Goal: Entertainment & Leisure: Browse casually

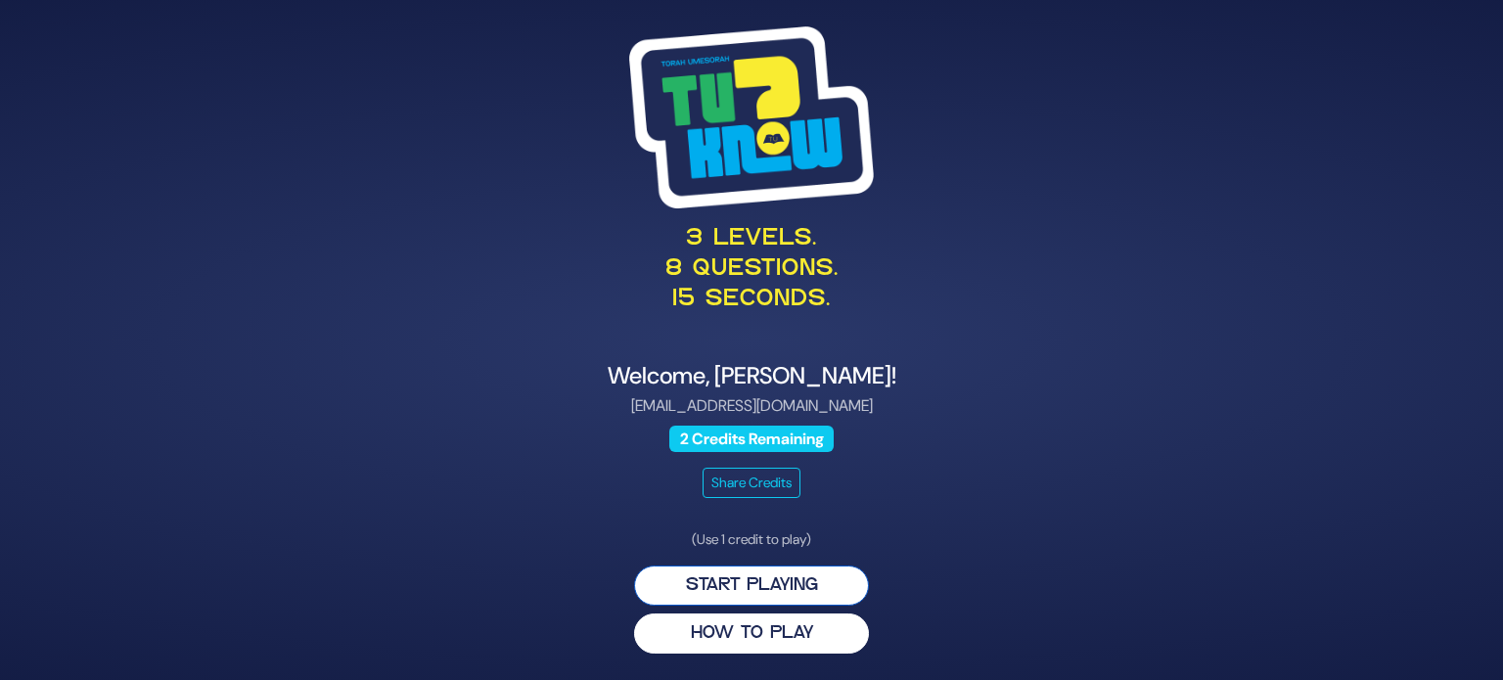
click at [806, 575] on button "Start Playing" at bounding box center [751, 586] width 235 height 40
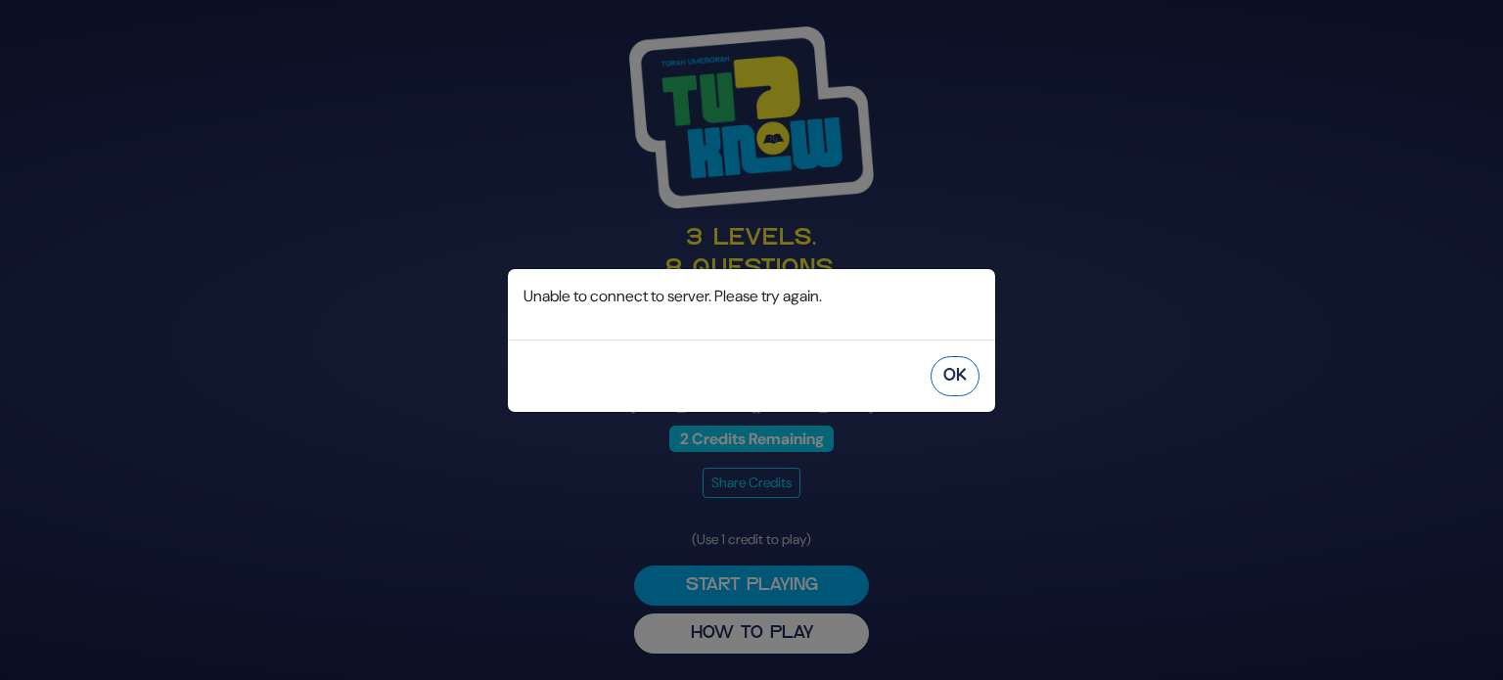
click at [963, 389] on button "OK" at bounding box center [955, 376] width 49 height 40
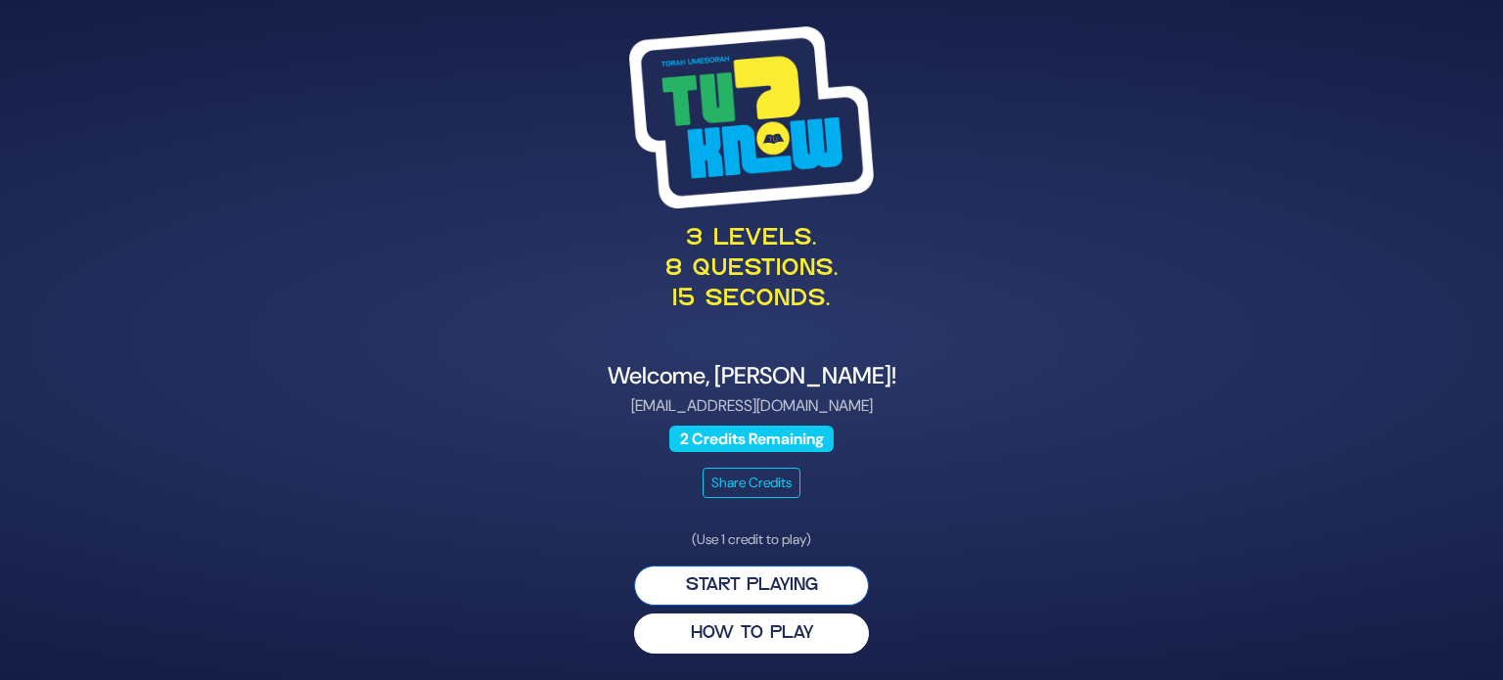
click at [750, 580] on button "Start Playing" at bounding box center [751, 586] width 235 height 40
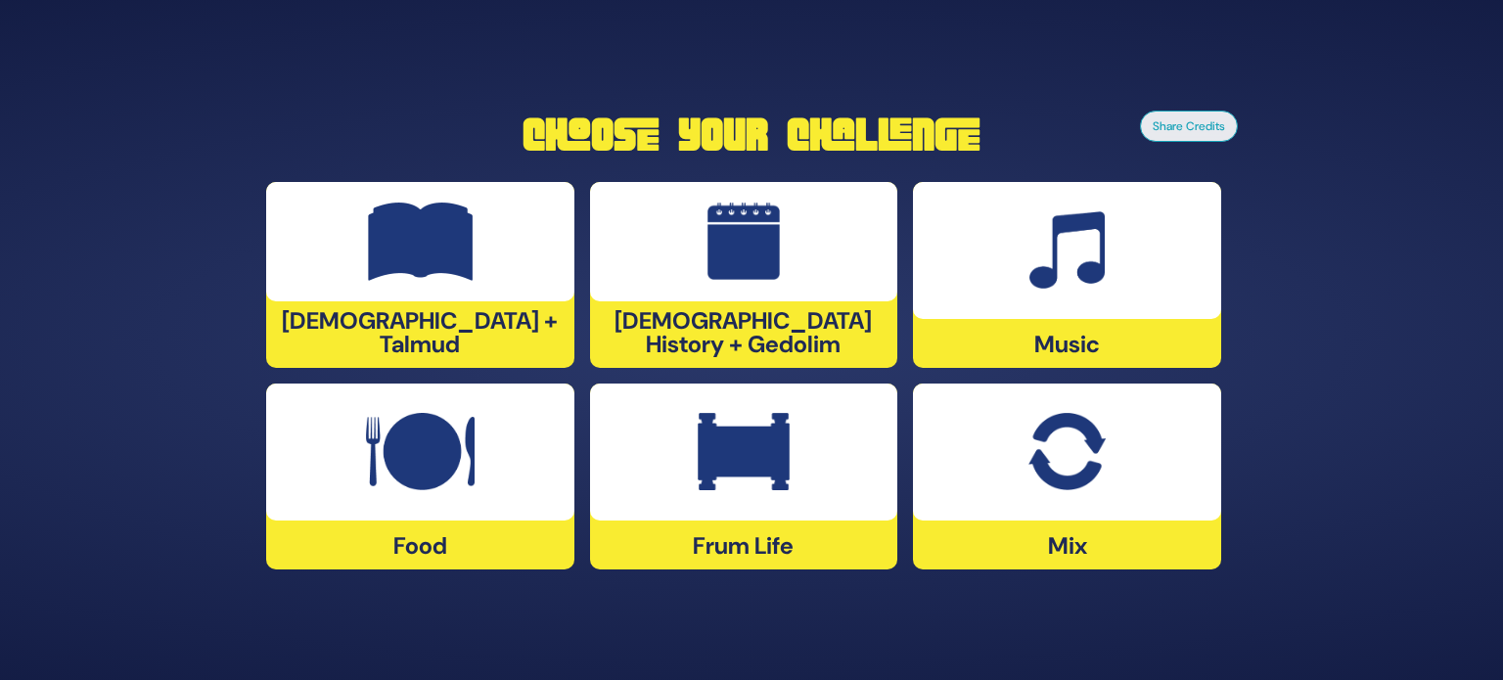
click at [993, 459] on div at bounding box center [1067, 452] width 308 height 137
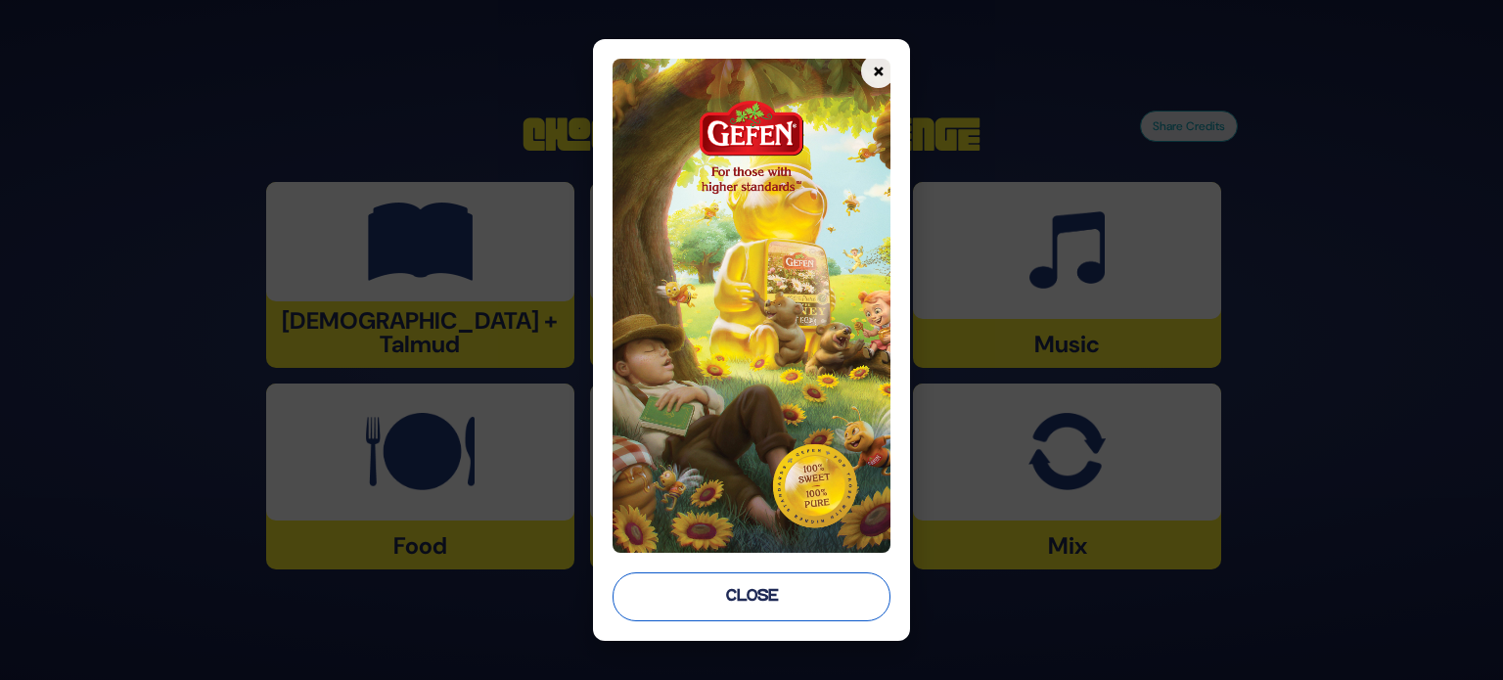
click at [755, 585] on button "Close" at bounding box center [752, 597] width 278 height 49
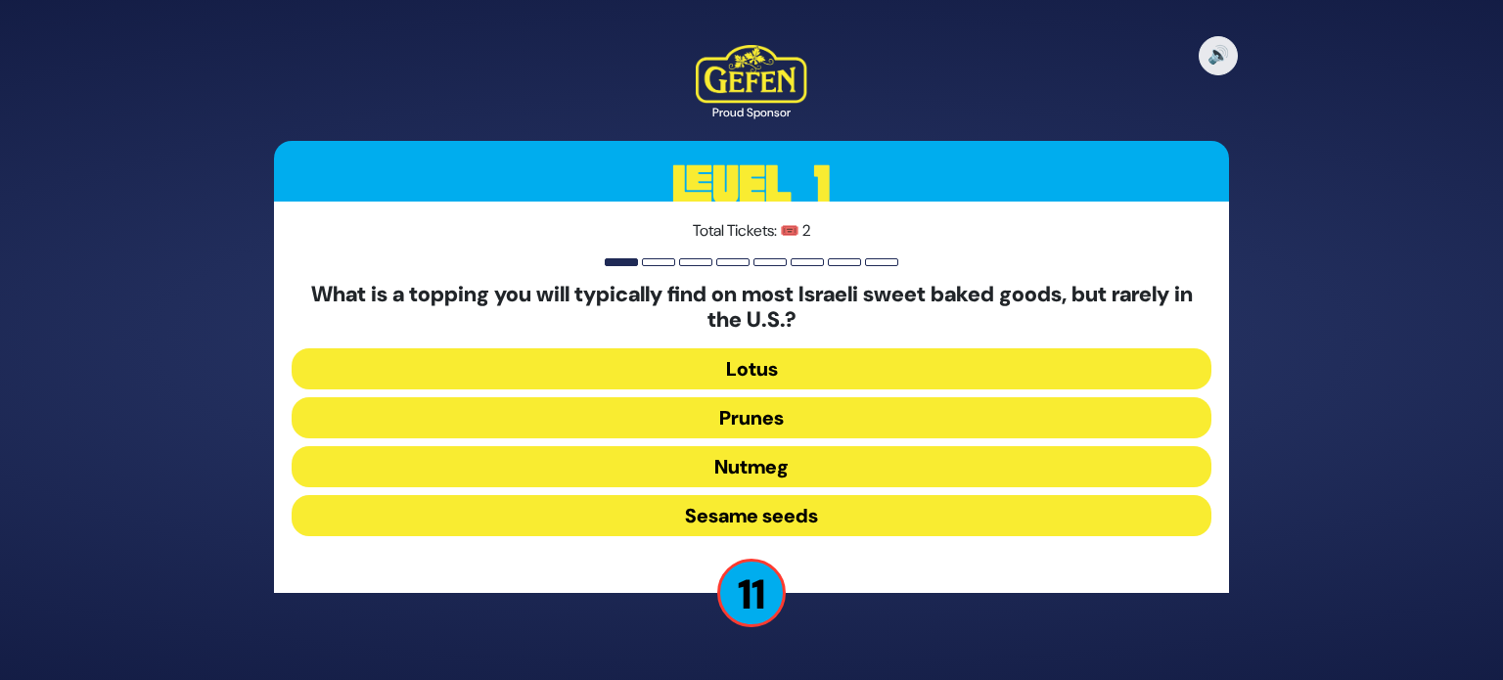
click at [796, 507] on button "Sesame seeds" at bounding box center [752, 515] width 920 height 41
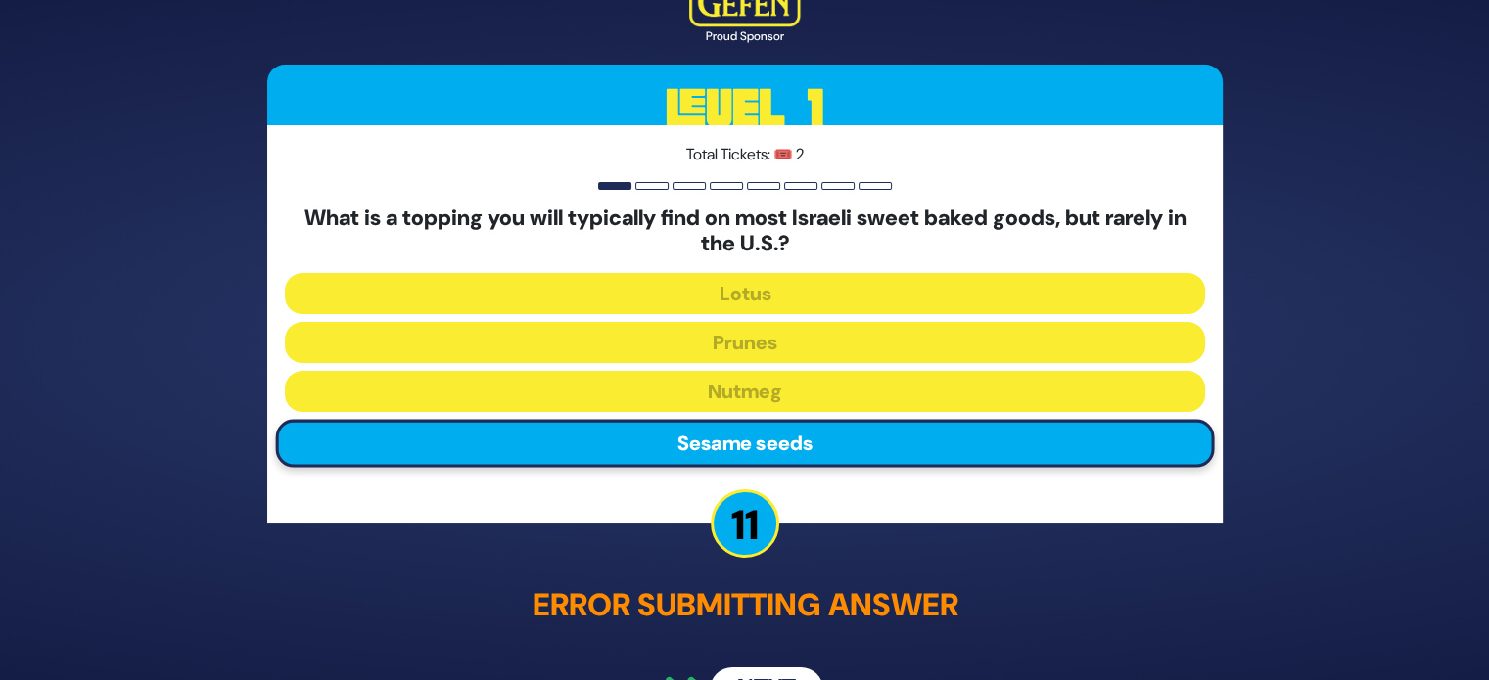
scroll to position [55, 0]
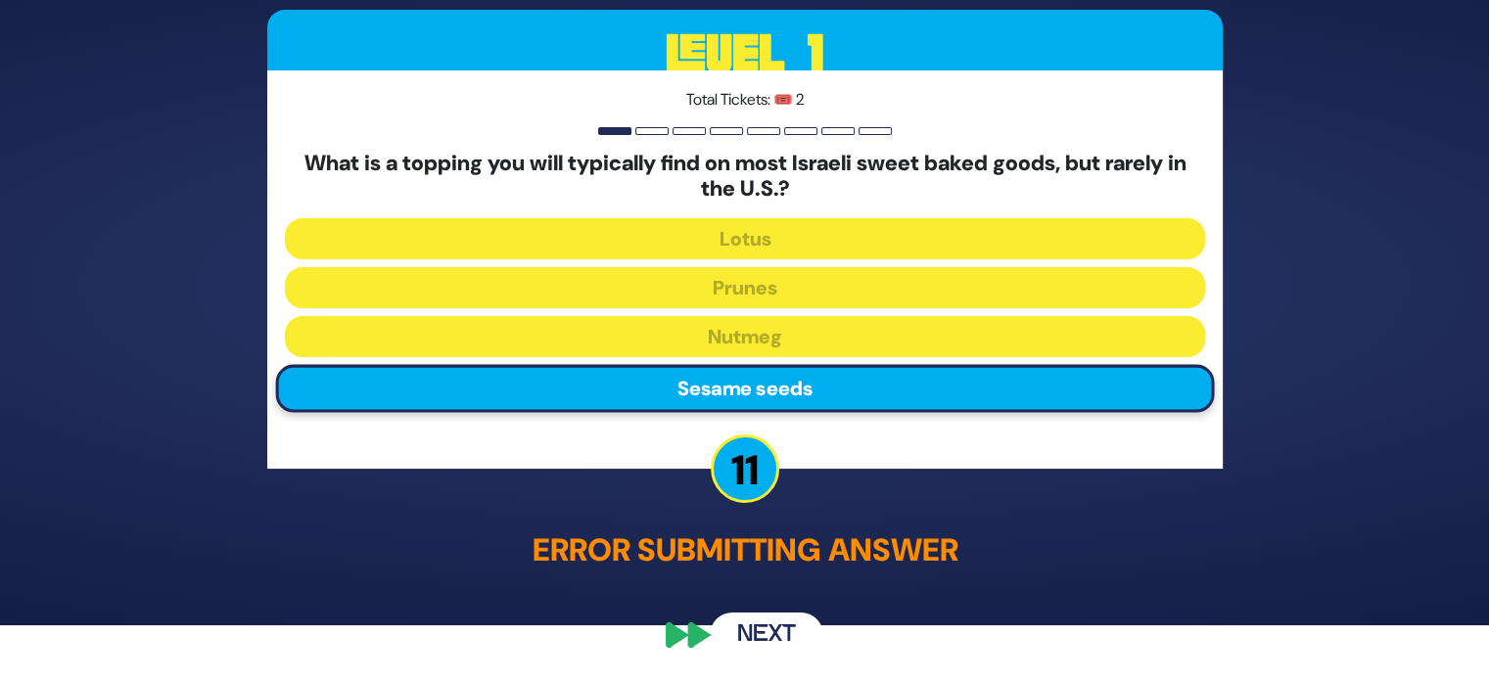
click at [765, 620] on button "Next" at bounding box center [767, 634] width 114 height 45
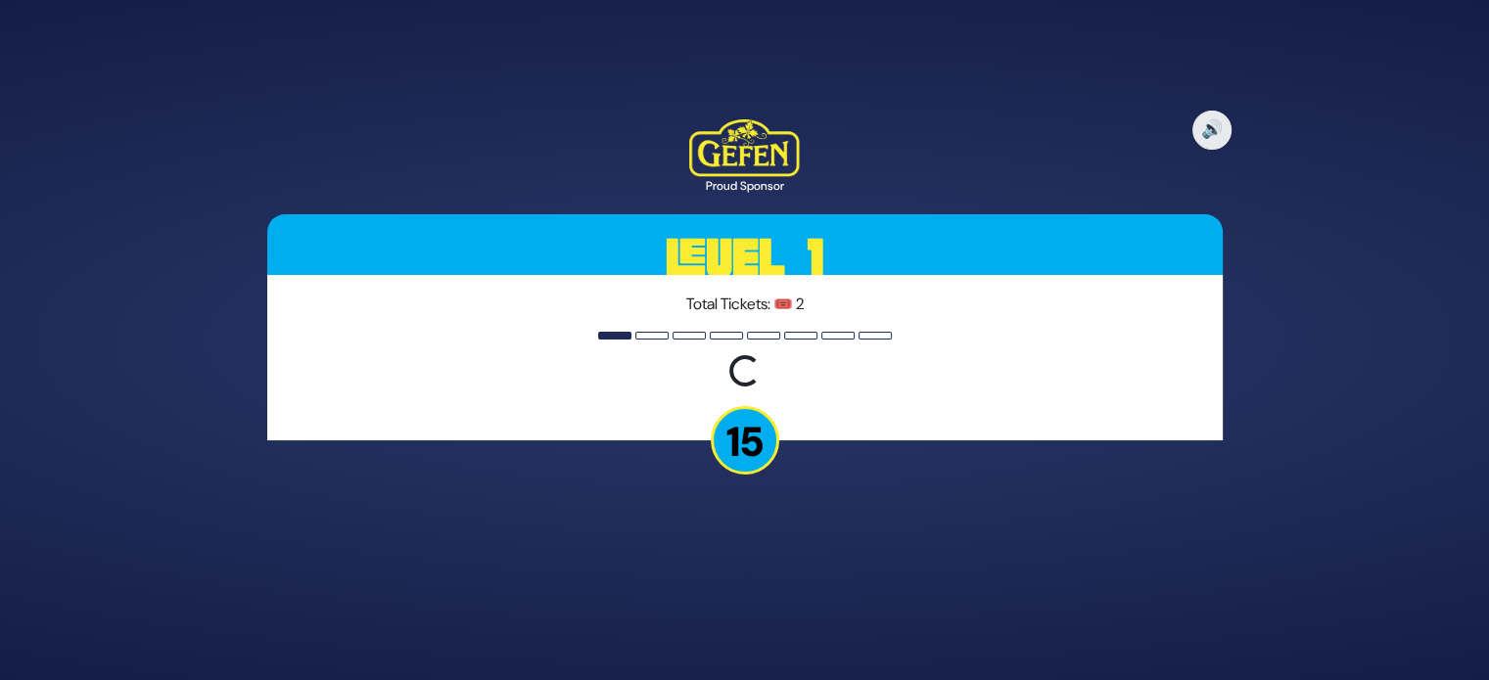
scroll to position [0, 0]
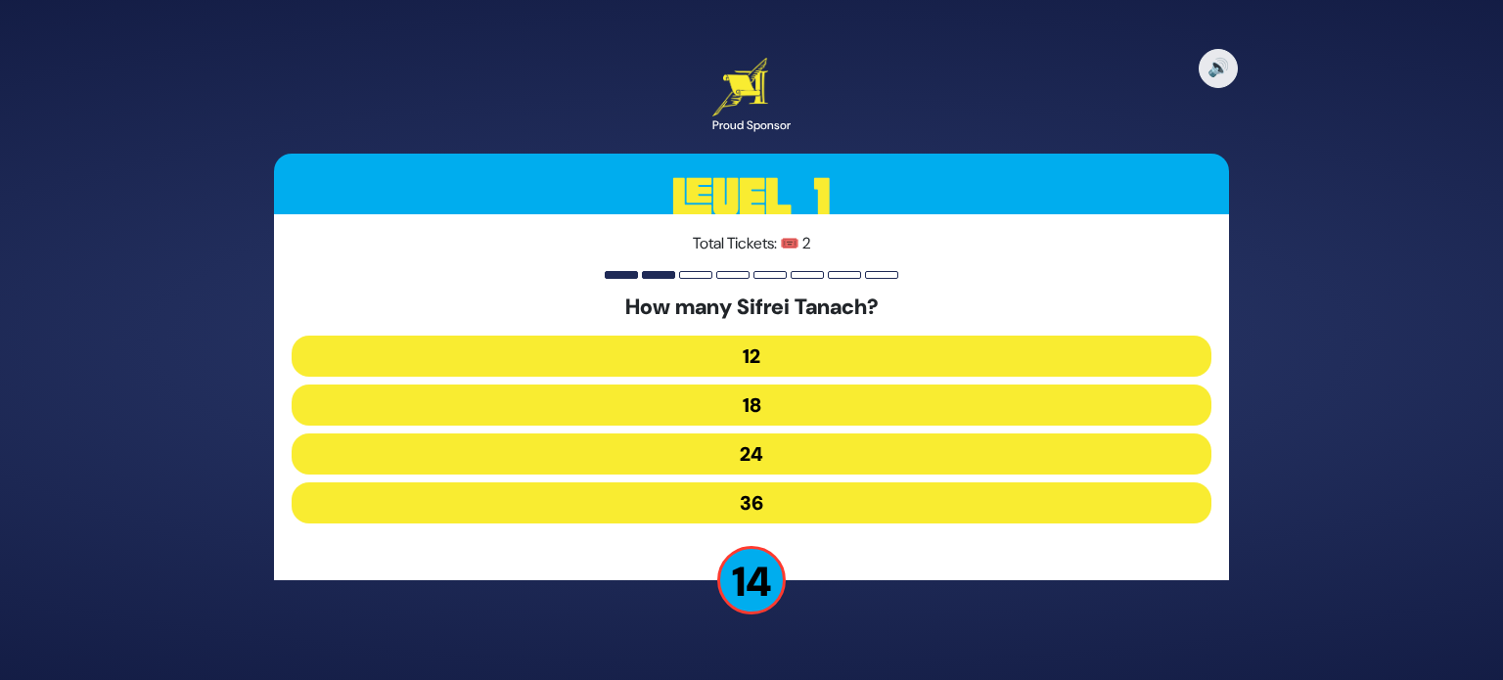
click at [819, 437] on button "24" at bounding box center [752, 454] width 920 height 41
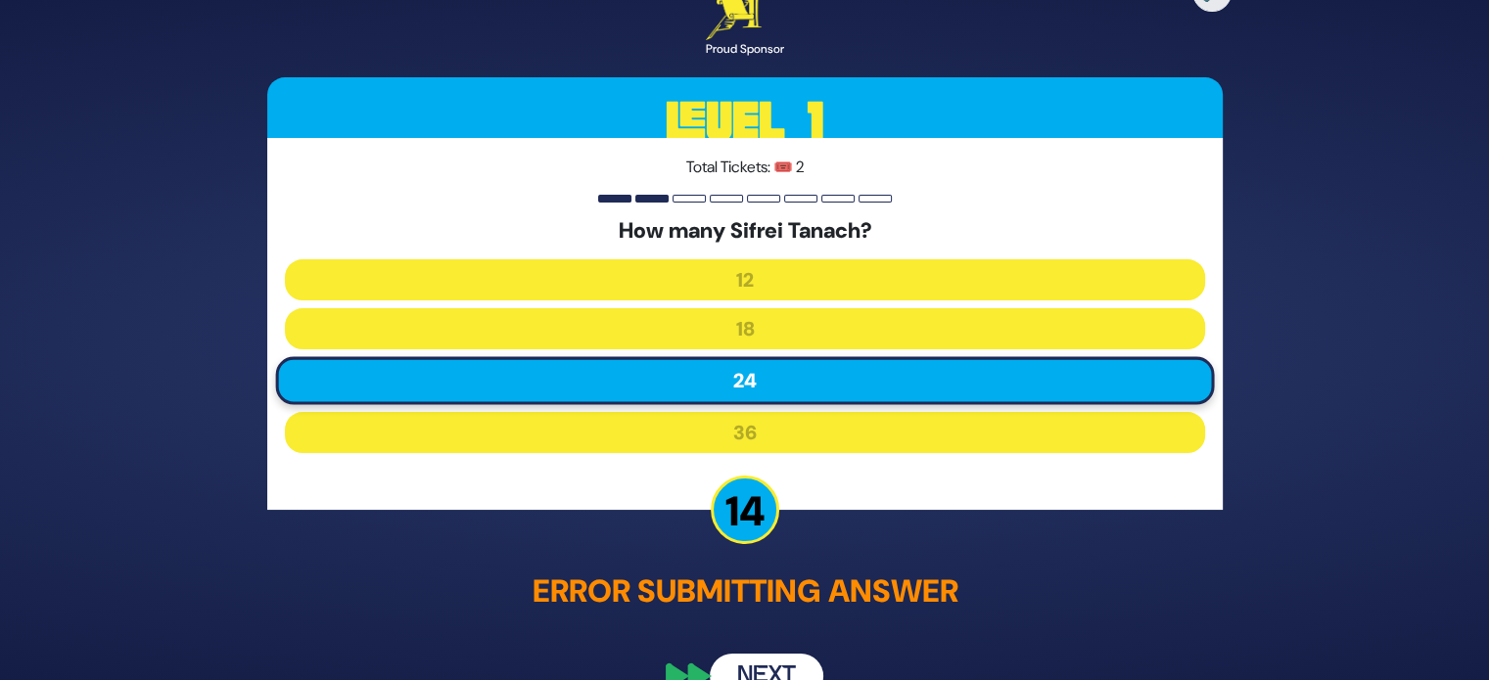
scroll to position [41, 0]
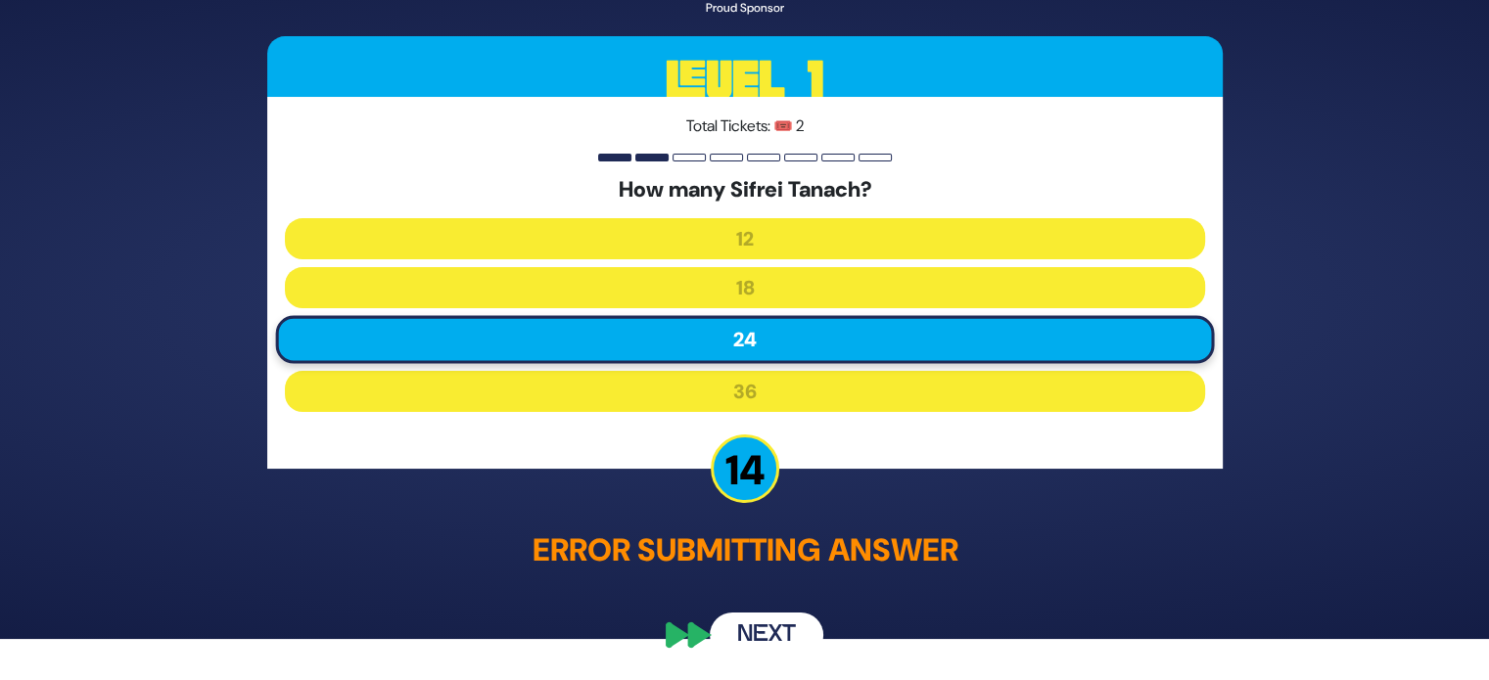
click at [771, 626] on button "Next" at bounding box center [767, 635] width 114 height 45
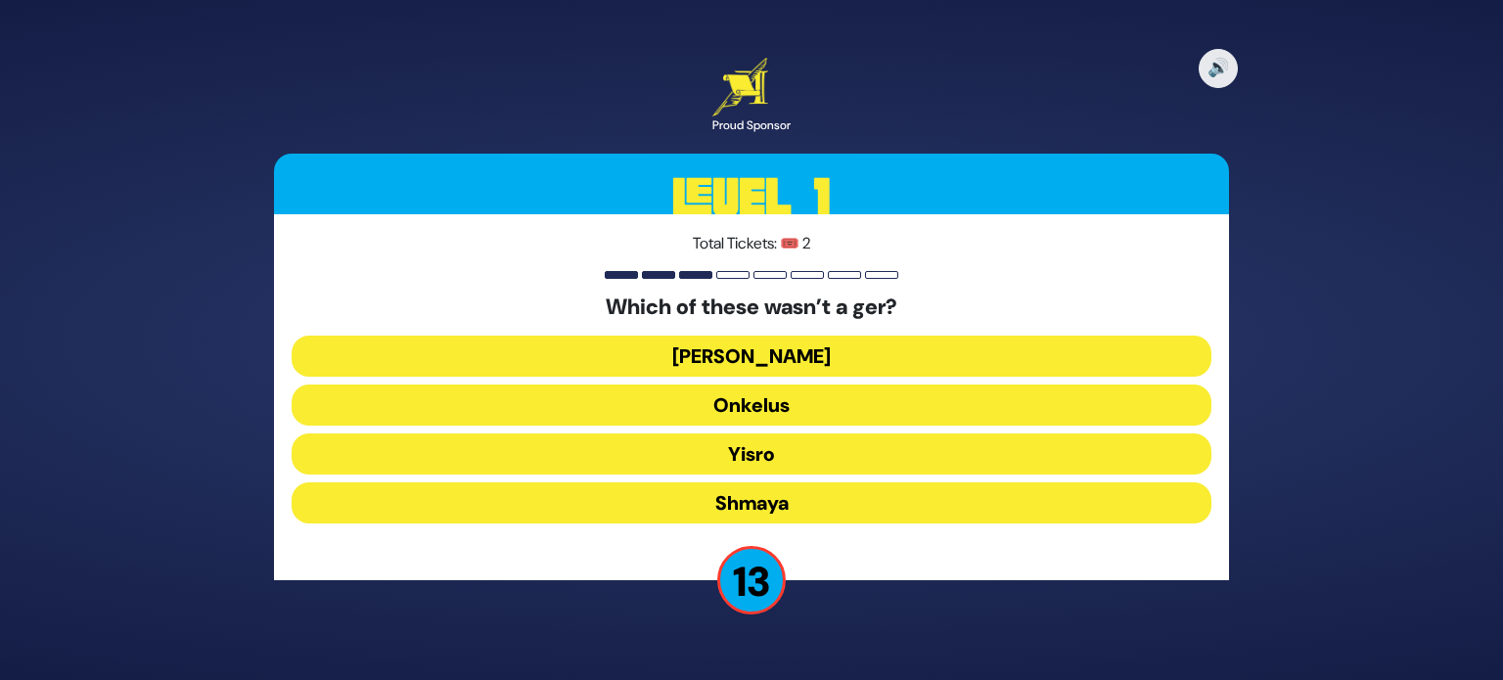
click at [782, 485] on button "Shmaya" at bounding box center [752, 503] width 920 height 41
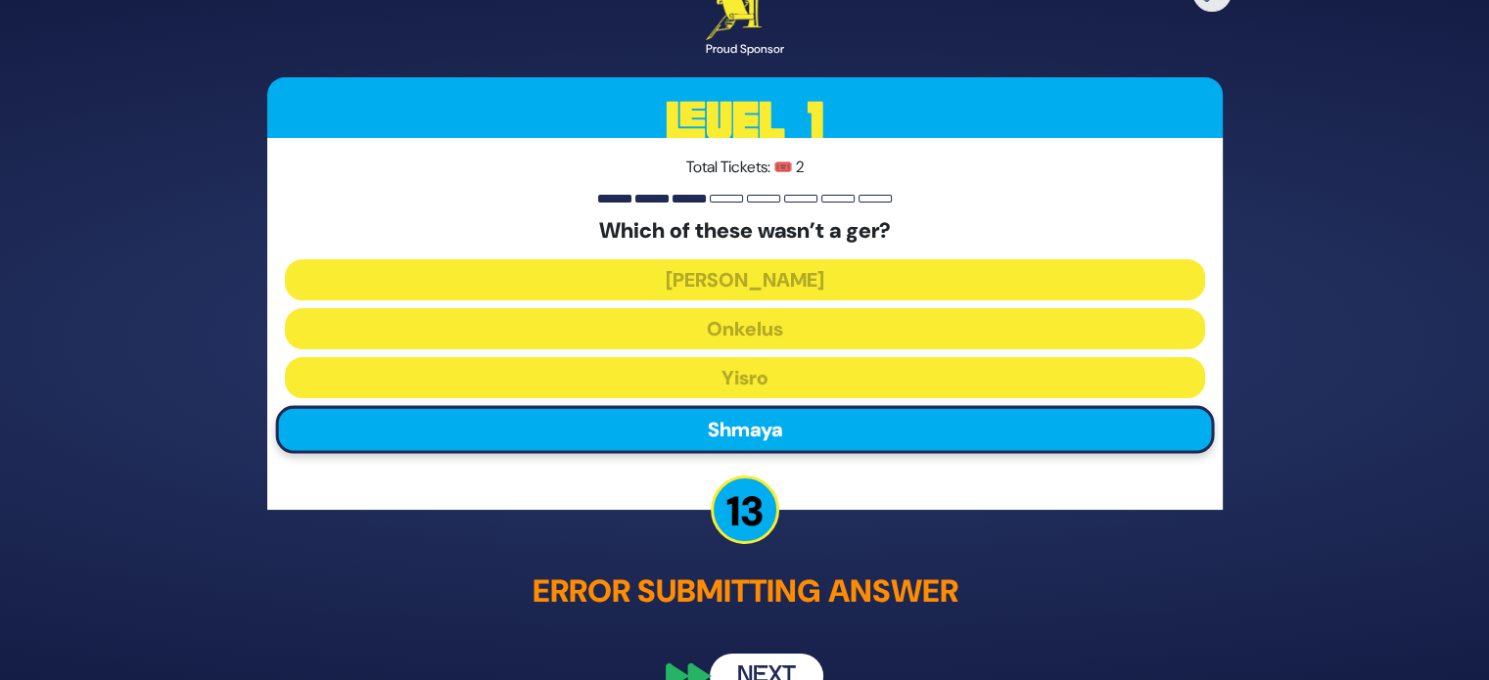
scroll to position [41, 0]
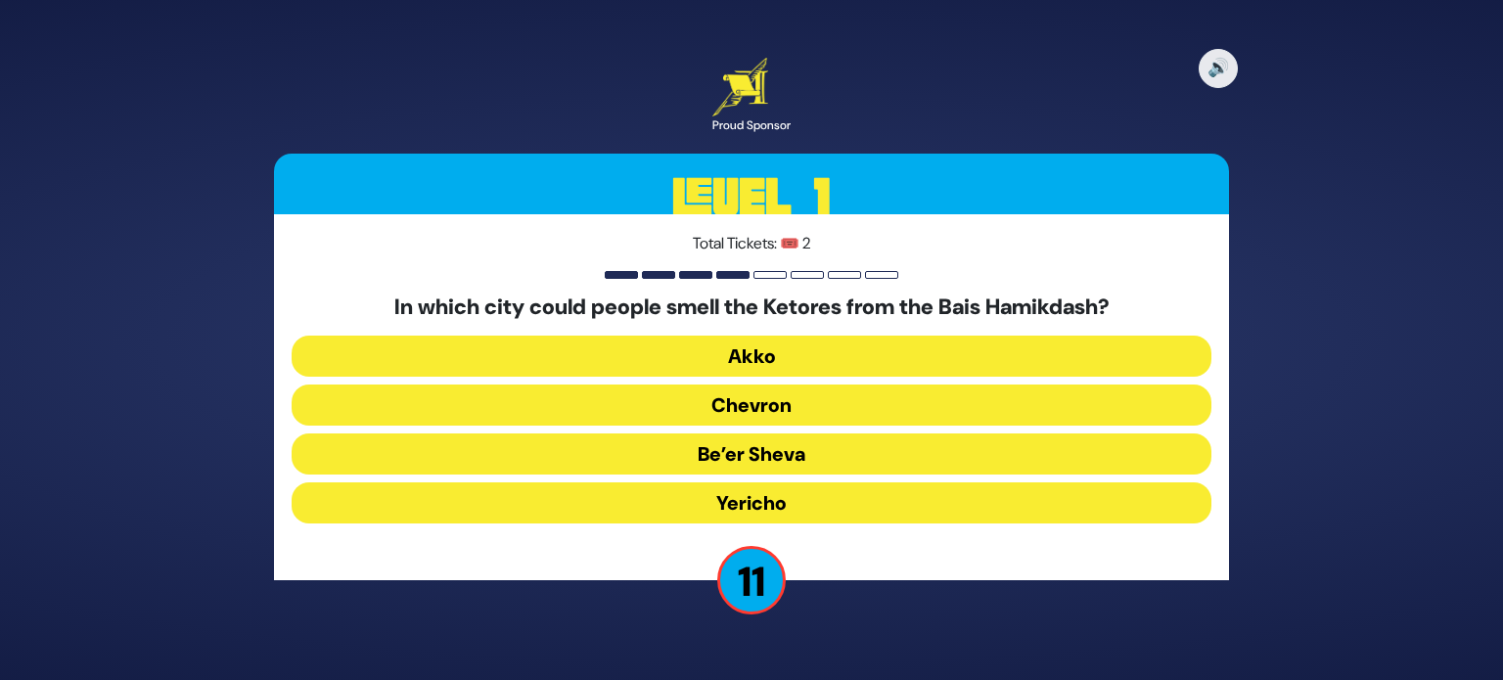
click at [810, 487] on button "Yericho" at bounding box center [752, 503] width 920 height 41
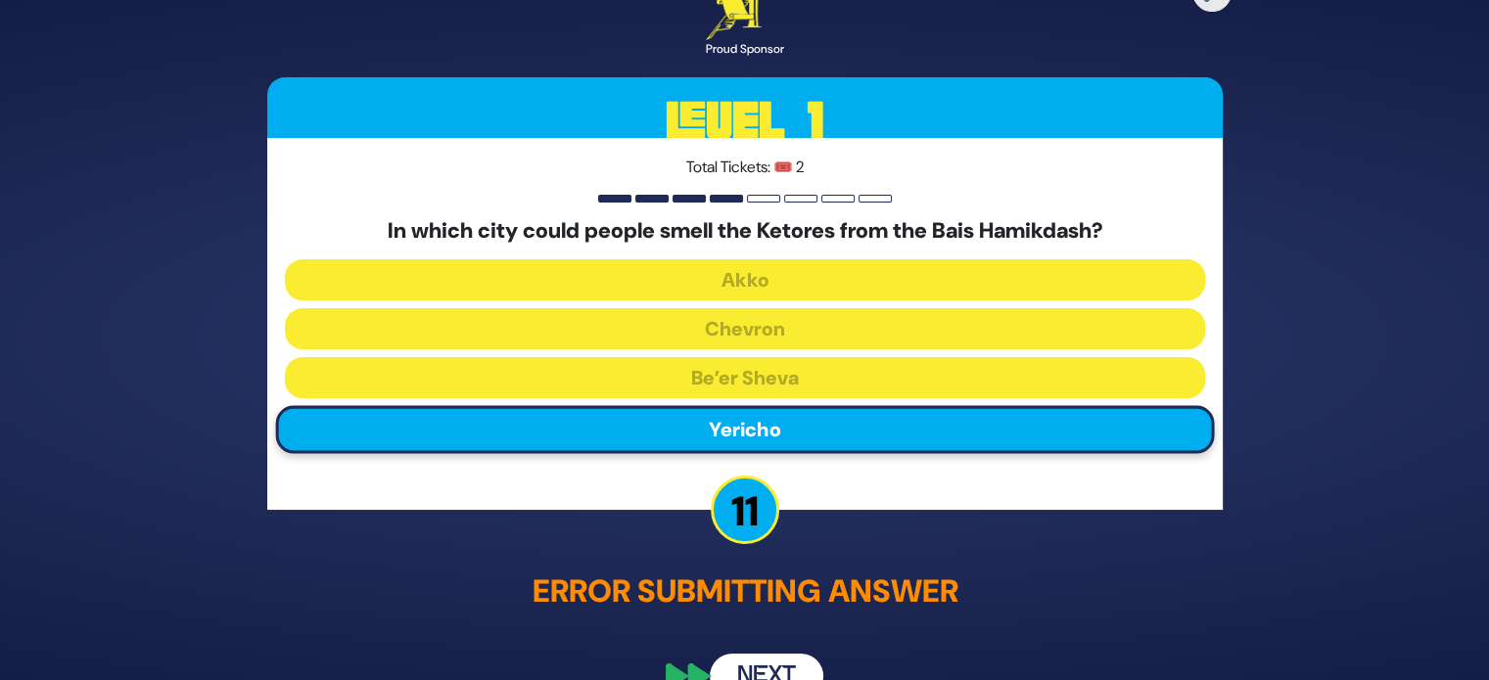
click at [776, 662] on button "Next" at bounding box center [767, 676] width 114 height 45
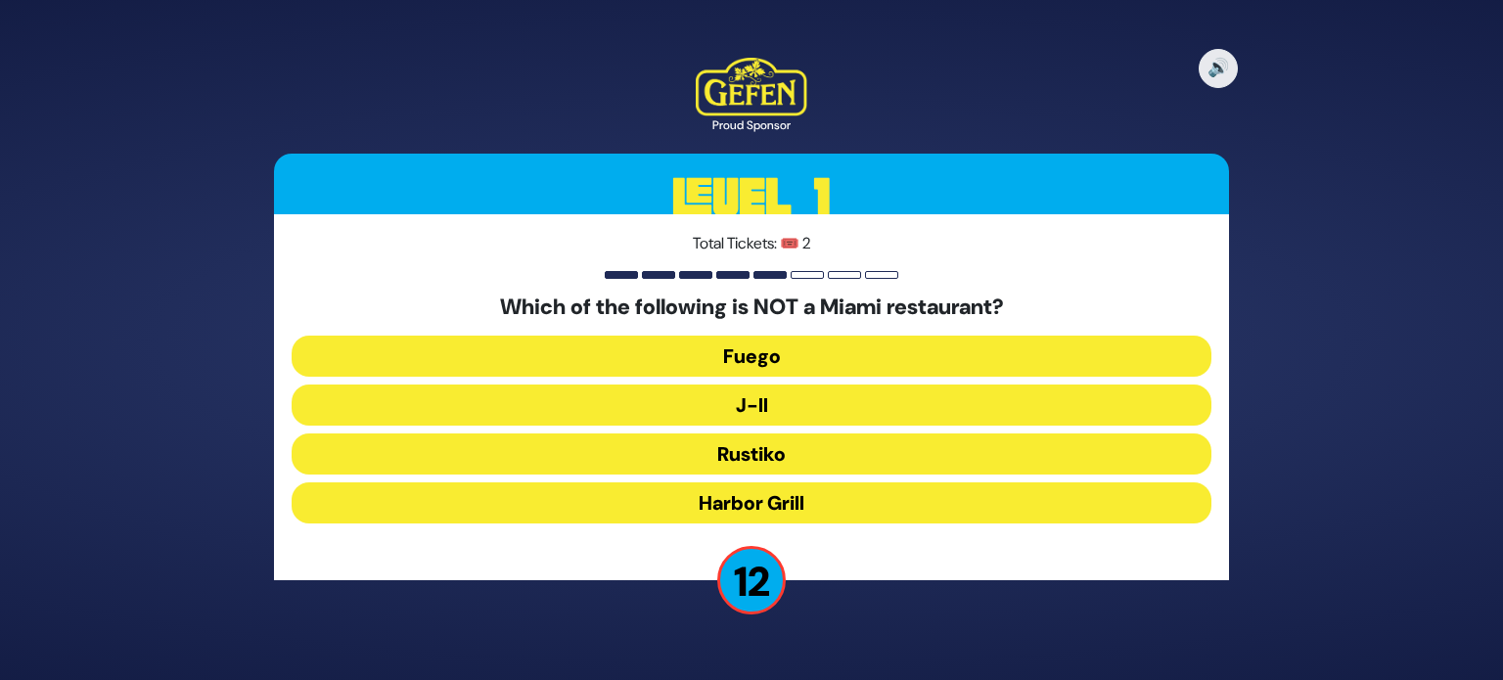
click at [805, 400] on button "J-II" at bounding box center [752, 405] width 920 height 41
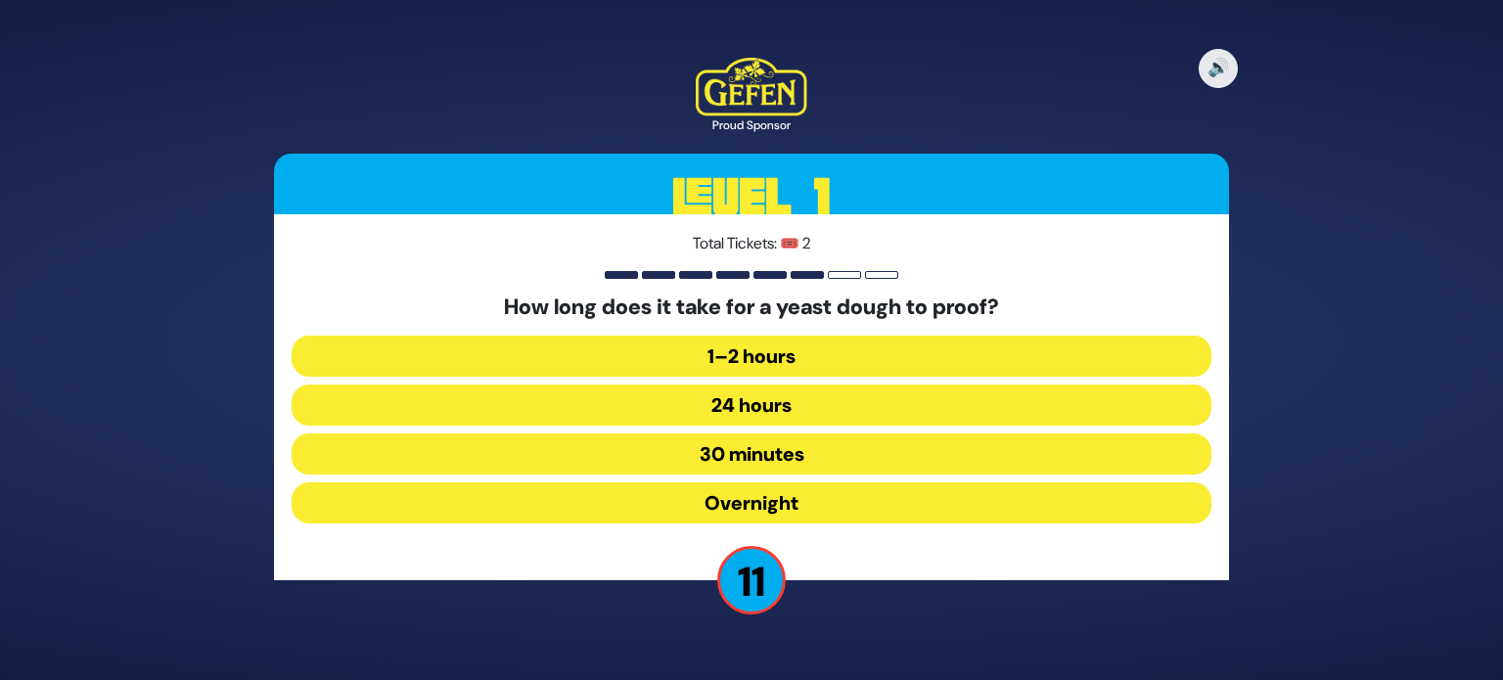
click at [869, 359] on button "1–2 hours" at bounding box center [752, 356] width 920 height 41
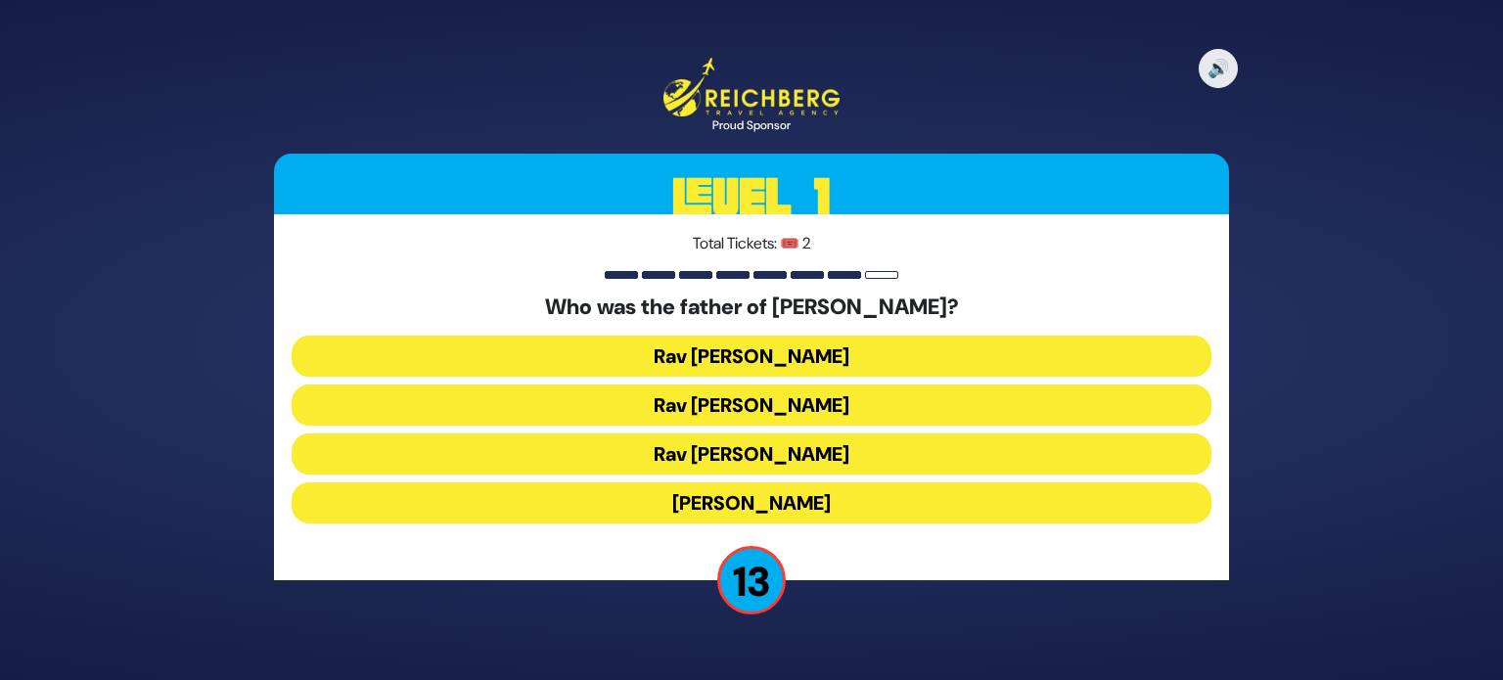
click at [810, 489] on button "Rav Yitzchok Hutner" at bounding box center [752, 503] width 920 height 41
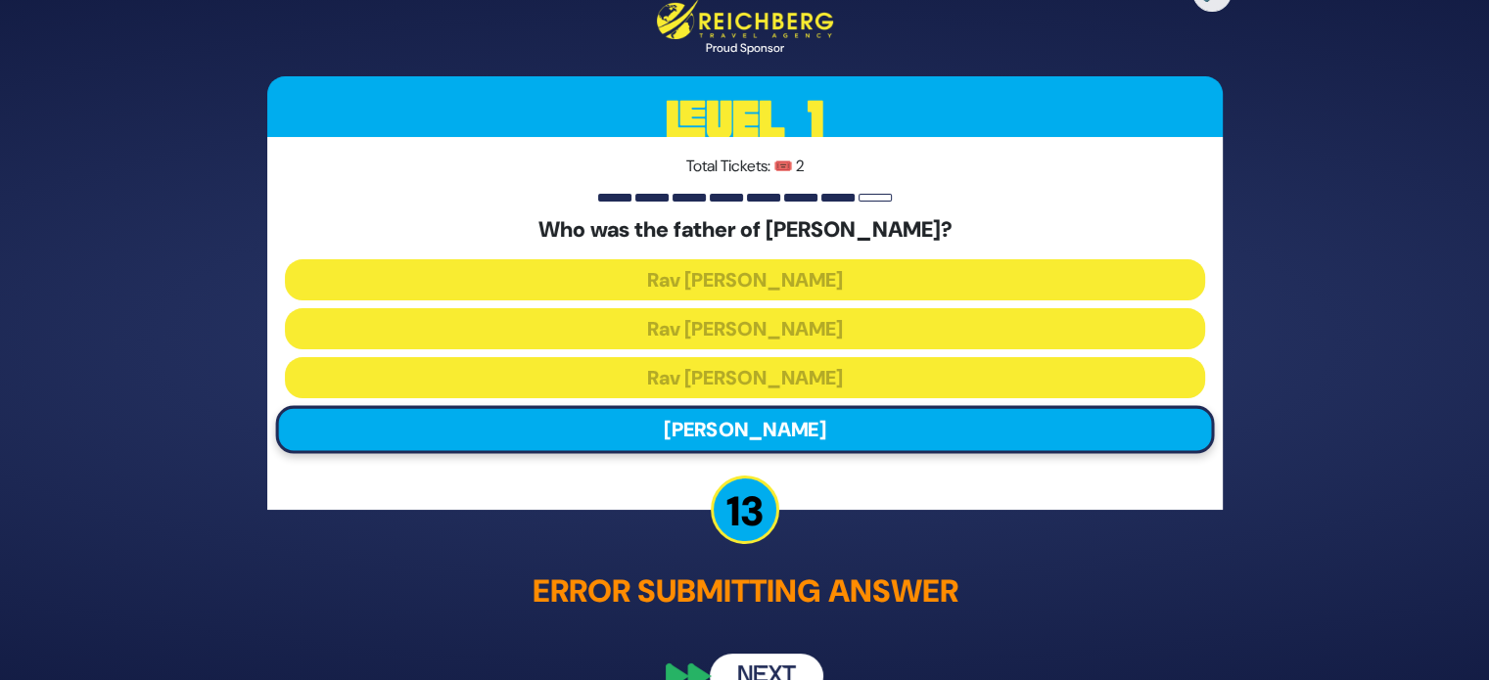
click at [776, 662] on button "Next" at bounding box center [767, 676] width 114 height 45
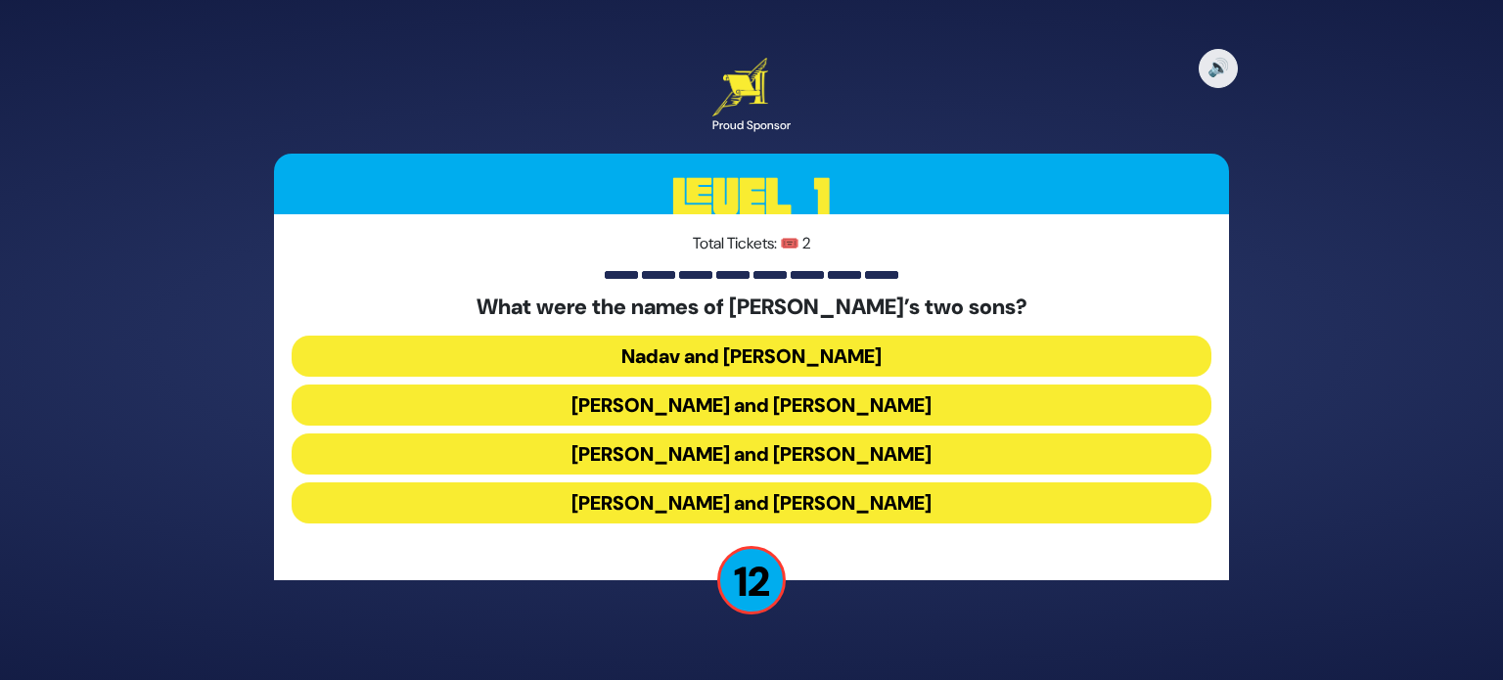
click at [755, 502] on button "Gershom and Eliezer" at bounding box center [752, 503] width 920 height 41
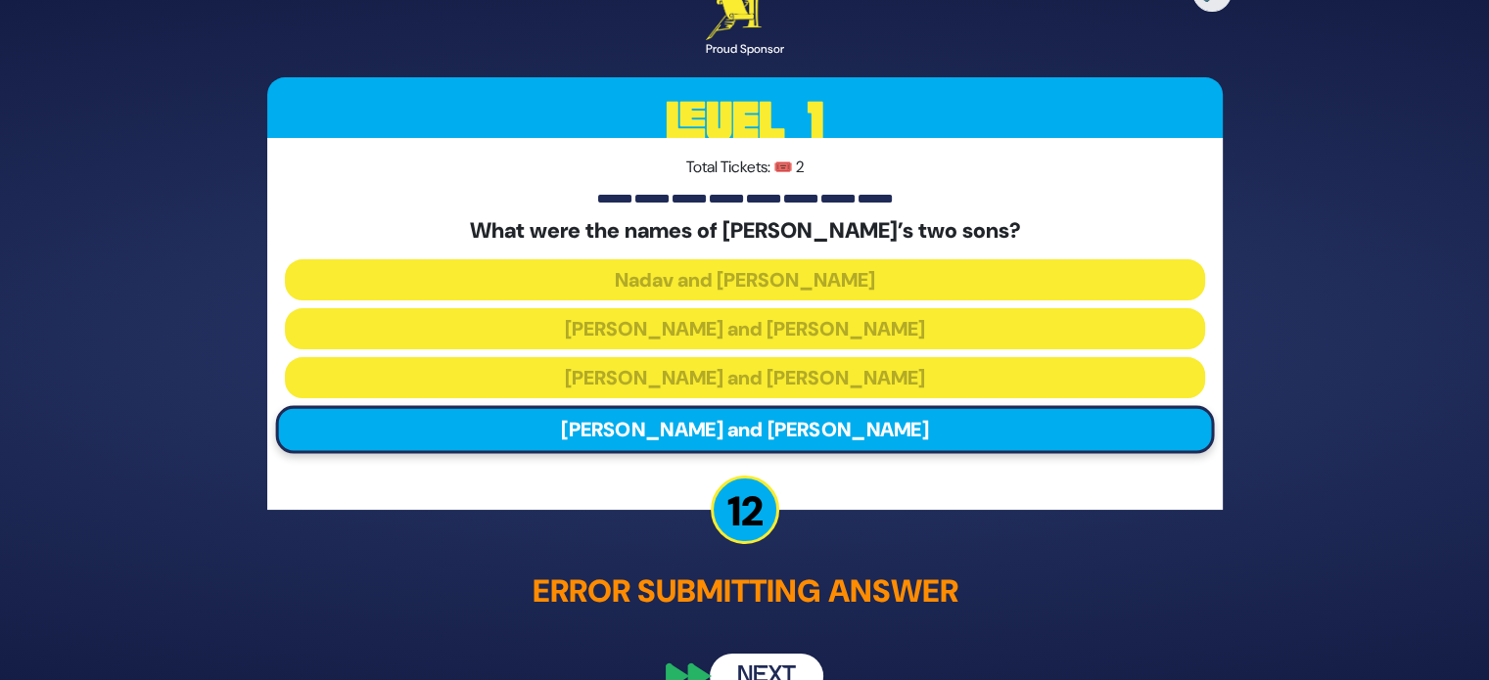
click at [777, 654] on button "Next" at bounding box center [767, 676] width 114 height 45
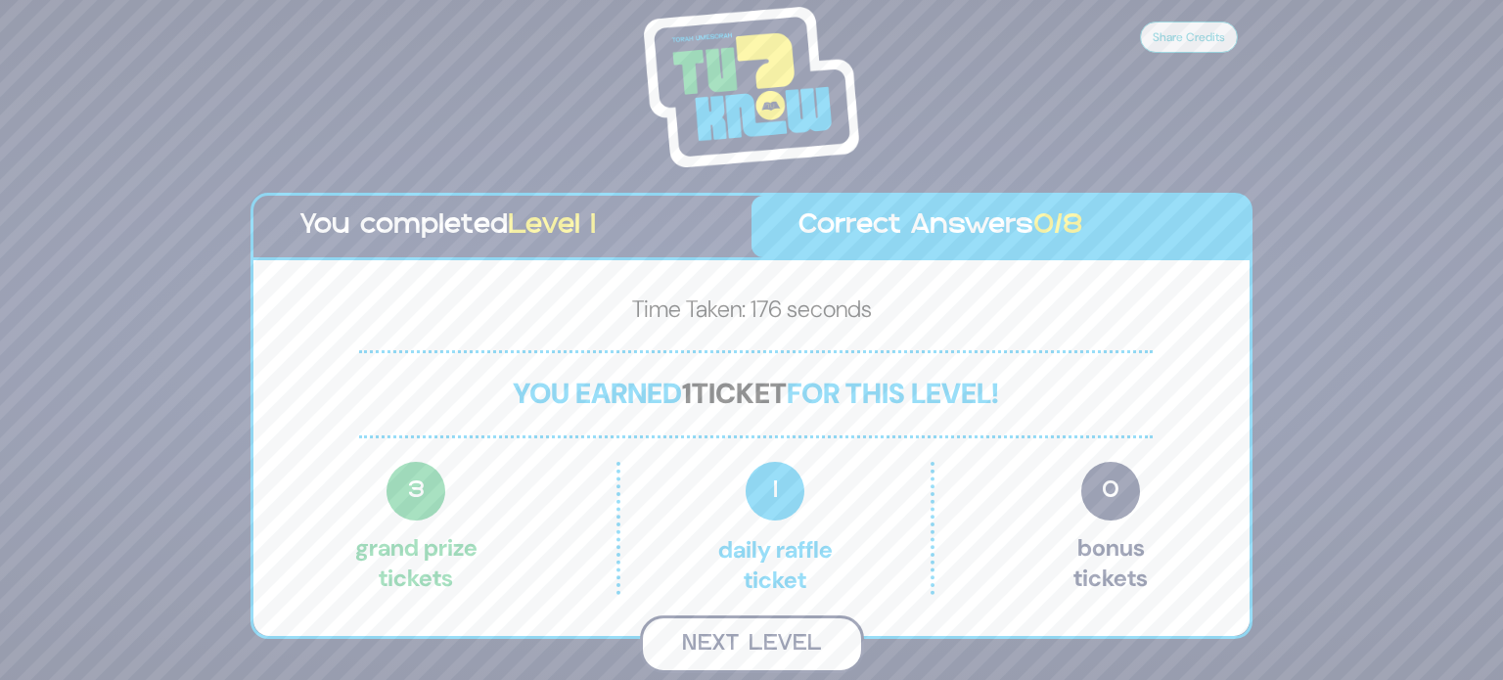
click at [752, 643] on button "Next Level" at bounding box center [752, 645] width 224 height 58
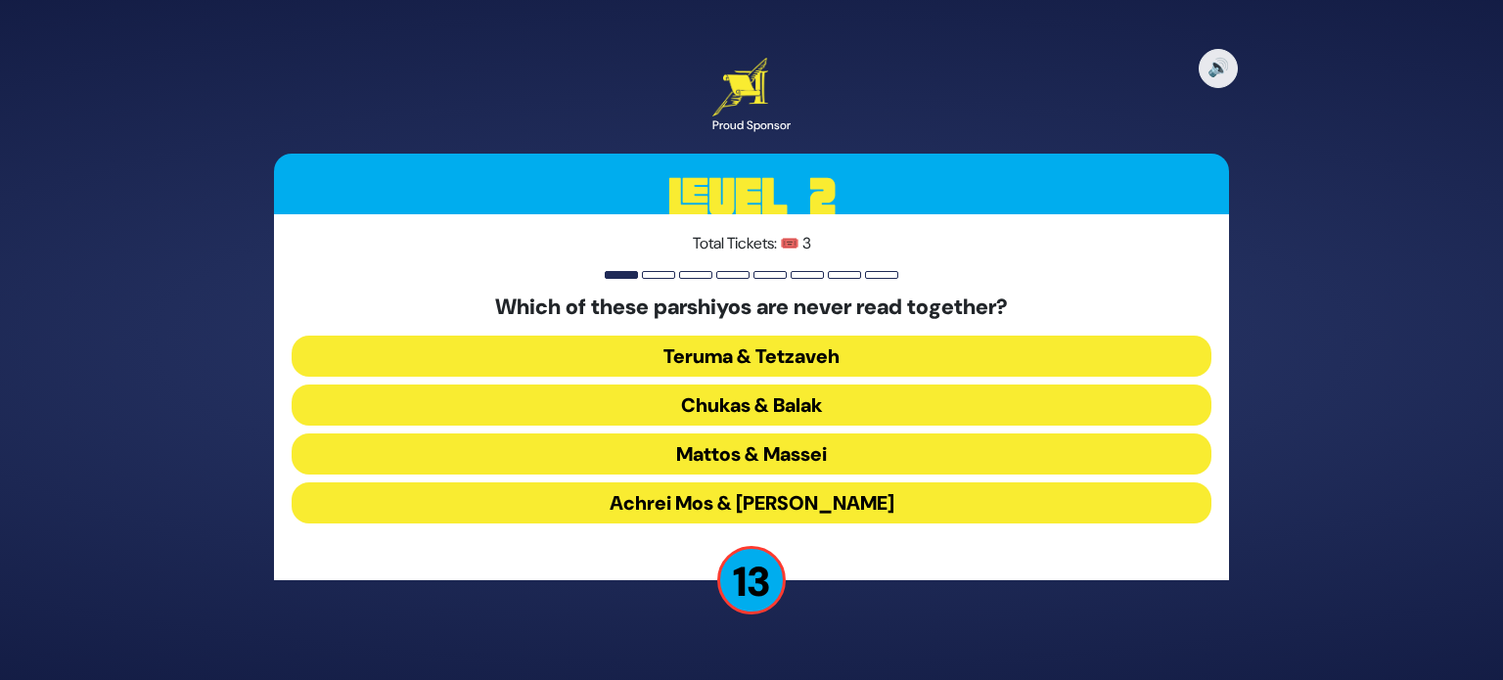
click at [849, 346] on button "Teruma & Tetzaveh" at bounding box center [752, 356] width 920 height 41
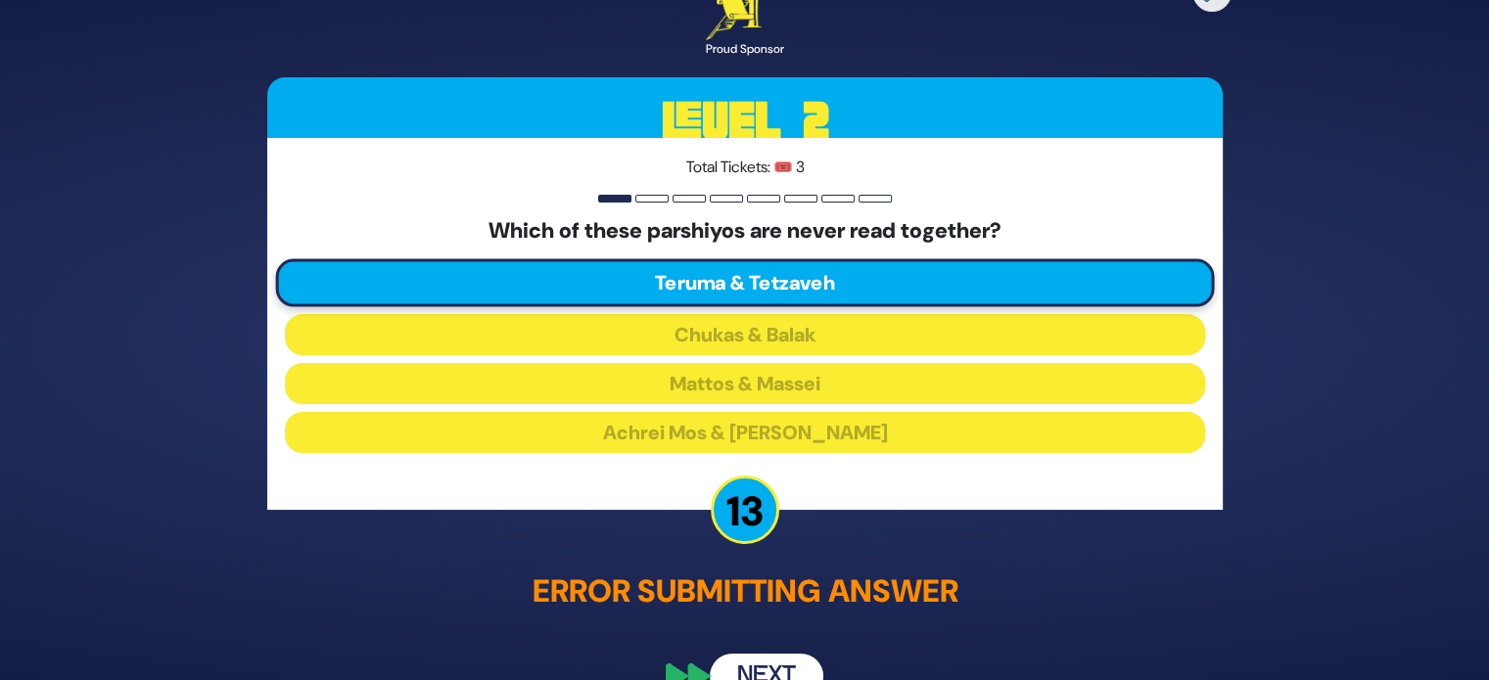
click at [783, 661] on button "Next" at bounding box center [767, 676] width 114 height 45
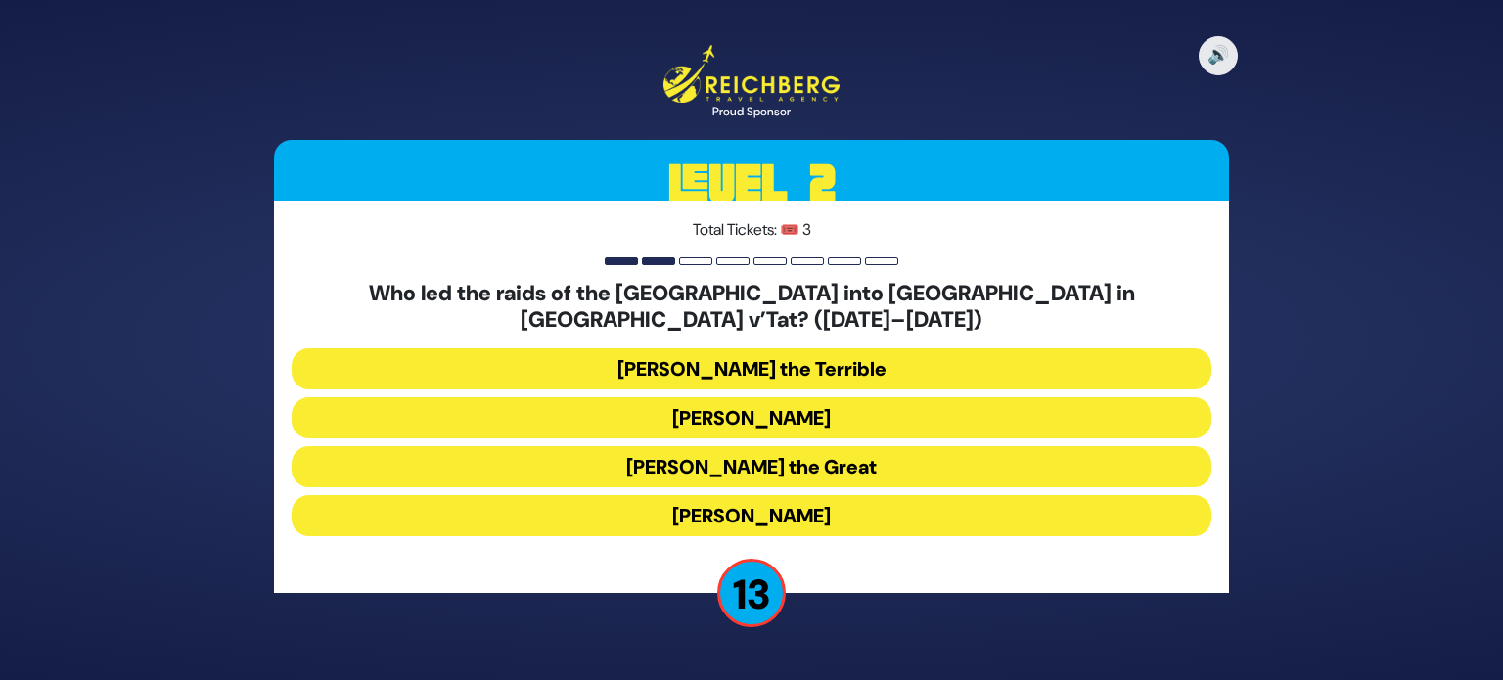
click at [825, 399] on button "Bogdan Chmielnicki" at bounding box center [752, 417] width 920 height 41
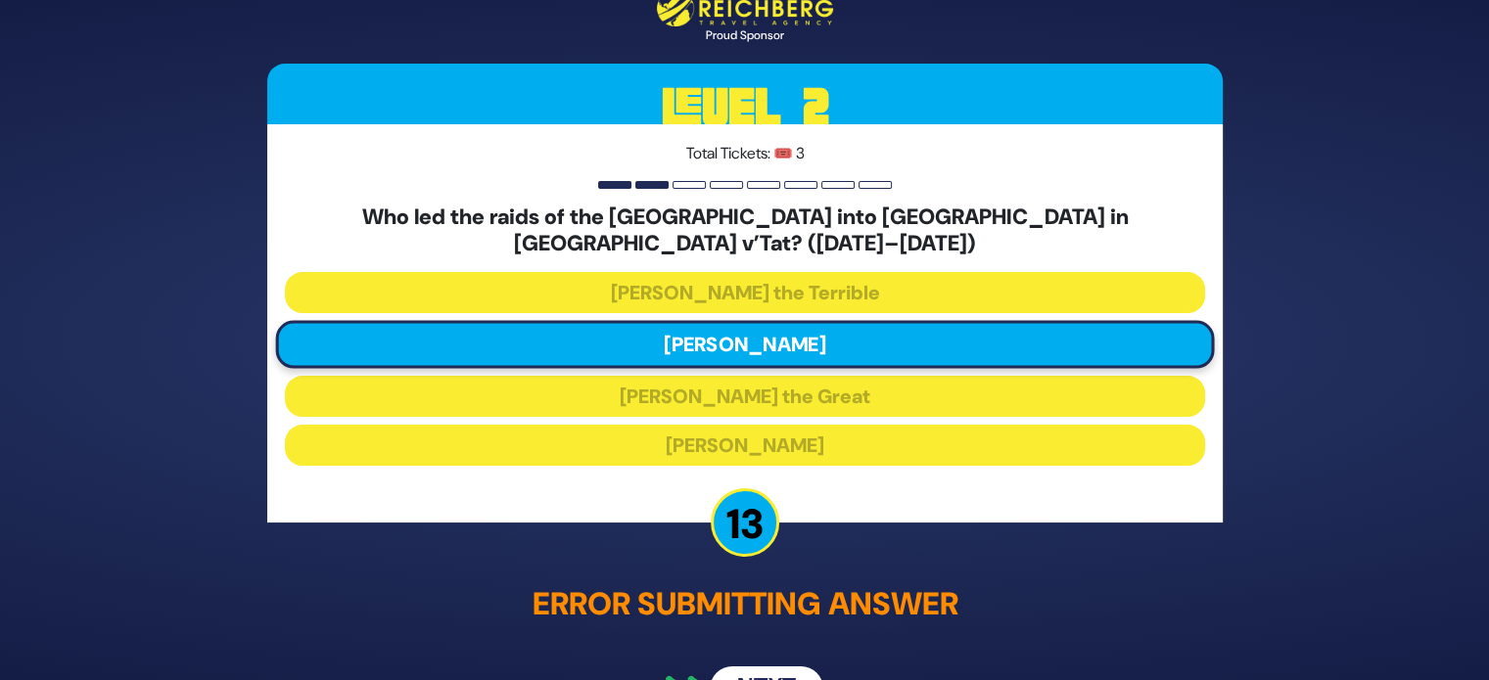
click at [787, 667] on button "Next" at bounding box center [767, 689] width 114 height 45
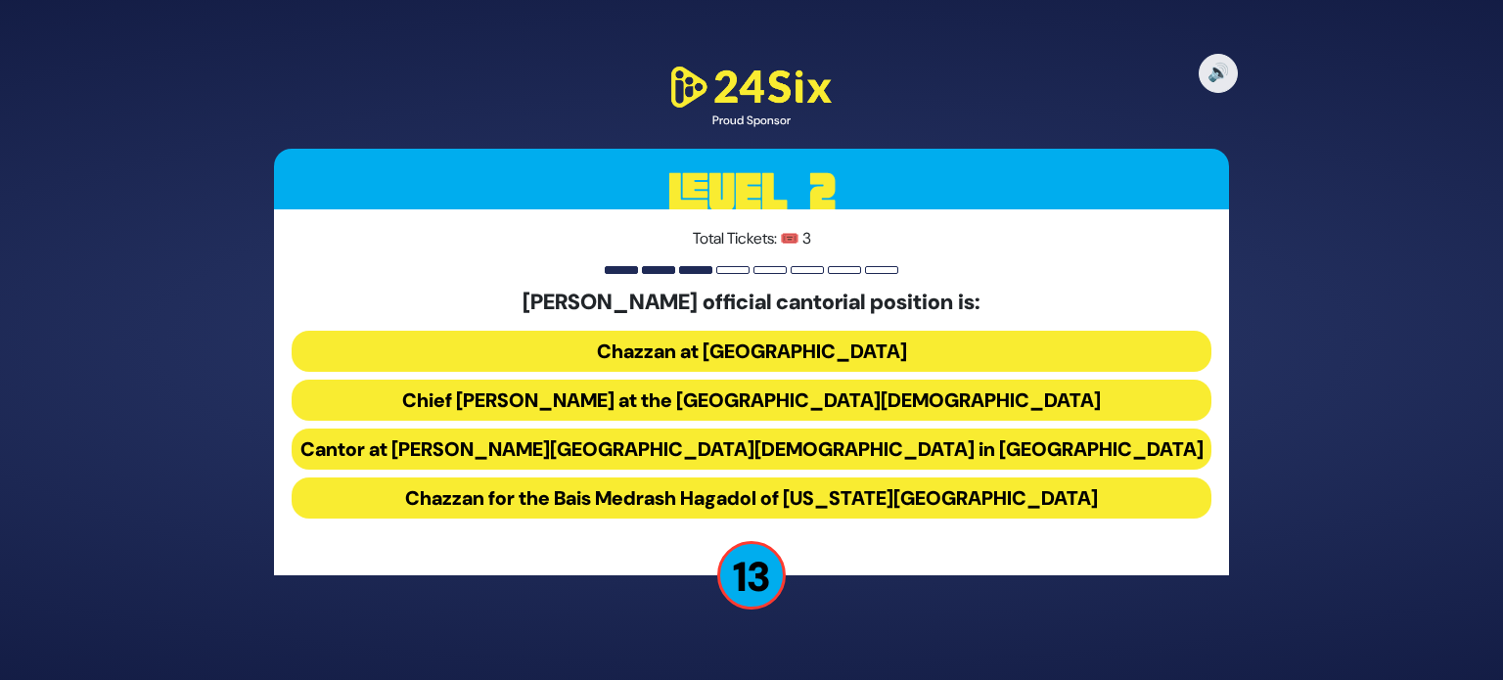
click at [848, 396] on button "Chief Cantor at the Park East Synagogue" at bounding box center [752, 400] width 920 height 41
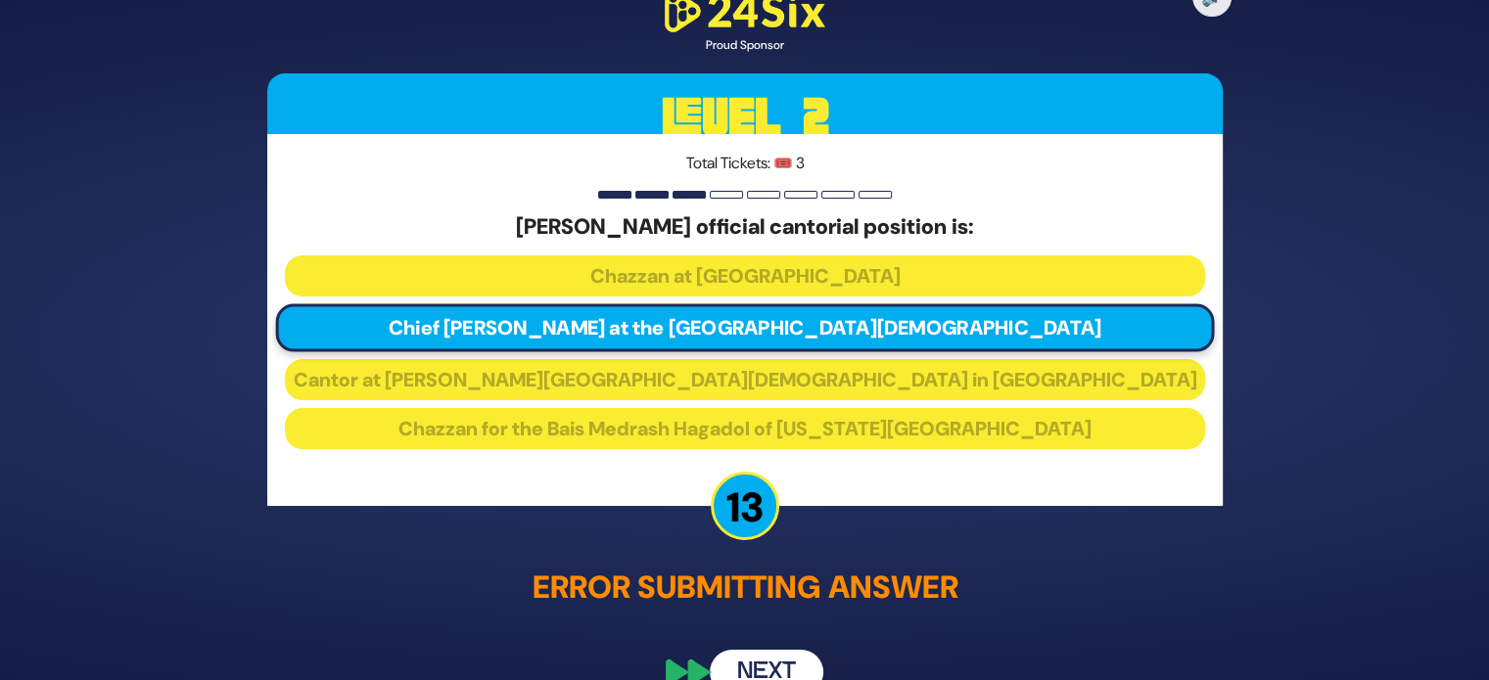
click at [781, 671] on button "Next" at bounding box center [767, 672] width 114 height 45
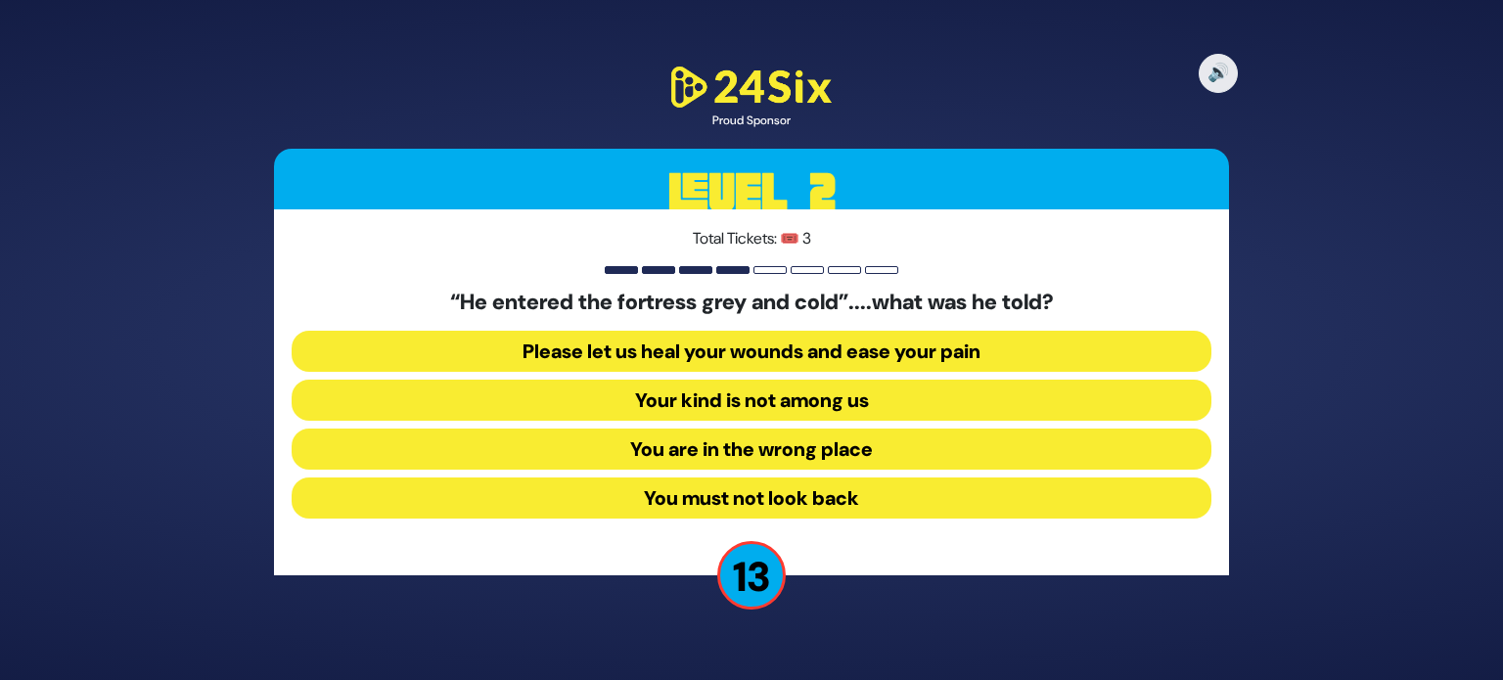
click at [818, 413] on button "Your kind is not among us" at bounding box center [752, 400] width 920 height 41
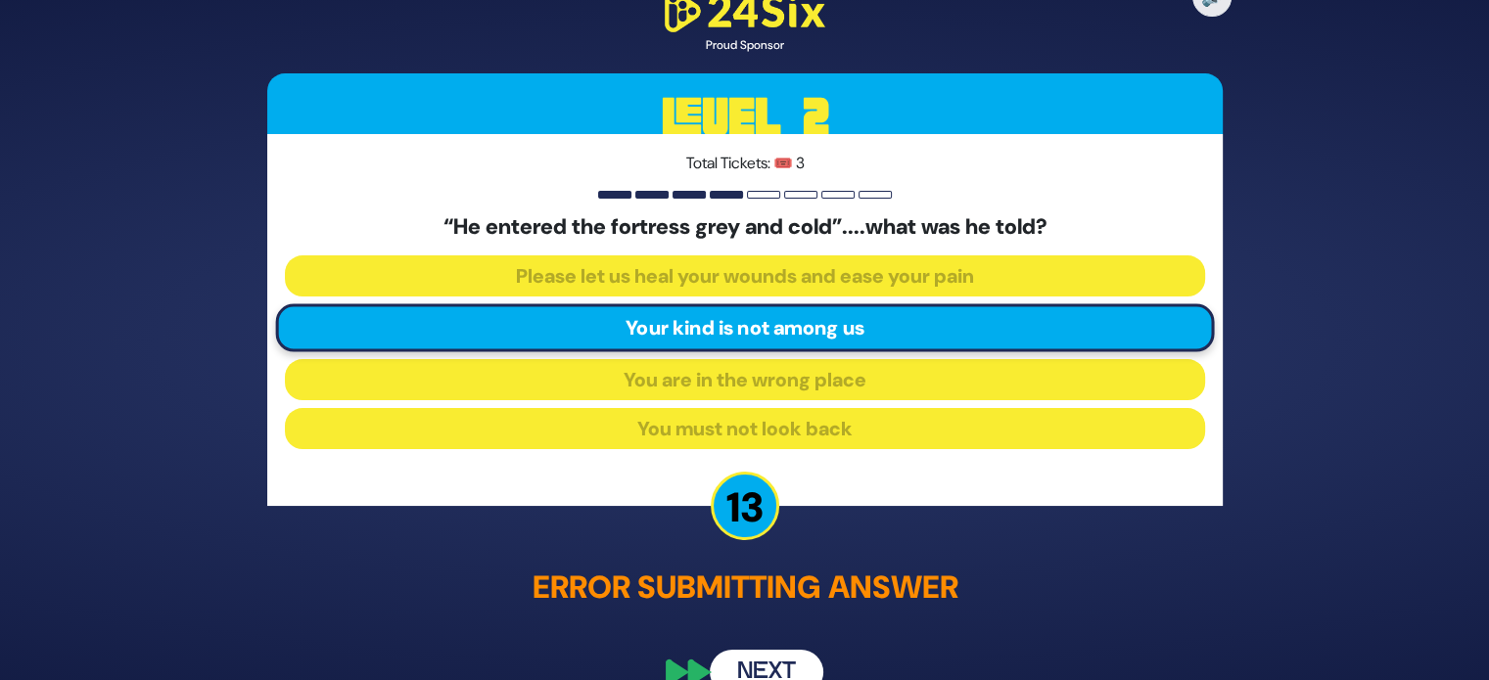
click at [762, 656] on button "Next" at bounding box center [767, 672] width 114 height 45
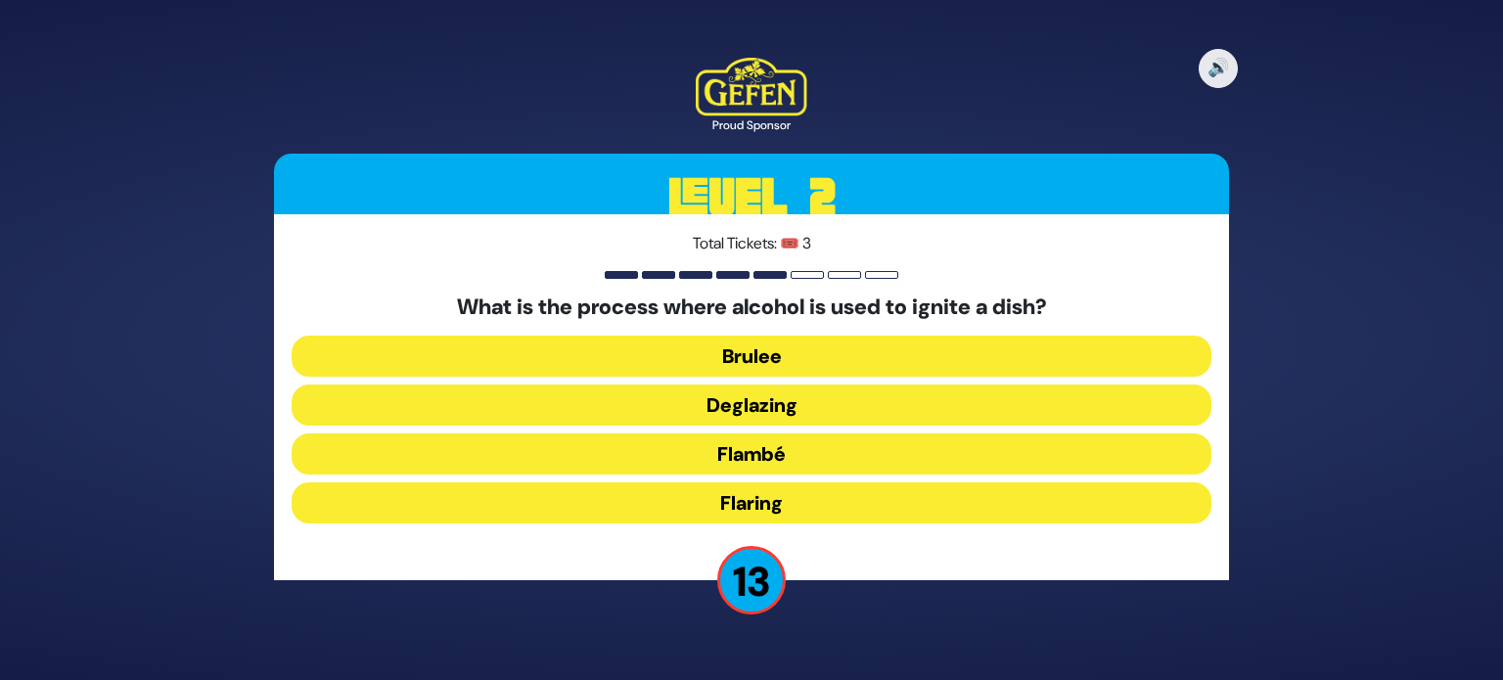
click at [798, 461] on button "Flambé" at bounding box center [752, 454] width 920 height 41
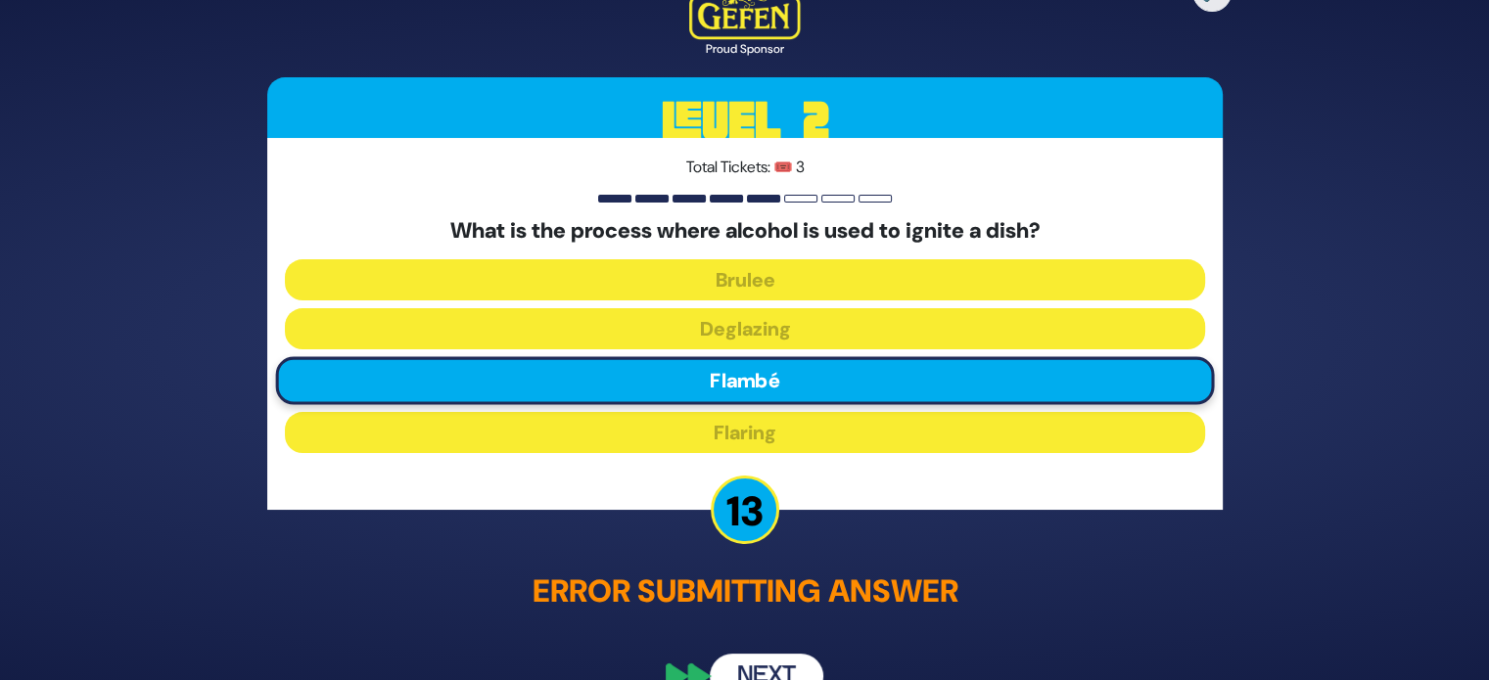
click at [778, 634] on div "🔊 Proud Sponsor Level 2 Total Tickets: 🎟️ 3 What is the process where alcohol i…" at bounding box center [745, 340] width 1002 height 764
click at [780, 667] on button "Next" at bounding box center [767, 676] width 114 height 45
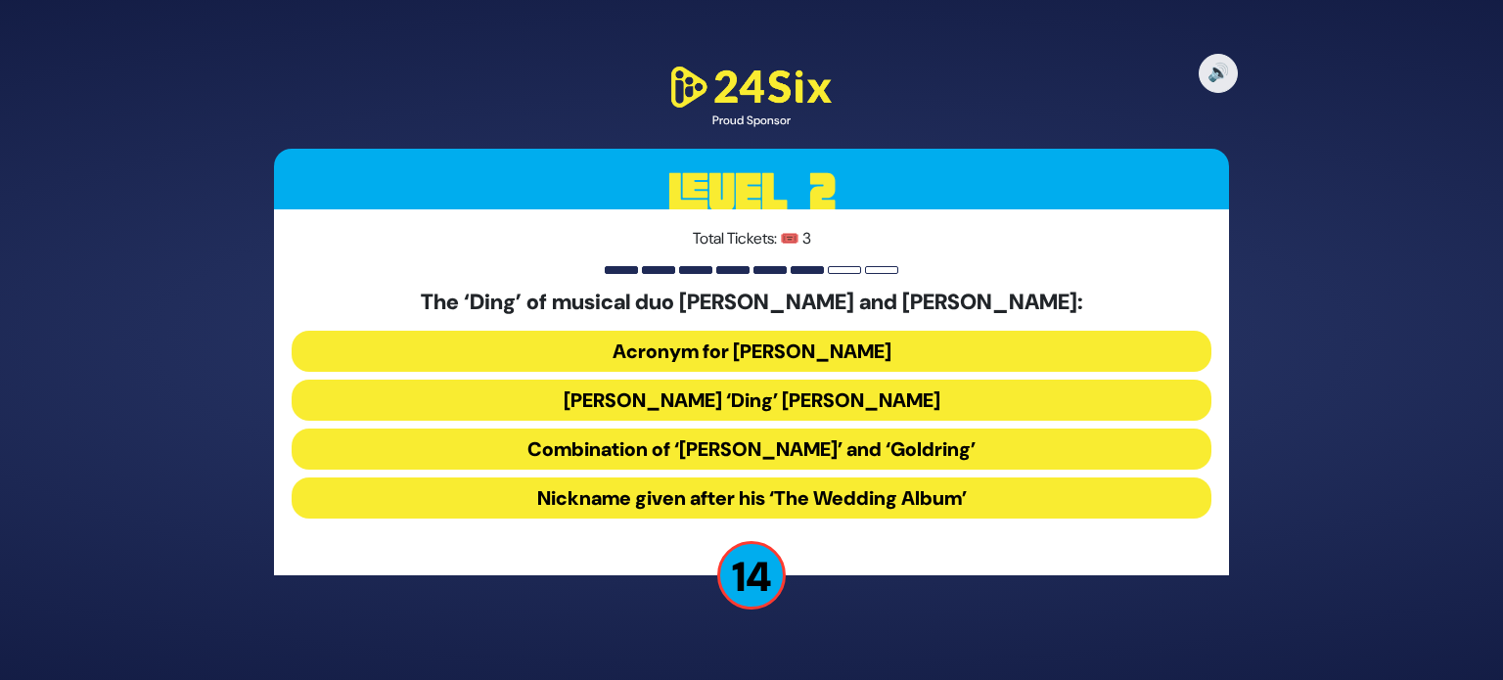
click at [846, 341] on button "Acronym for Dovid Nachman Golding" at bounding box center [752, 351] width 920 height 41
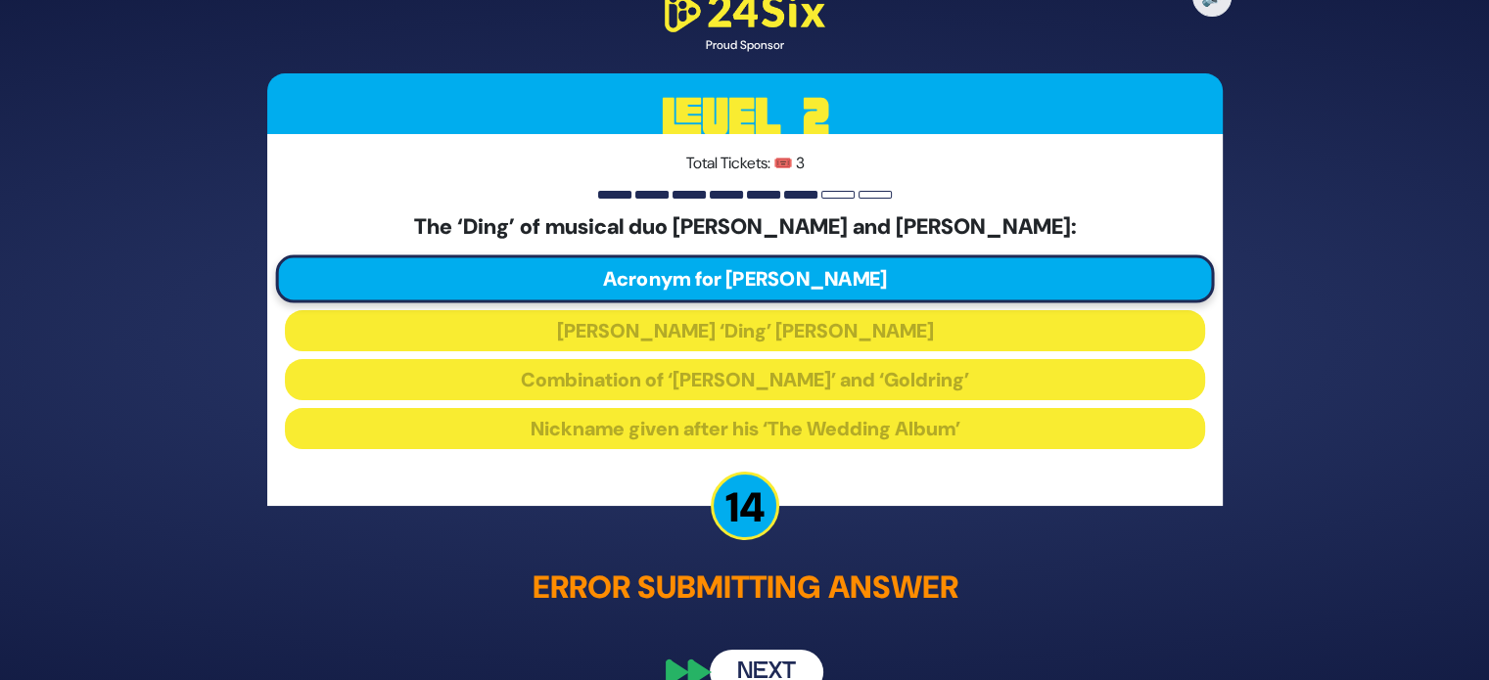
click at [803, 659] on button "Next" at bounding box center [767, 672] width 114 height 45
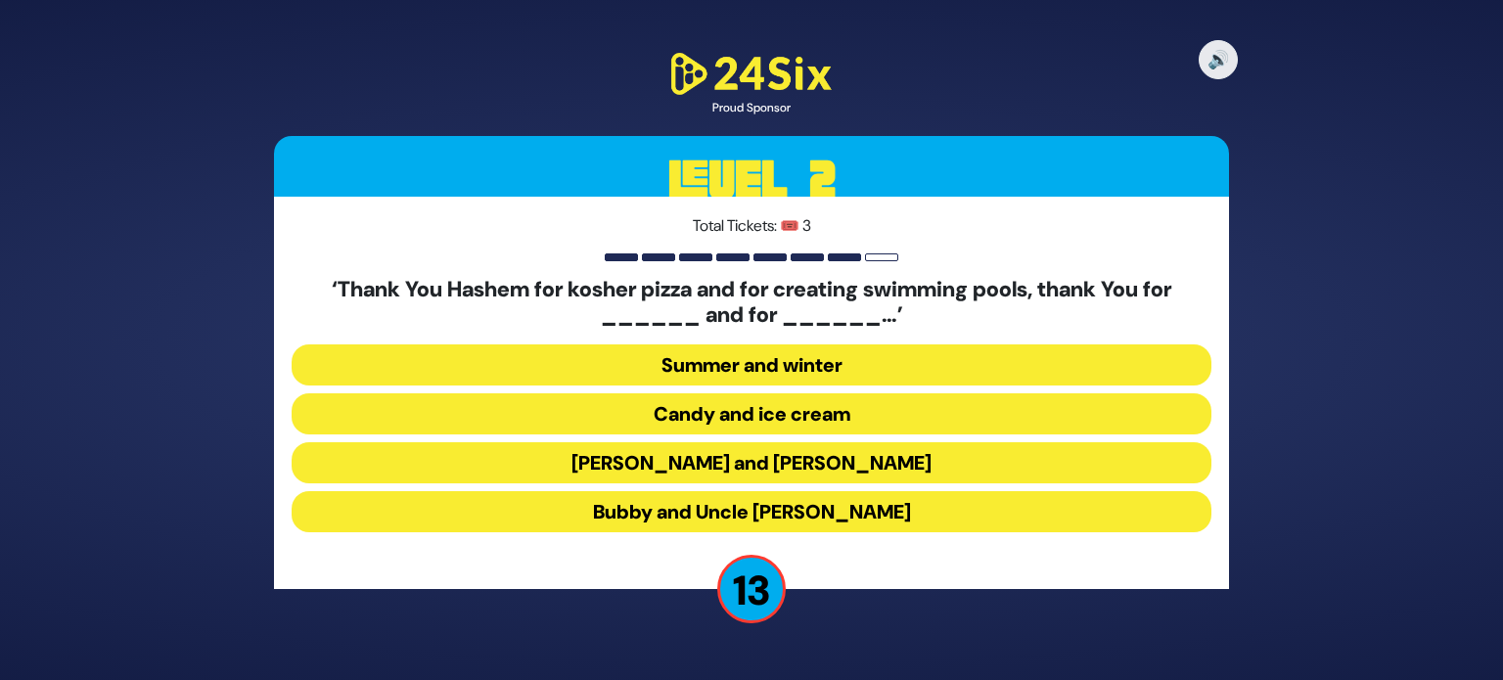
click at [829, 463] on button "Latkes and Paskesz" at bounding box center [752, 462] width 920 height 41
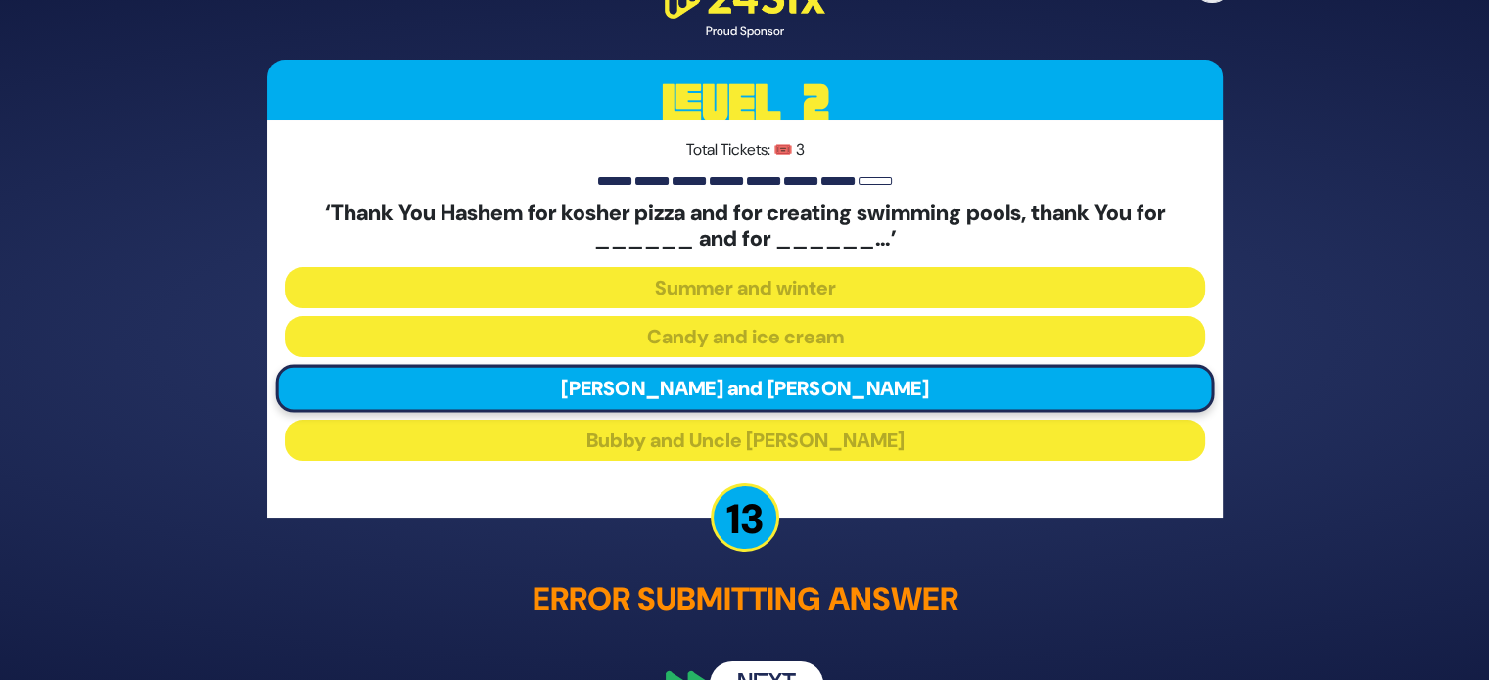
click at [786, 663] on button "Next" at bounding box center [767, 685] width 114 height 45
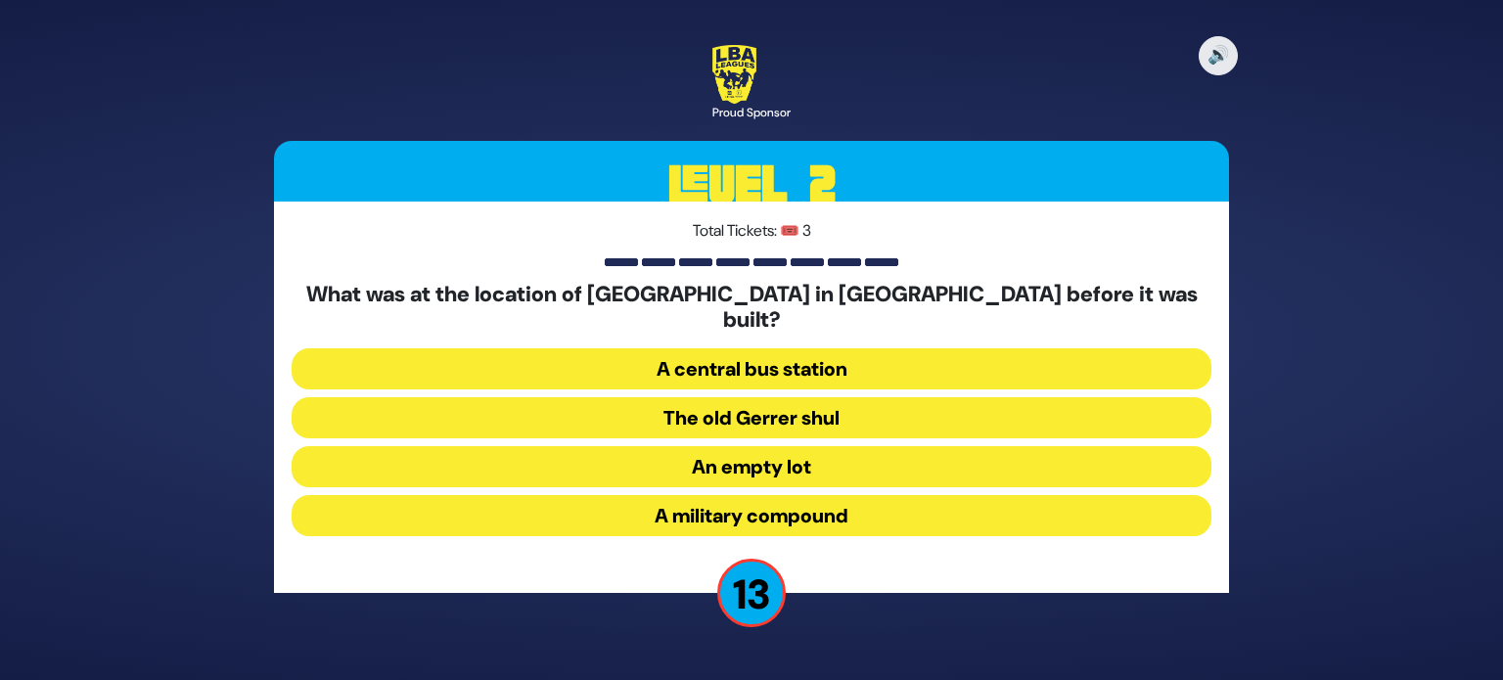
click at [807, 518] on button "A military compound" at bounding box center [752, 515] width 920 height 41
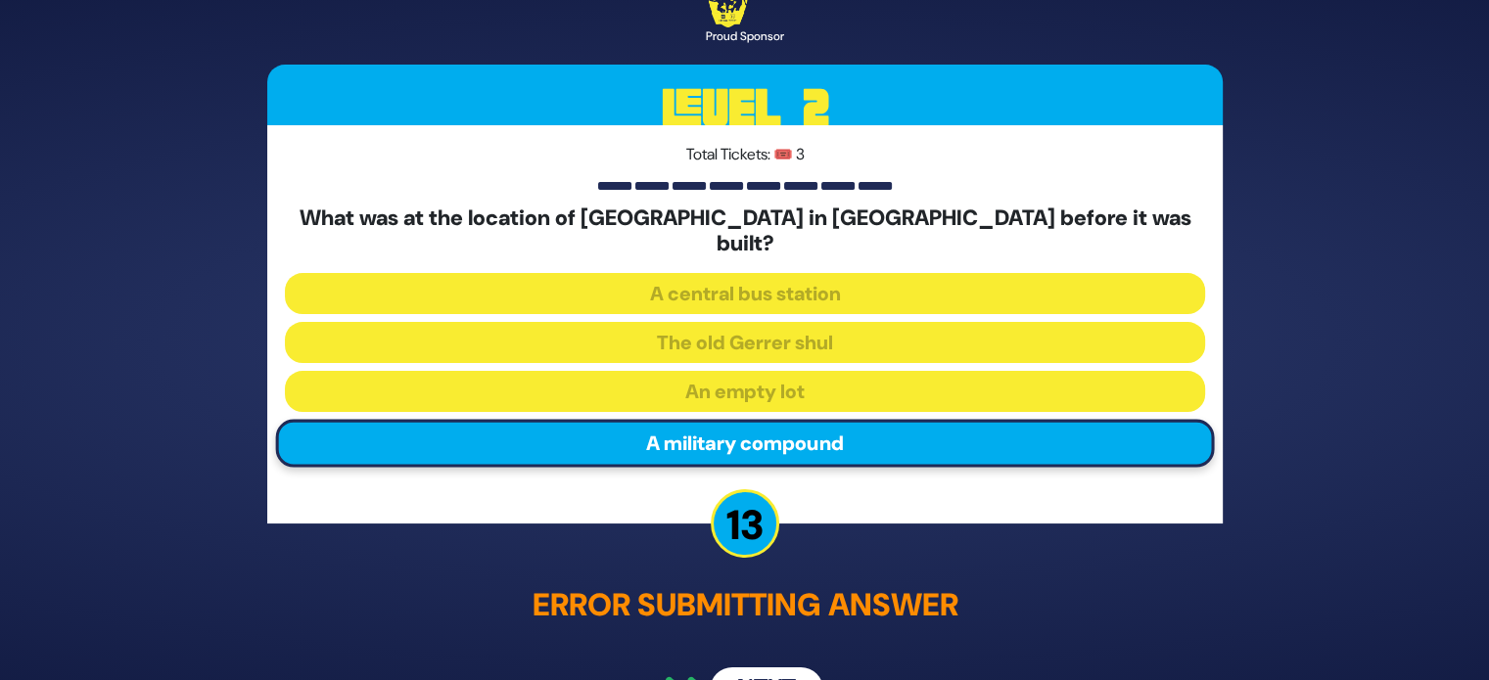
click at [783, 669] on button "Next" at bounding box center [767, 689] width 114 height 45
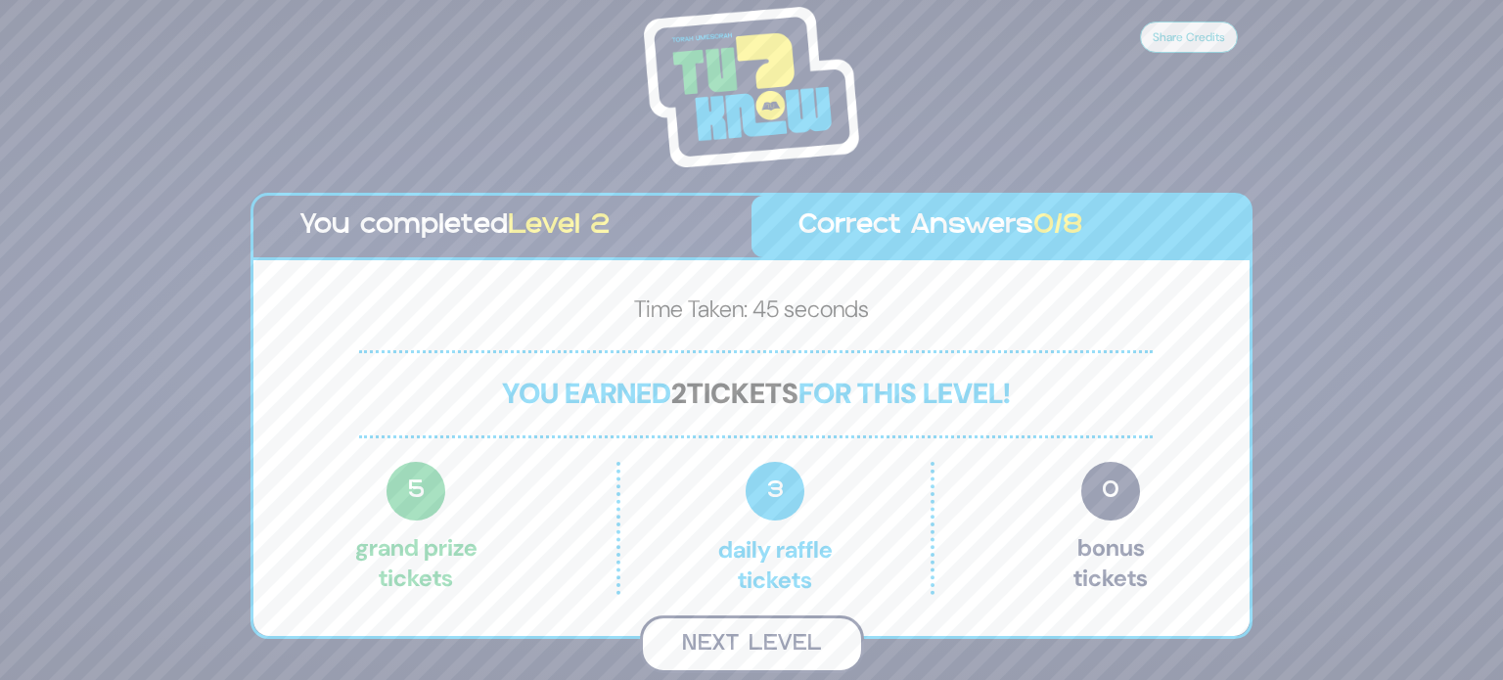
click at [787, 648] on button "Next Level" at bounding box center [752, 645] width 224 height 58
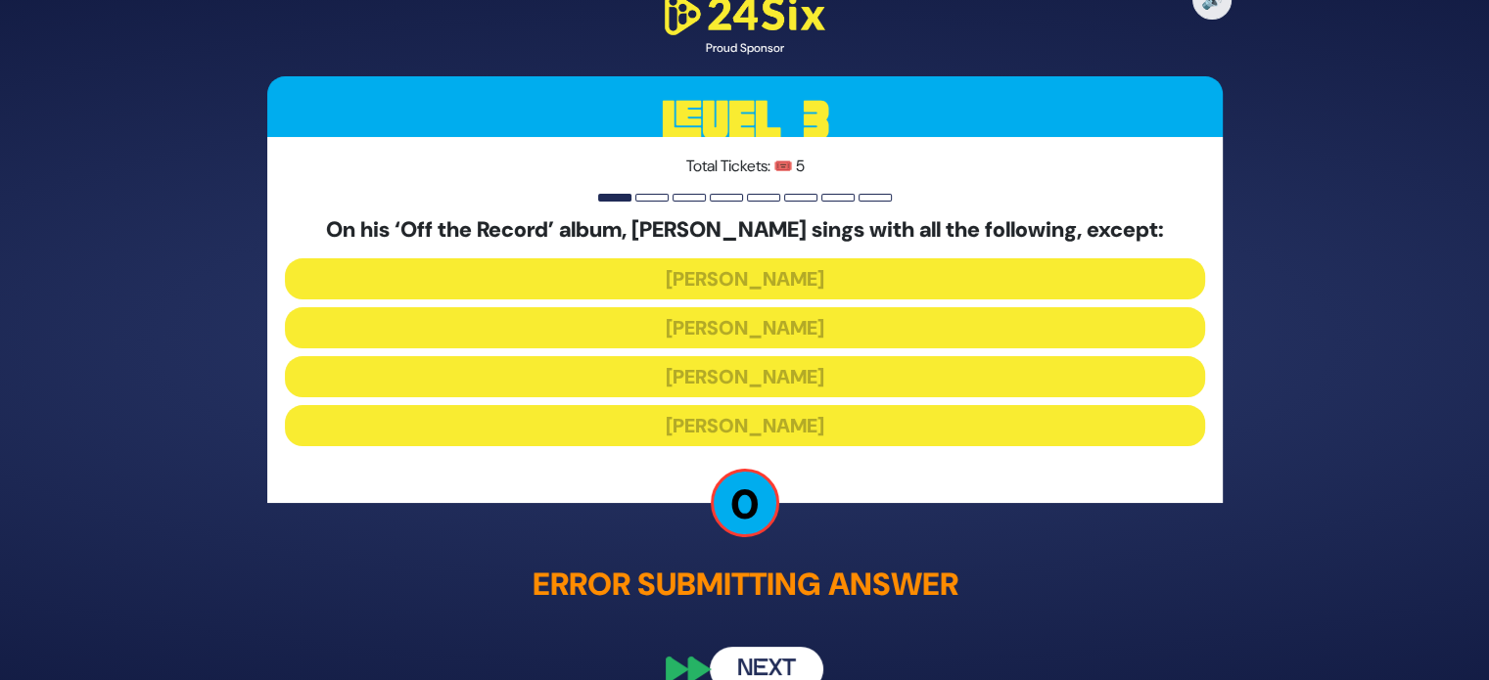
click at [740, 676] on button "Next" at bounding box center [767, 669] width 114 height 45
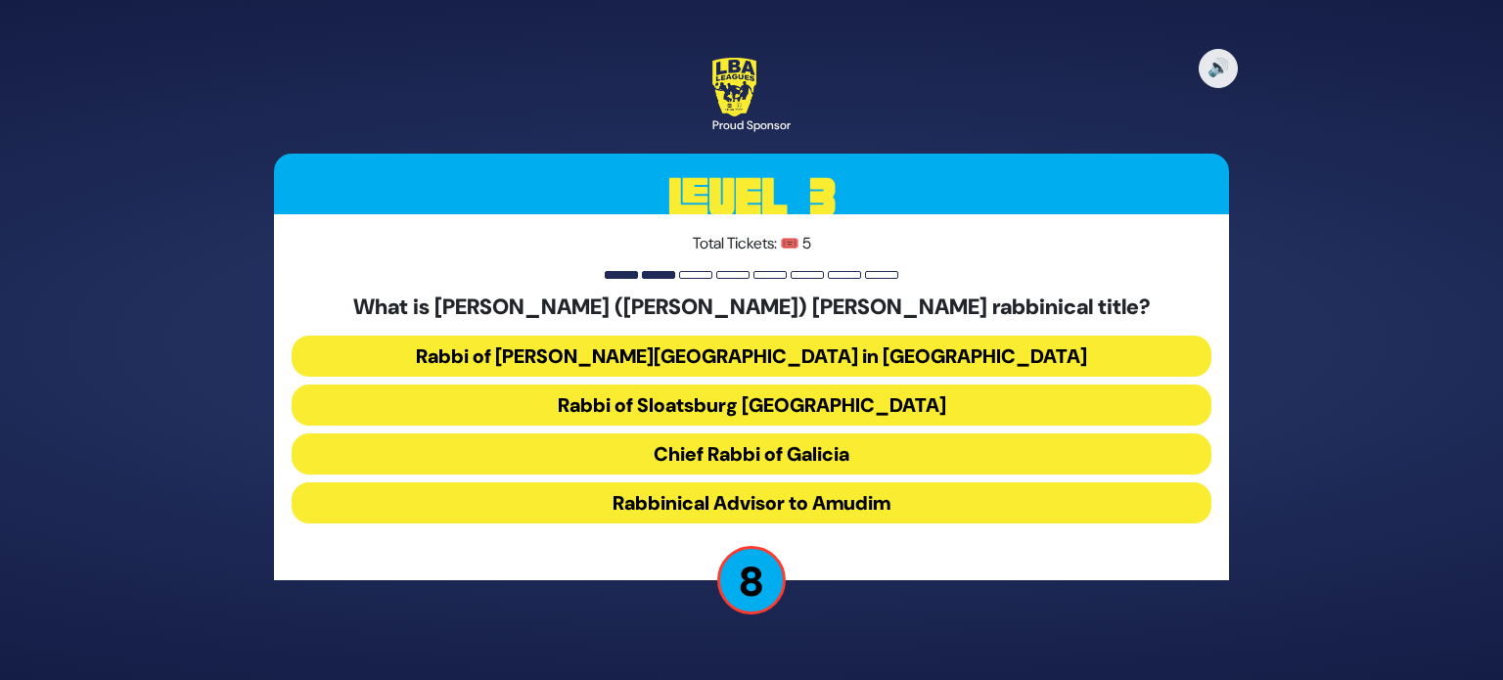
click at [802, 439] on button "Chief Rabbi of Galicia" at bounding box center [752, 454] width 920 height 41
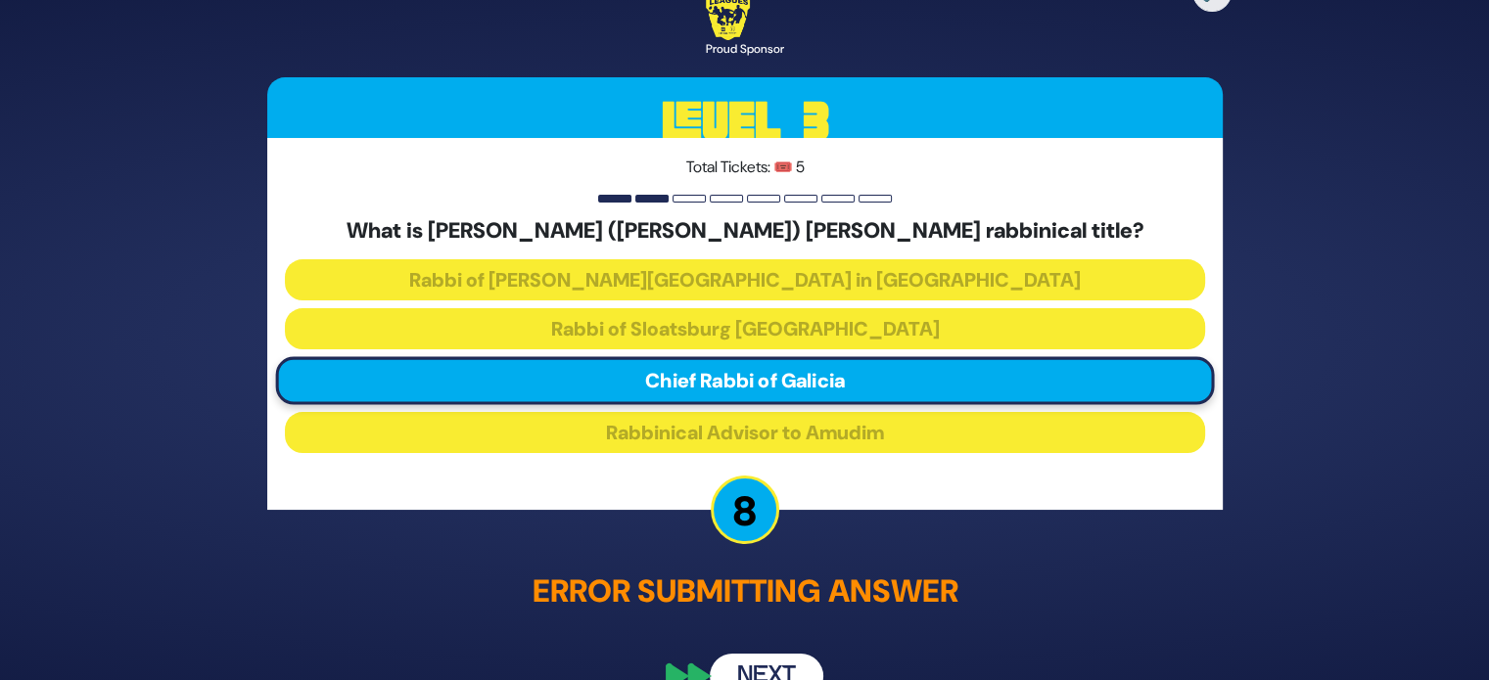
click at [774, 666] on button "Next" at bounding box center [767, 676] width 114 height 45
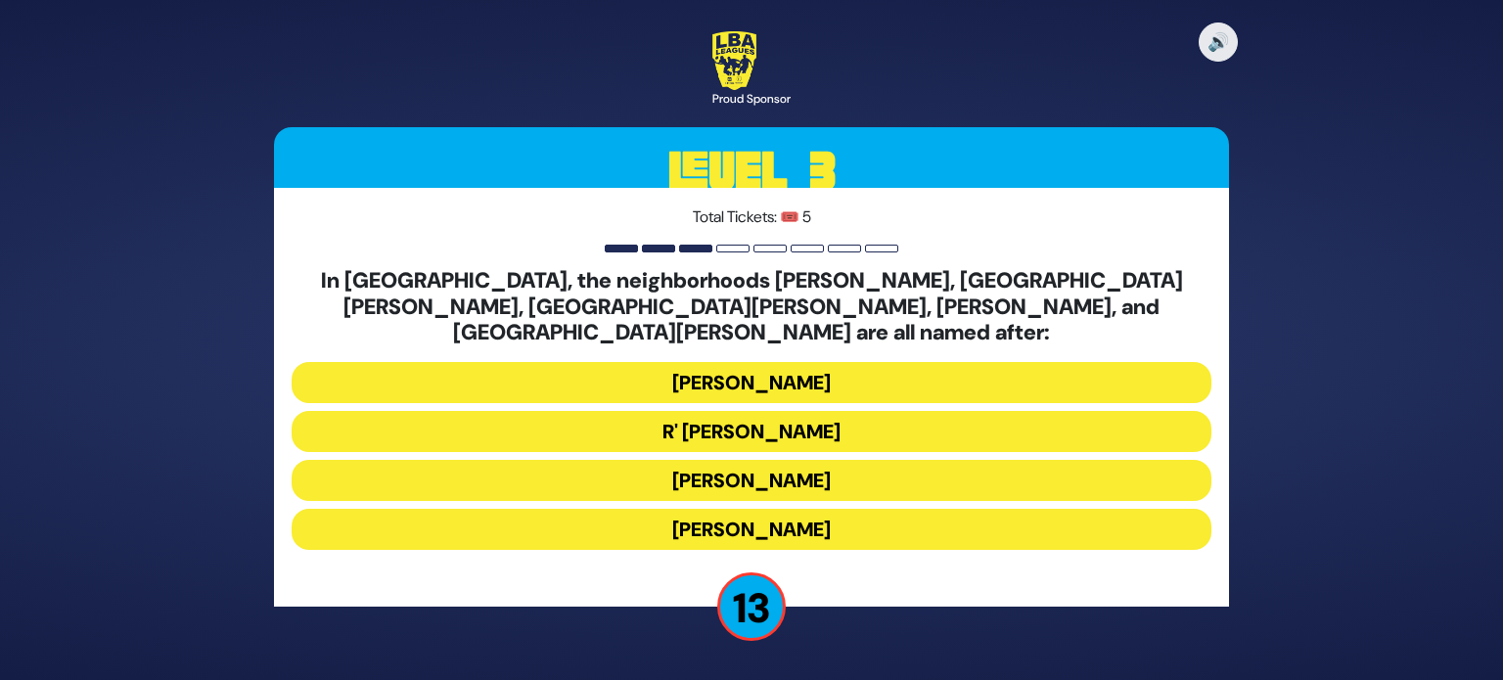
click at [748, 473] on button "Moses Montefiore" at bounding box center [752, 480] width 920 height 41
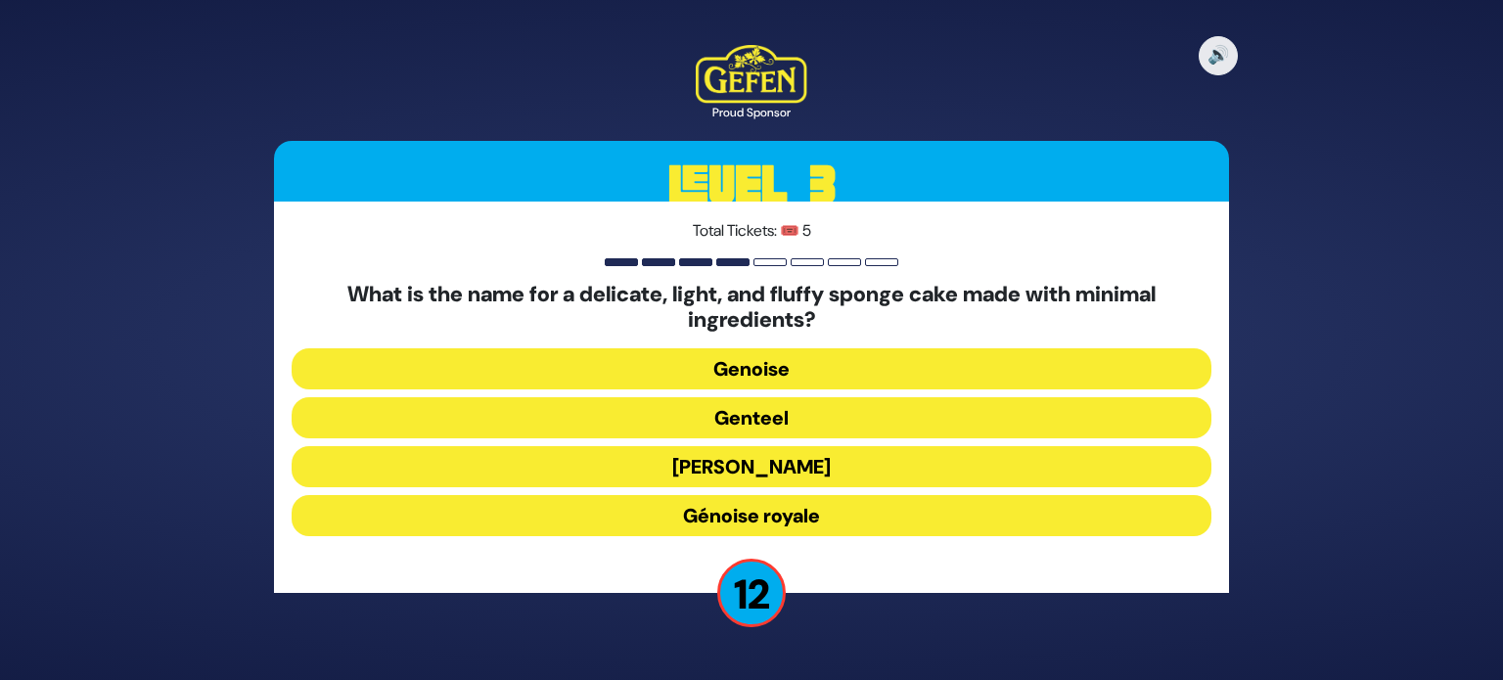
click at [787, 380] on button "Genoise" at bounding box center [752, 368] width 920 height 41
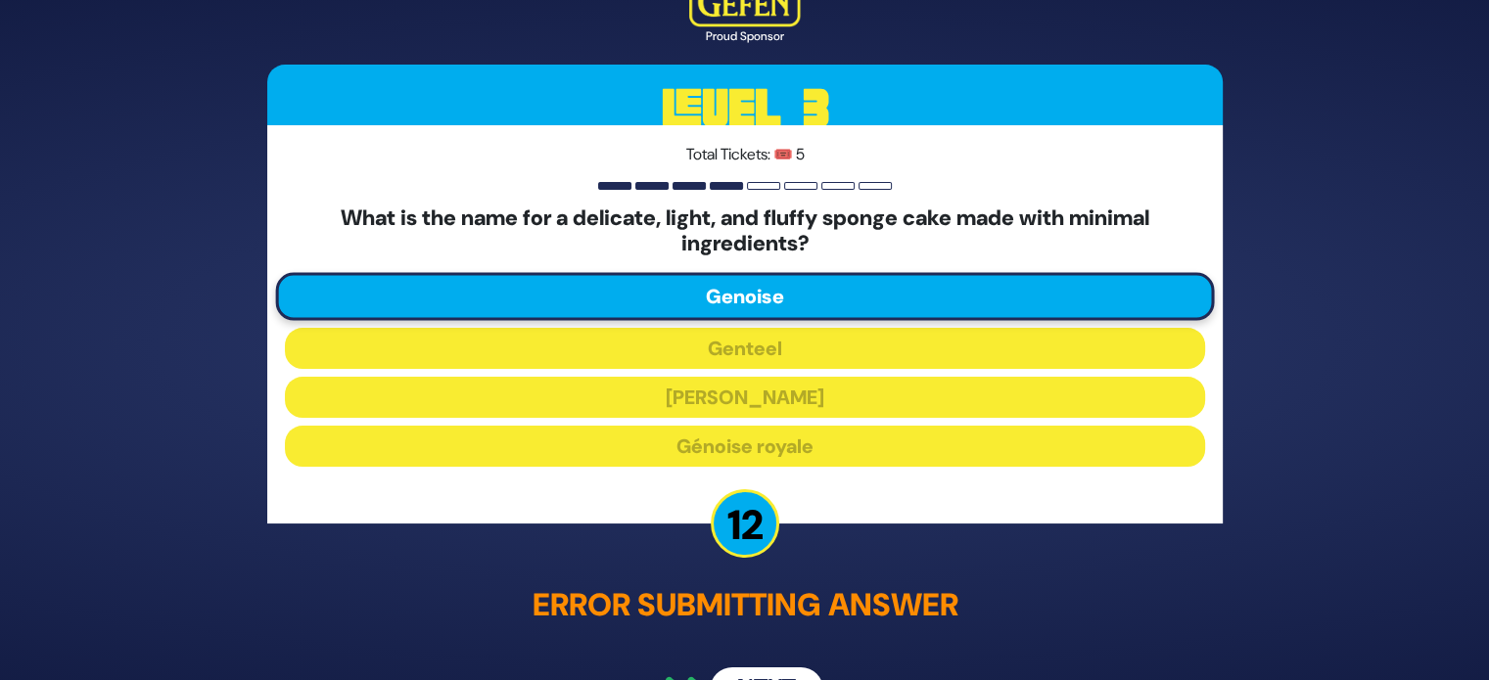
click at [769, 673] on button "Next" at bounding box center [767, 689] width 114 height 45
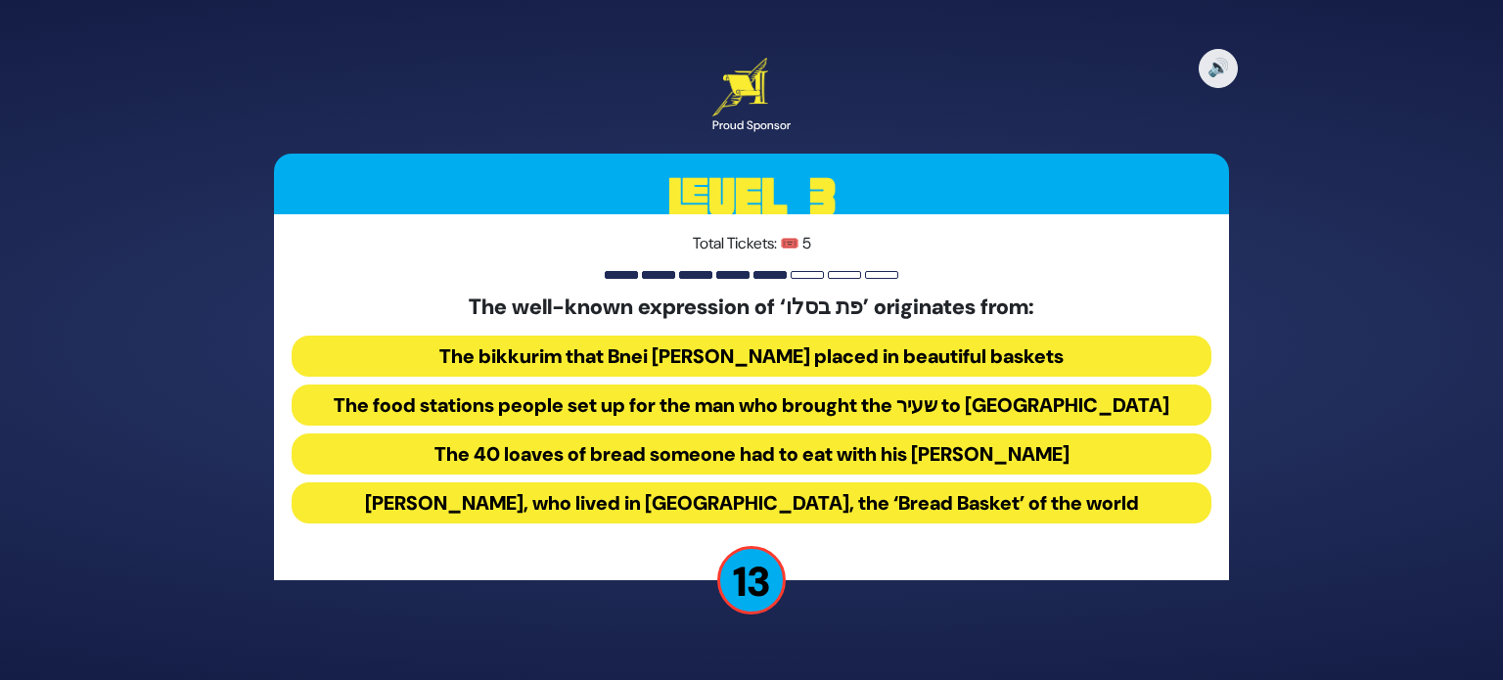
click at [728, 418] on button "The food stations people set up for the man who brought the שעיר to עזאזל" at bounding box center [752, 405] width 920 height 41
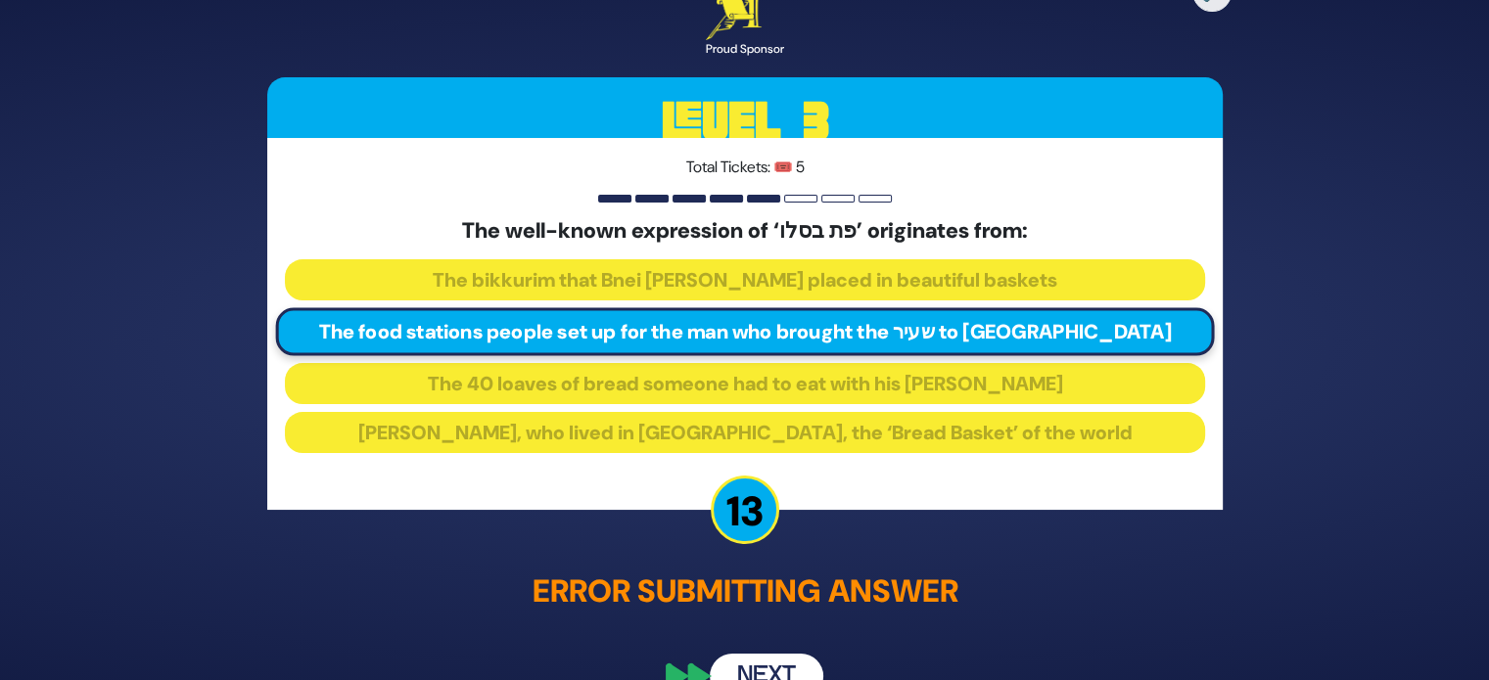
click at [784, 663] on button "Next" at bounding box center [767, 676] width 114 height 45
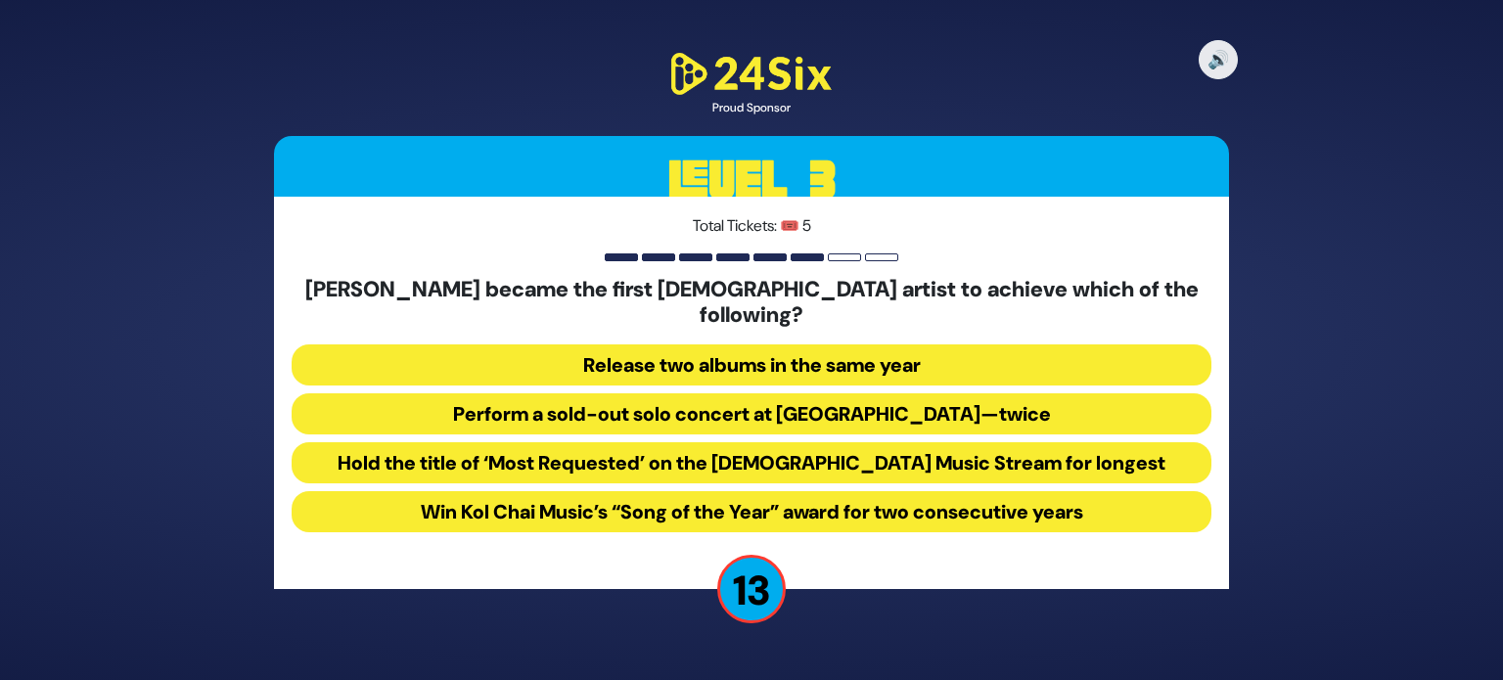
click at [707, 413] on button "Perform a sold-out solo concert at Madison Square Garden—twice" at bounding box center [752, 413] width 920 height 41
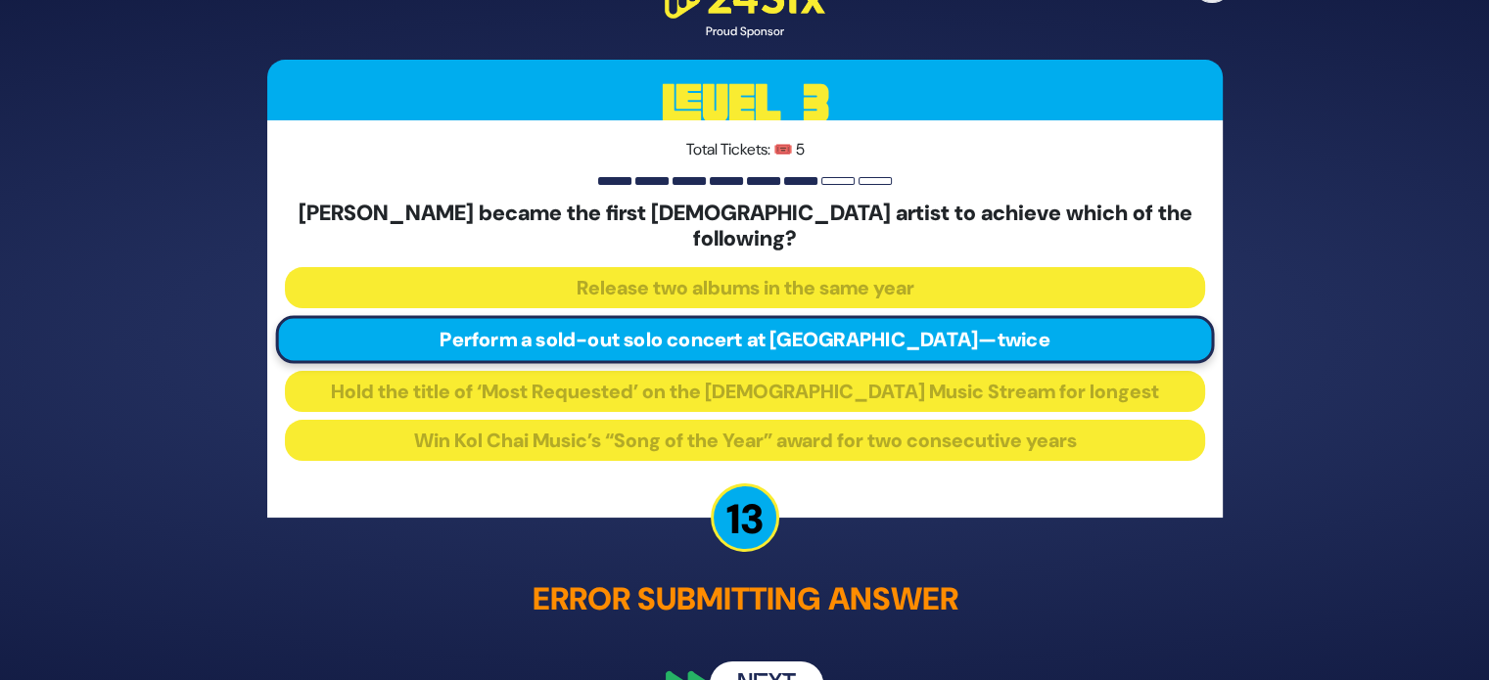
click at [771, 663] on button "Next" at bounding box center [767, 685] width 114 height 45
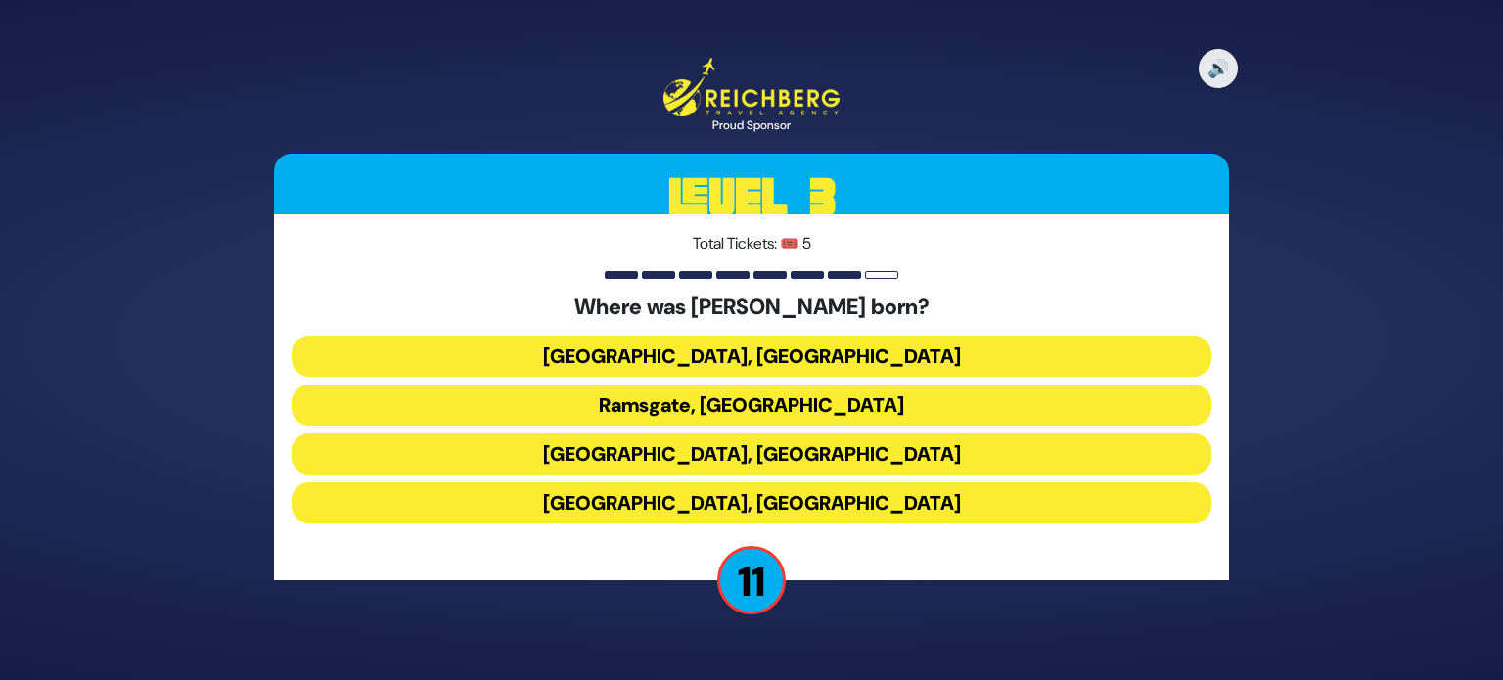
click at [791, 454] on button "Livorno, Italy" at bounding box center [752, 454] width 920 height 41
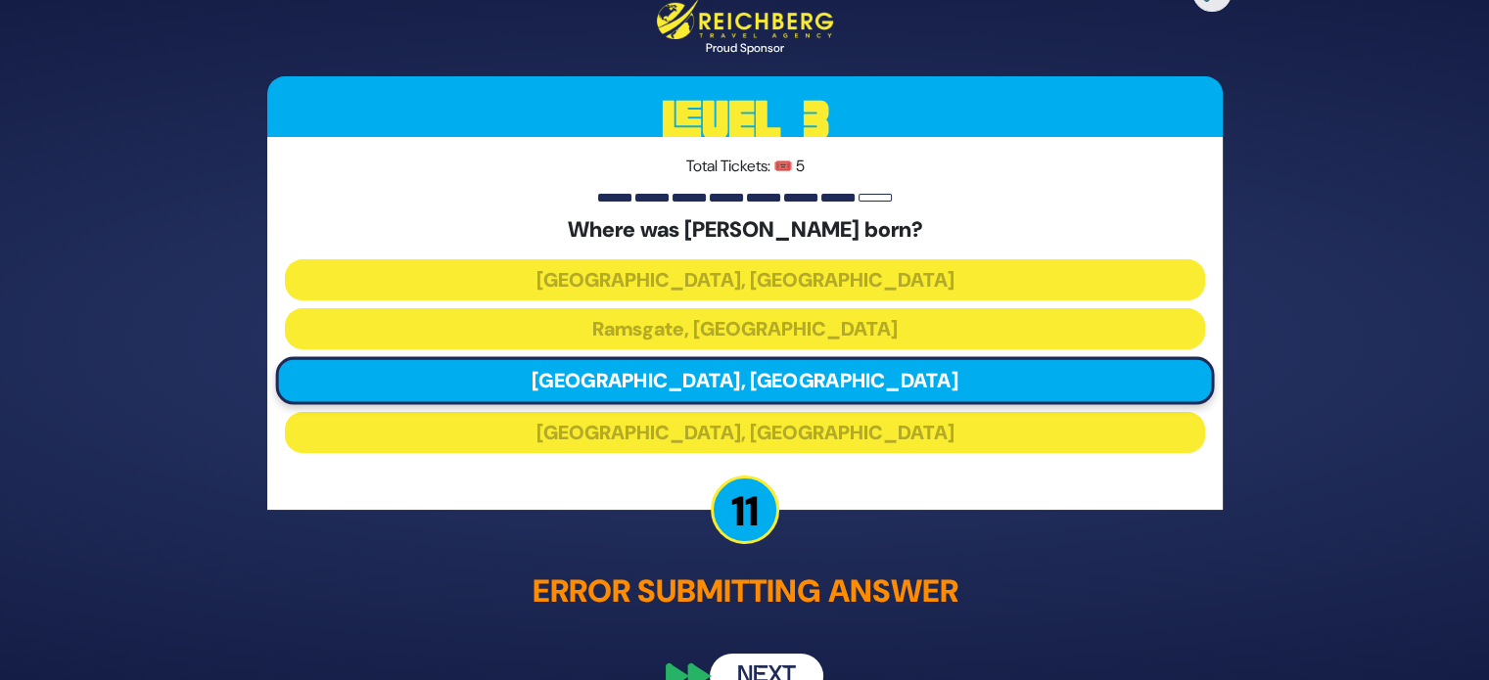
click at [740, 673] on button "Next" at bounding box center [767, 676] width 114 height 45
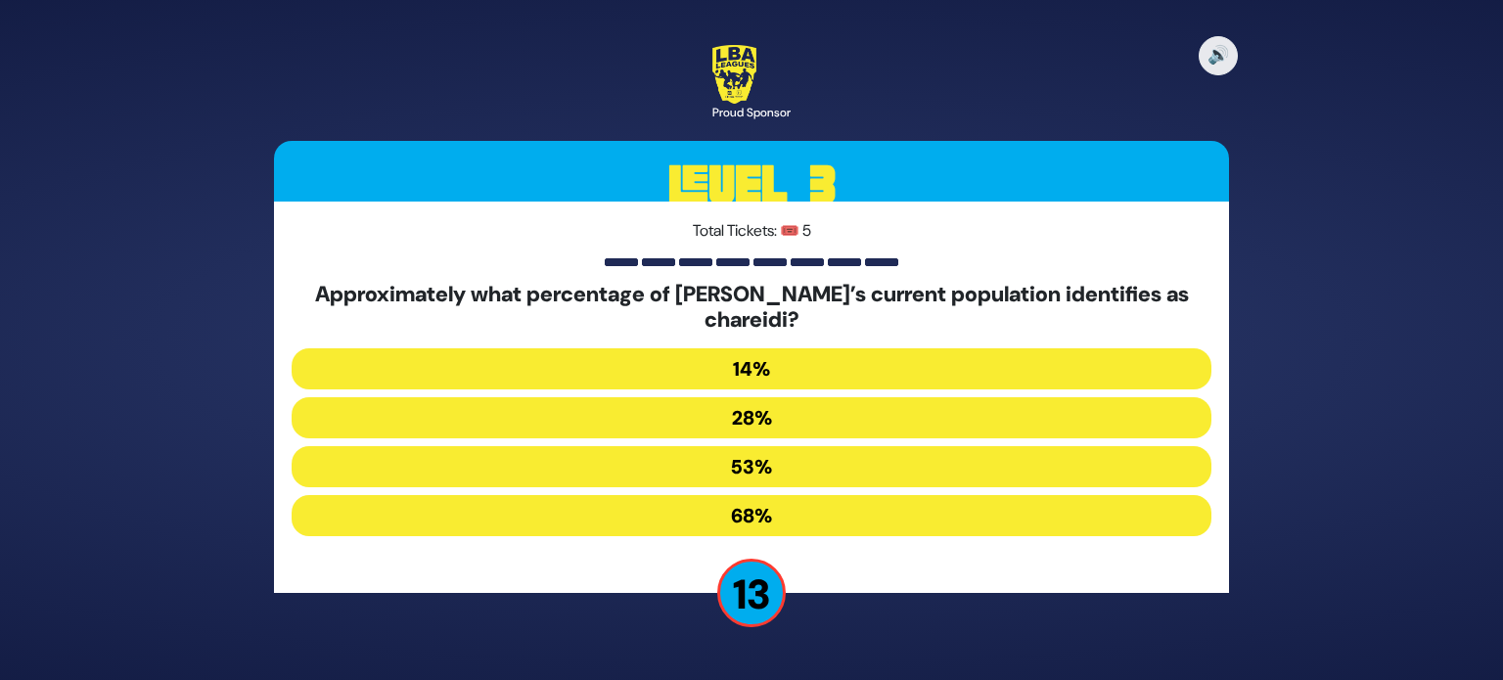
click at [756, 388] on button "14%" at bounding box center [752, 368] width 920 height 41
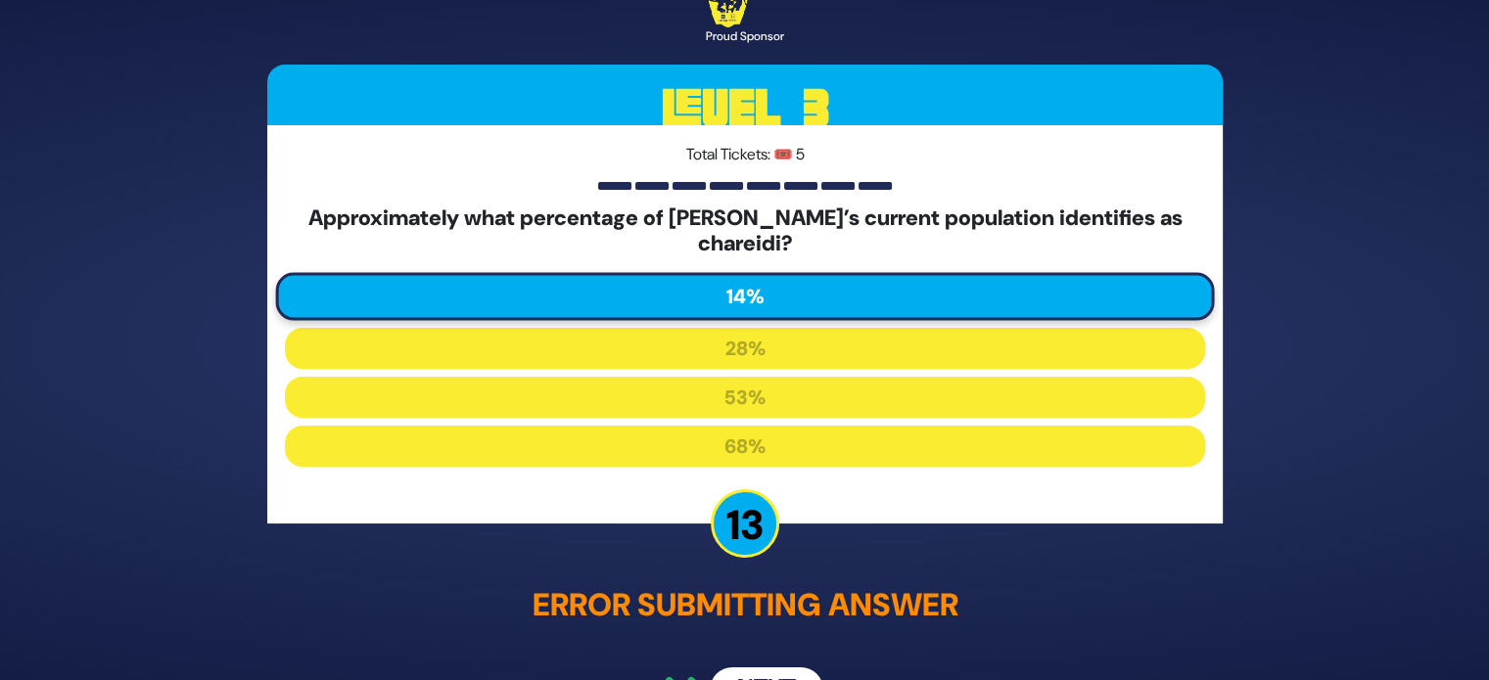
click at [790, 653] on div "🔊 Proud Sponsor Level 3 Total Tickets: 🎟️ 5 Approximately what percentage of Er…" at bounding box center [745, 340] width 1002 height 791
click at [788, 672] on button "Next" at bounding box center [767, 689] width 114 height 45
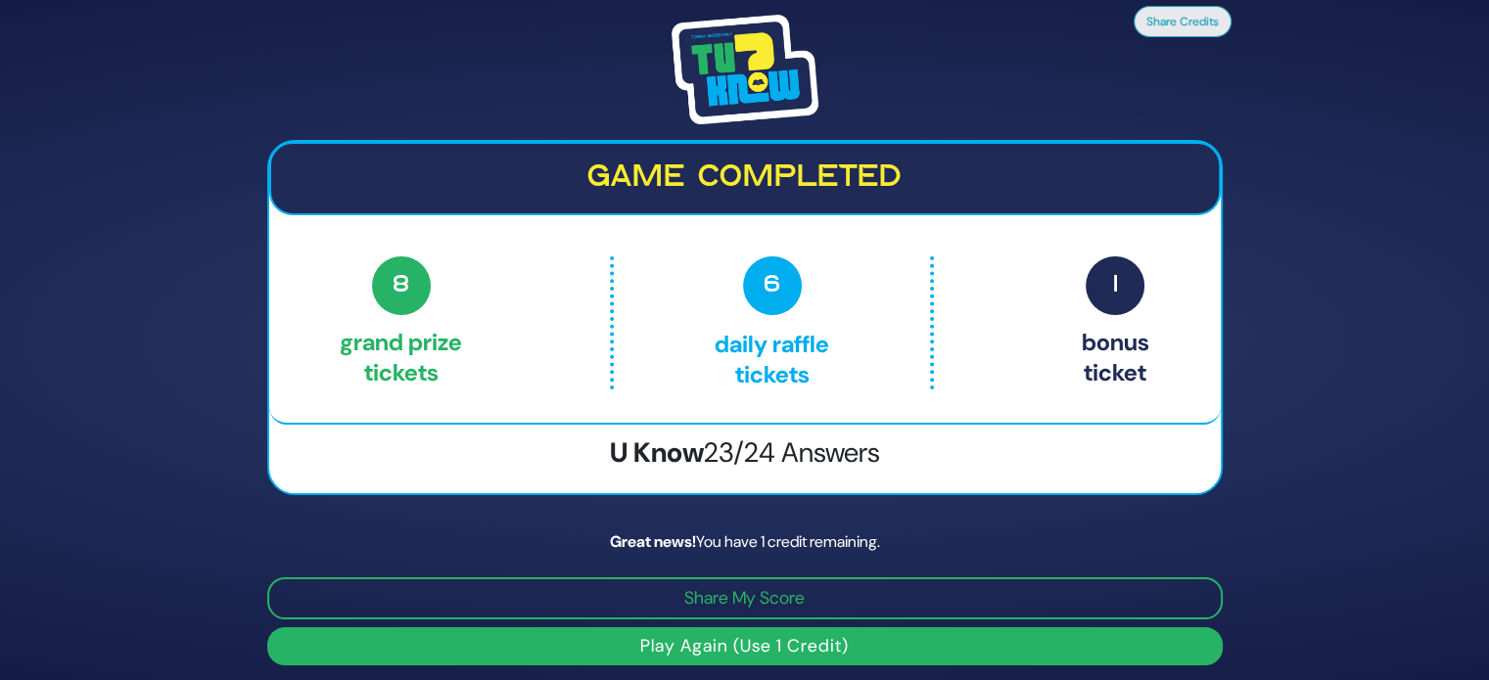
scroll to position [7, 0]
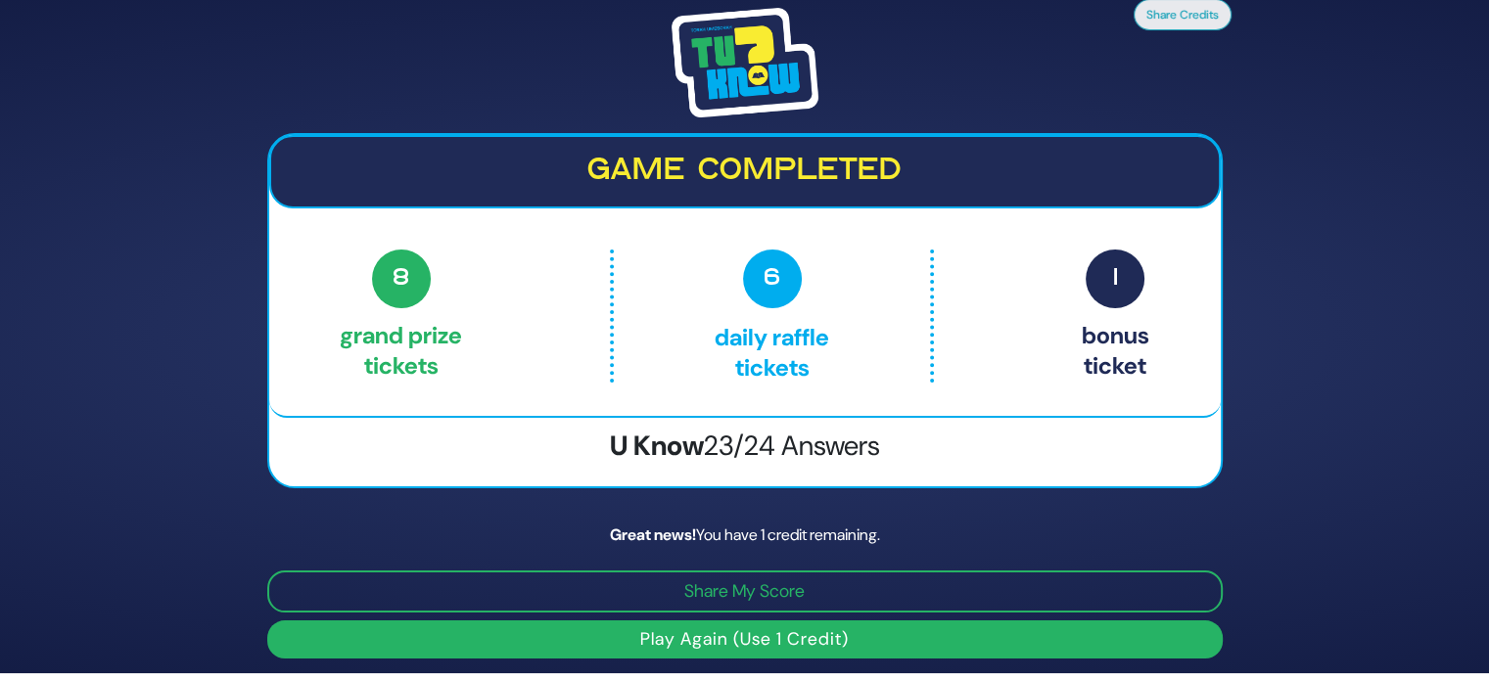
click at [885, 646] on button "Play Again (Use 1 Credit)" at bounding box center [744, 640] width 955 height 38
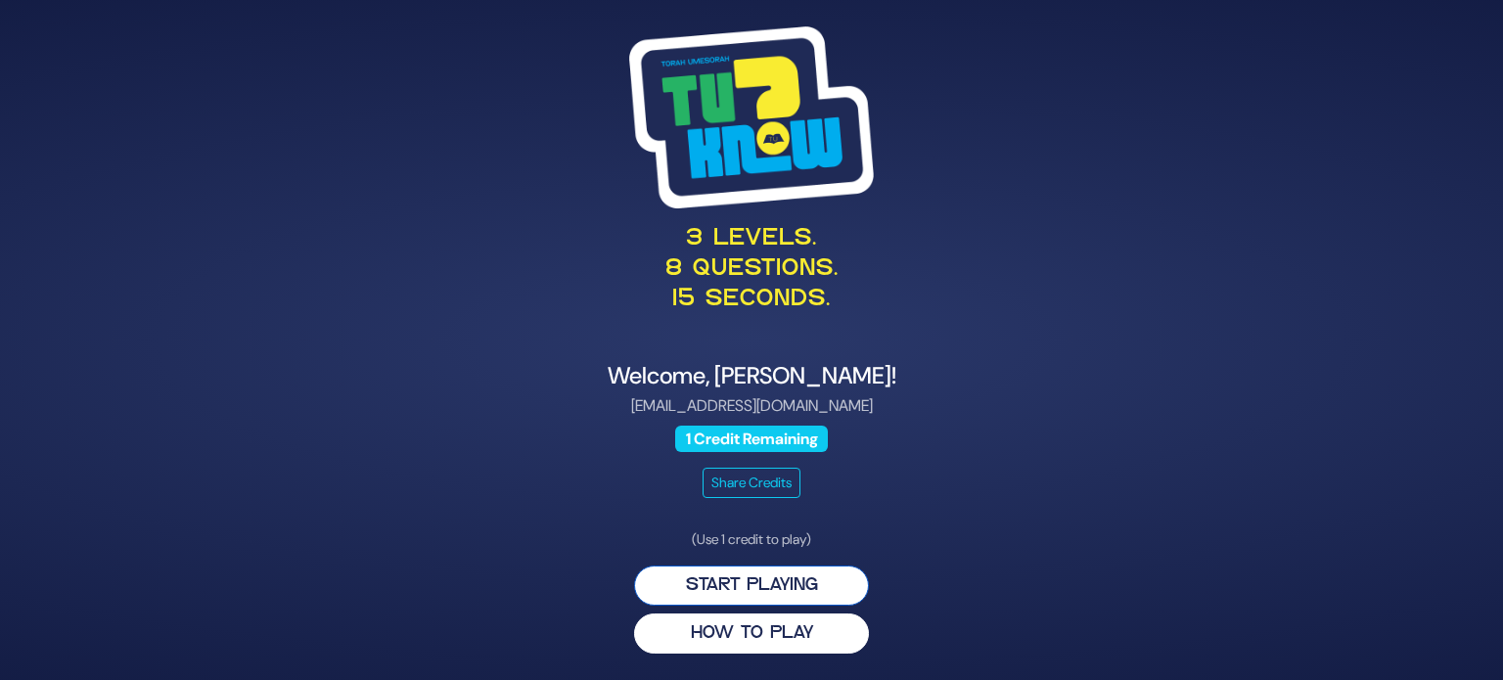
click at [814, 595] on button "Start Playing" at bounding box center [751, 586] width 235 height 40
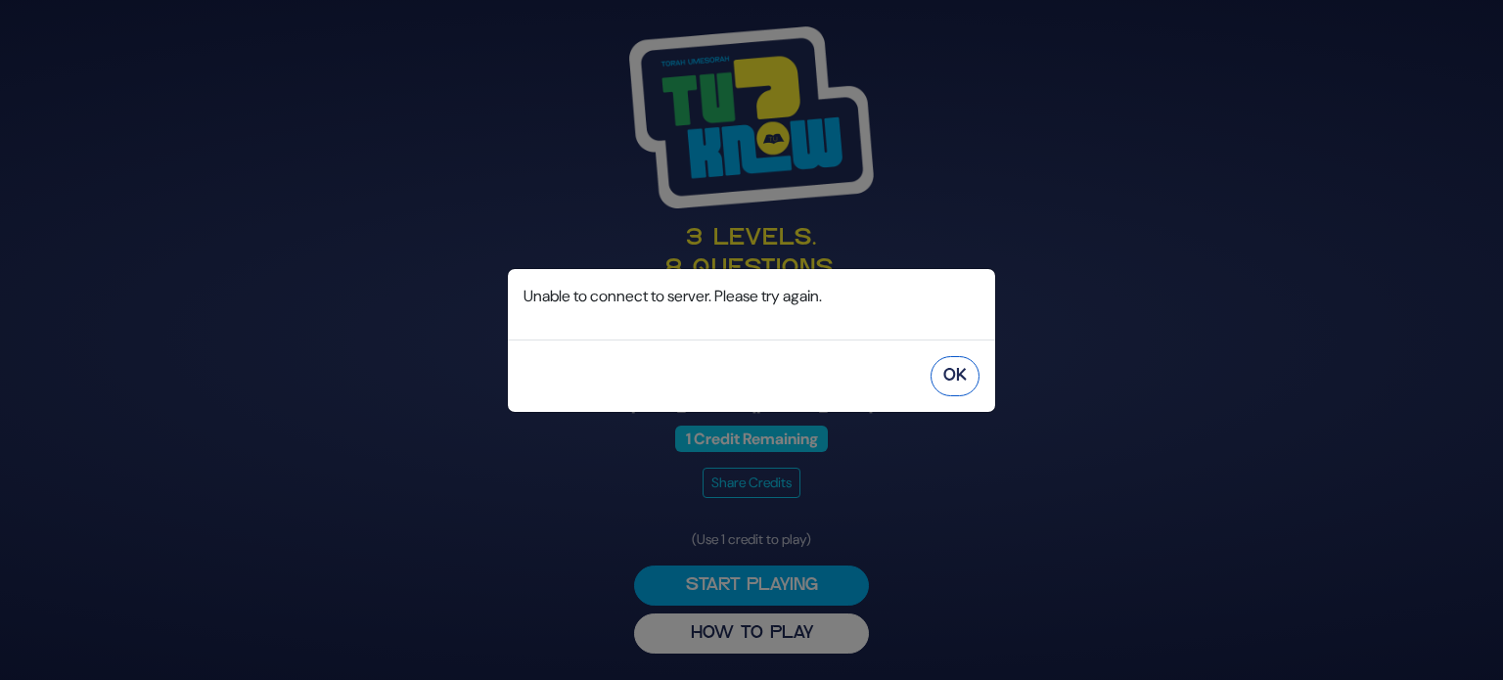
click at [967, 372] on button "OK" at bounding box center [955, 376] width 49 height 40
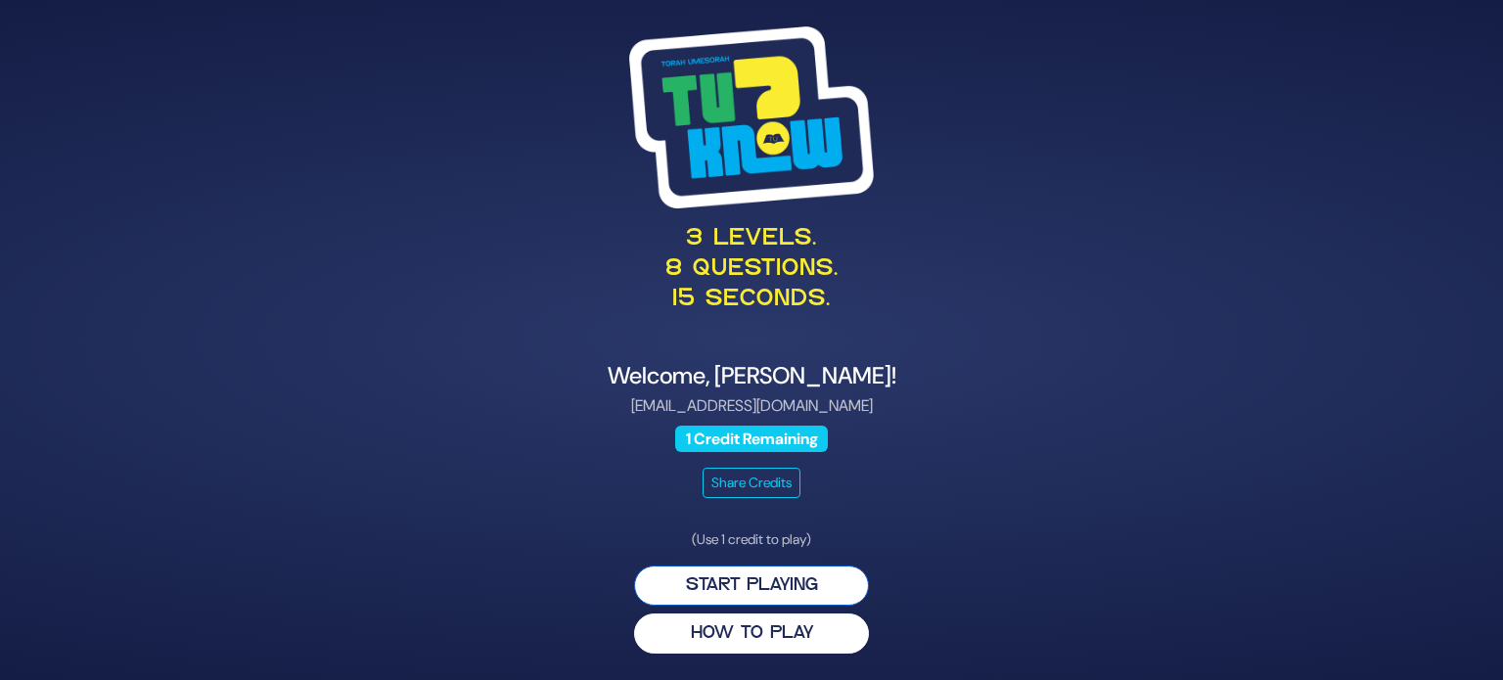
click at [796, 572] on button "Start Playing" at bounding box center [751, 586] width 235 height 40
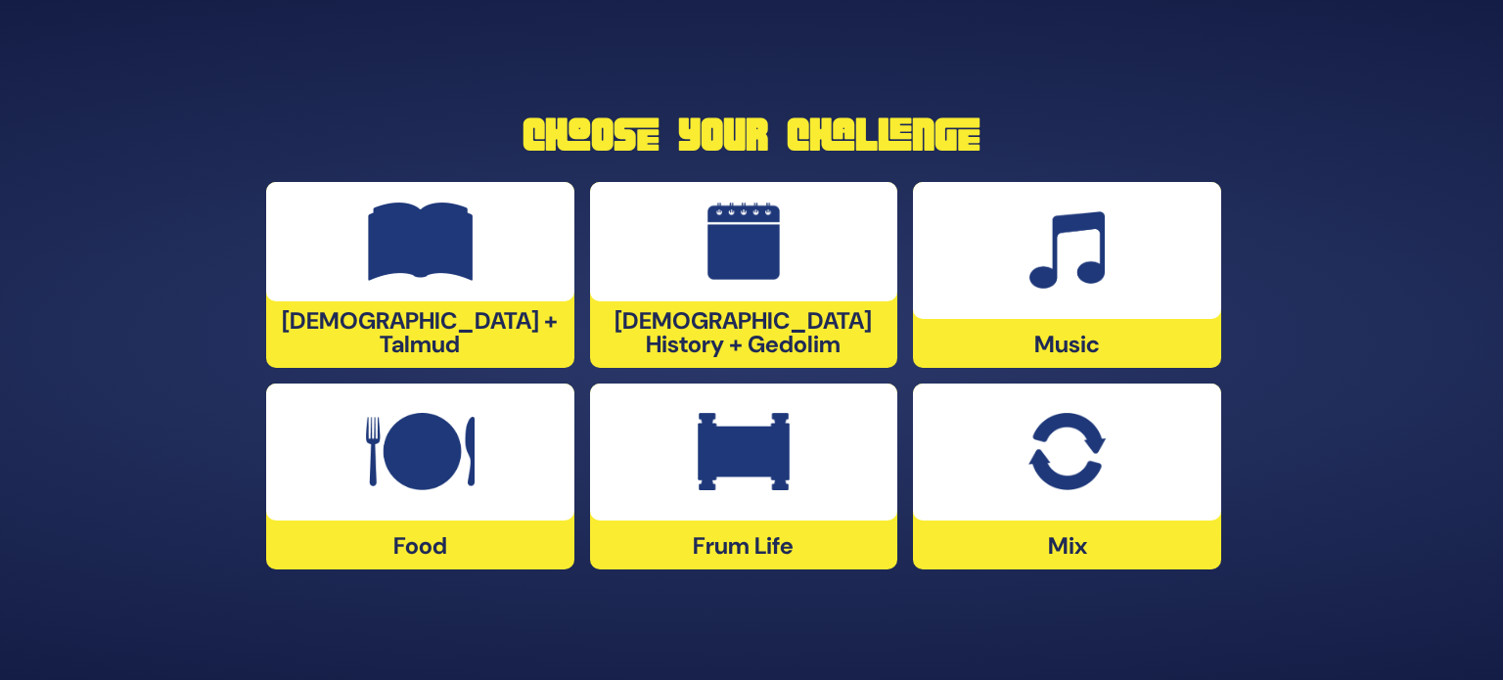
click at [1145, 514] on div at bounding box center [1067, 452] width 308 height 137
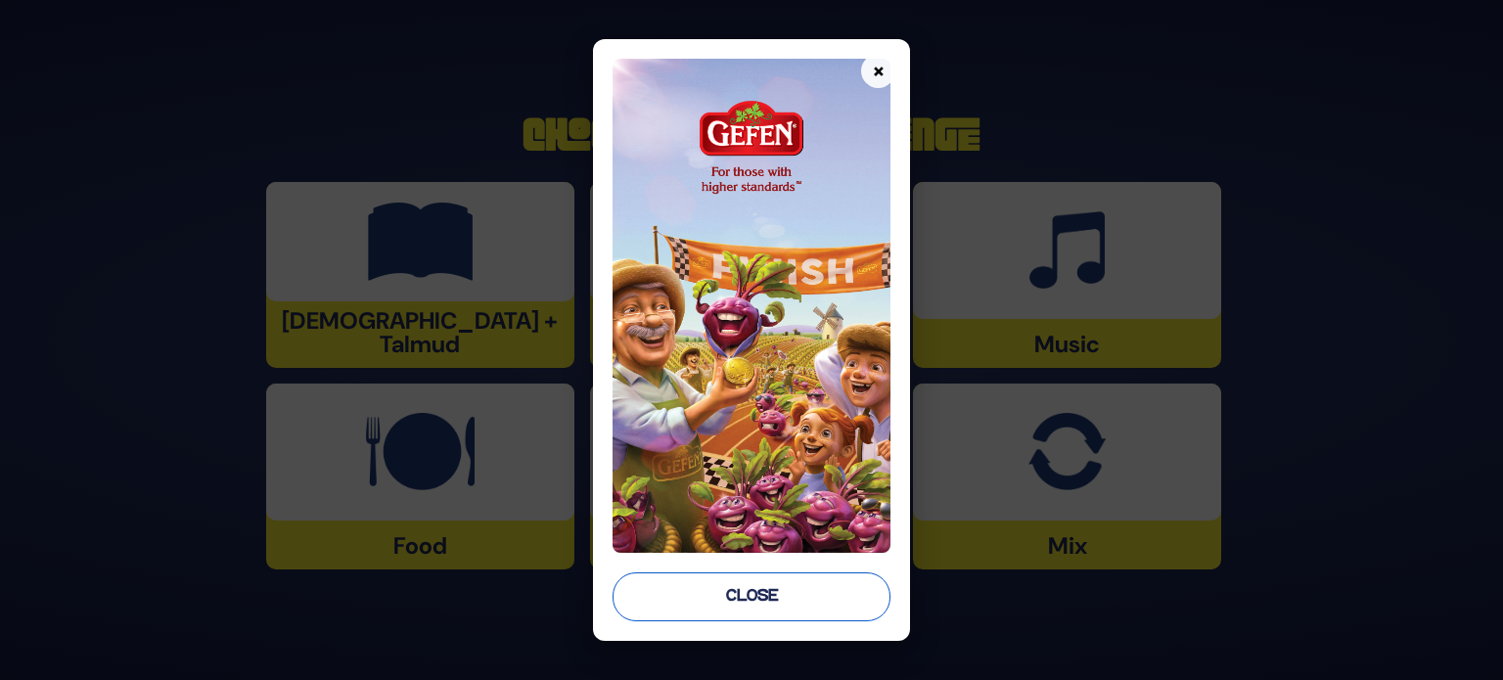
click at [748, 593] on button "Close" at bounding box center [752, 597] width 278 height 49
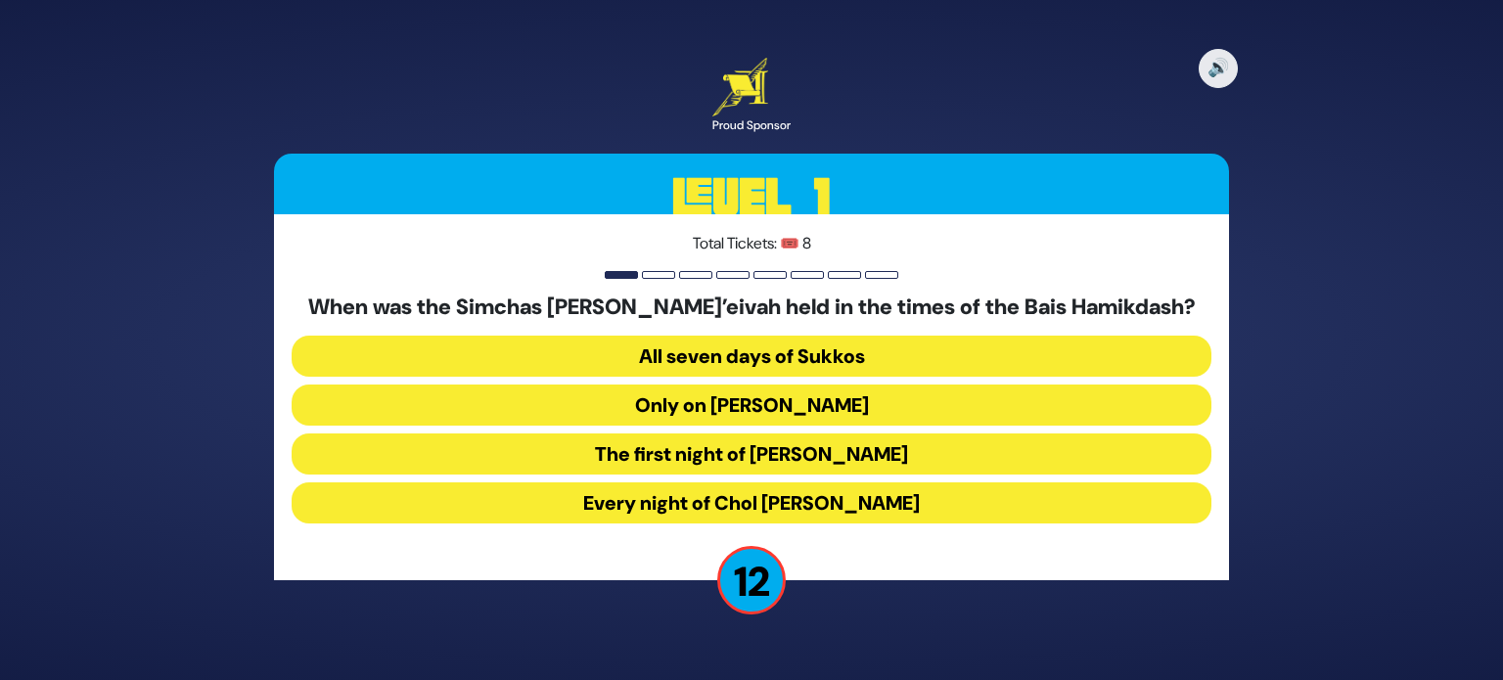
click at [746, 509] on button "Every night of Chol [PERSON_NAME]" at bounding box center [752, 503] width 920 height 41
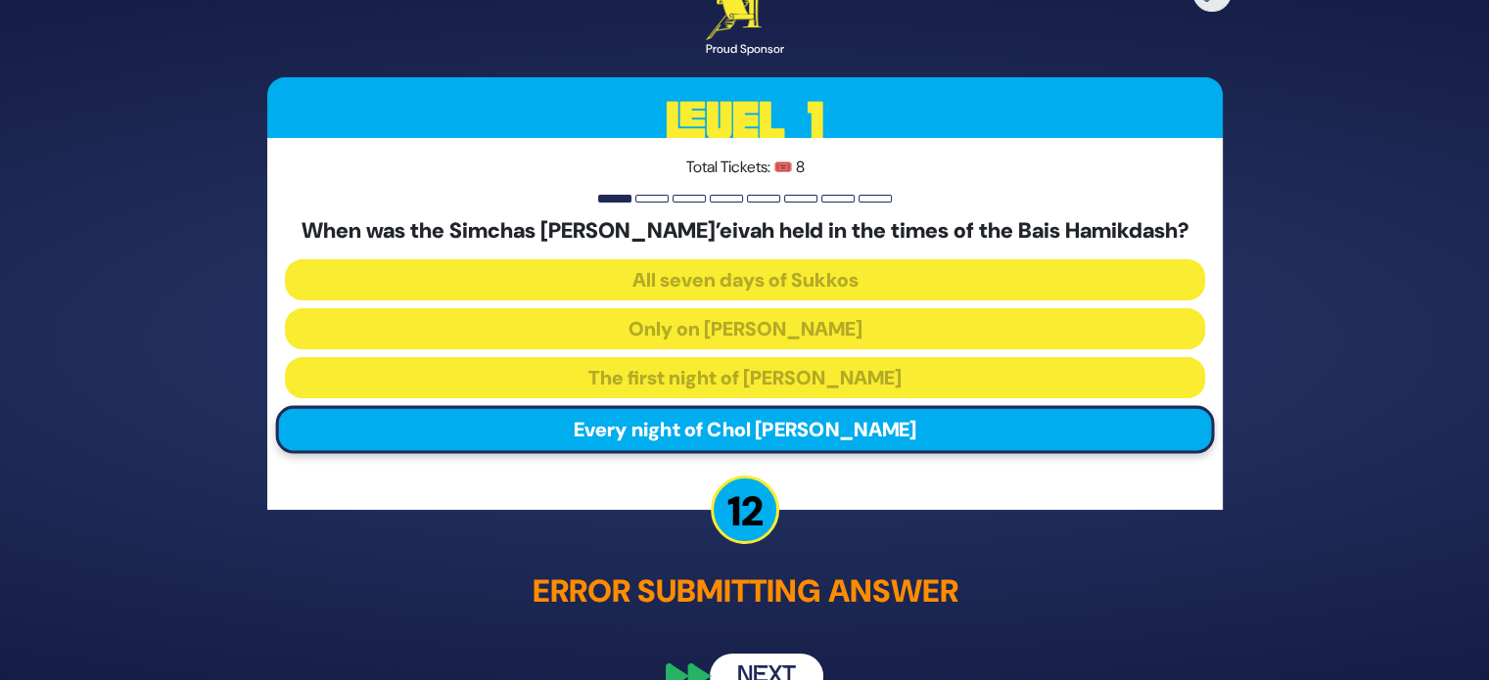
click at [754, 656] on button "Next" at bounding box center [767, 676] width 114 height 45
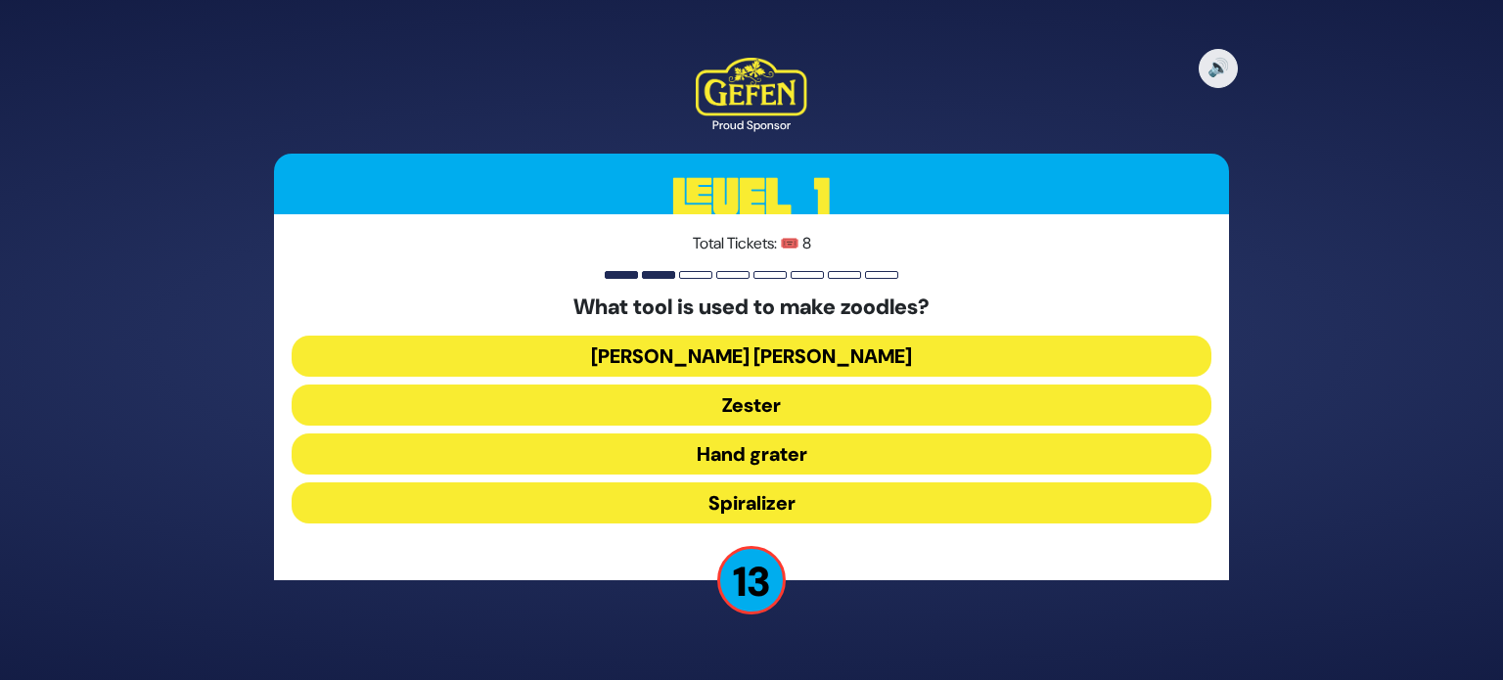
click at [787, 500] on button "Spiralizer" at bounding box center [752, 503] width 920 height 41
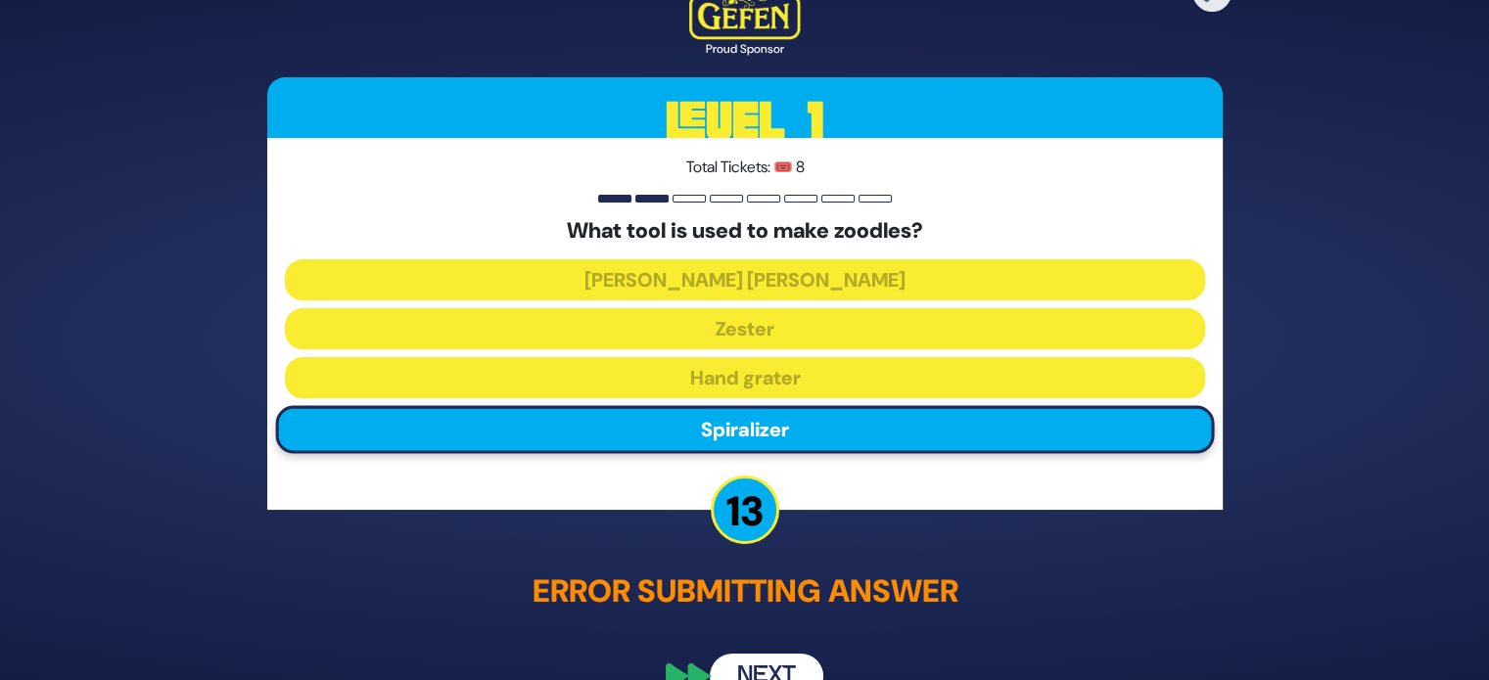
click at [783, 669] on button "Next" at bounding box center [767, 676] width 114 height 45
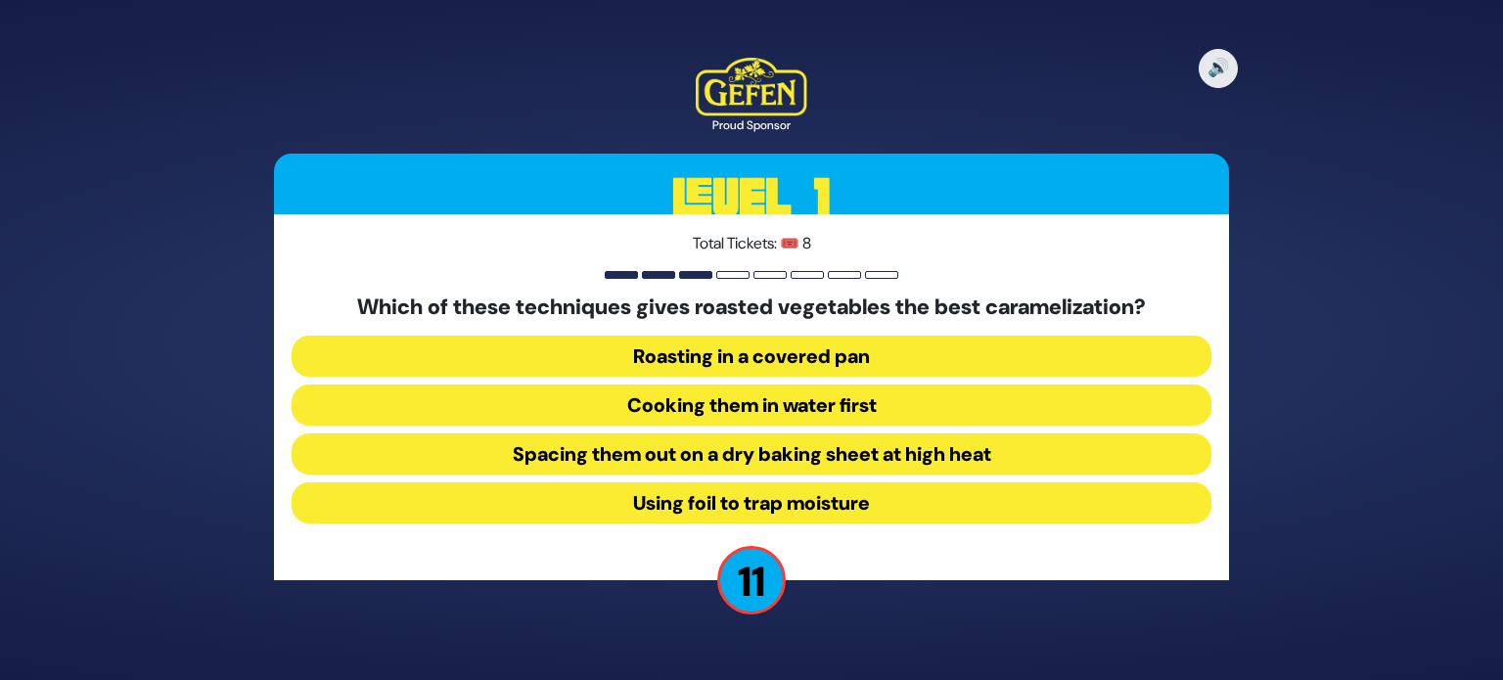
click at [777, 457] on button "Spacing them out on a dry baking sheet at high heat" at bounding box center [752, 454] width 920 height 41
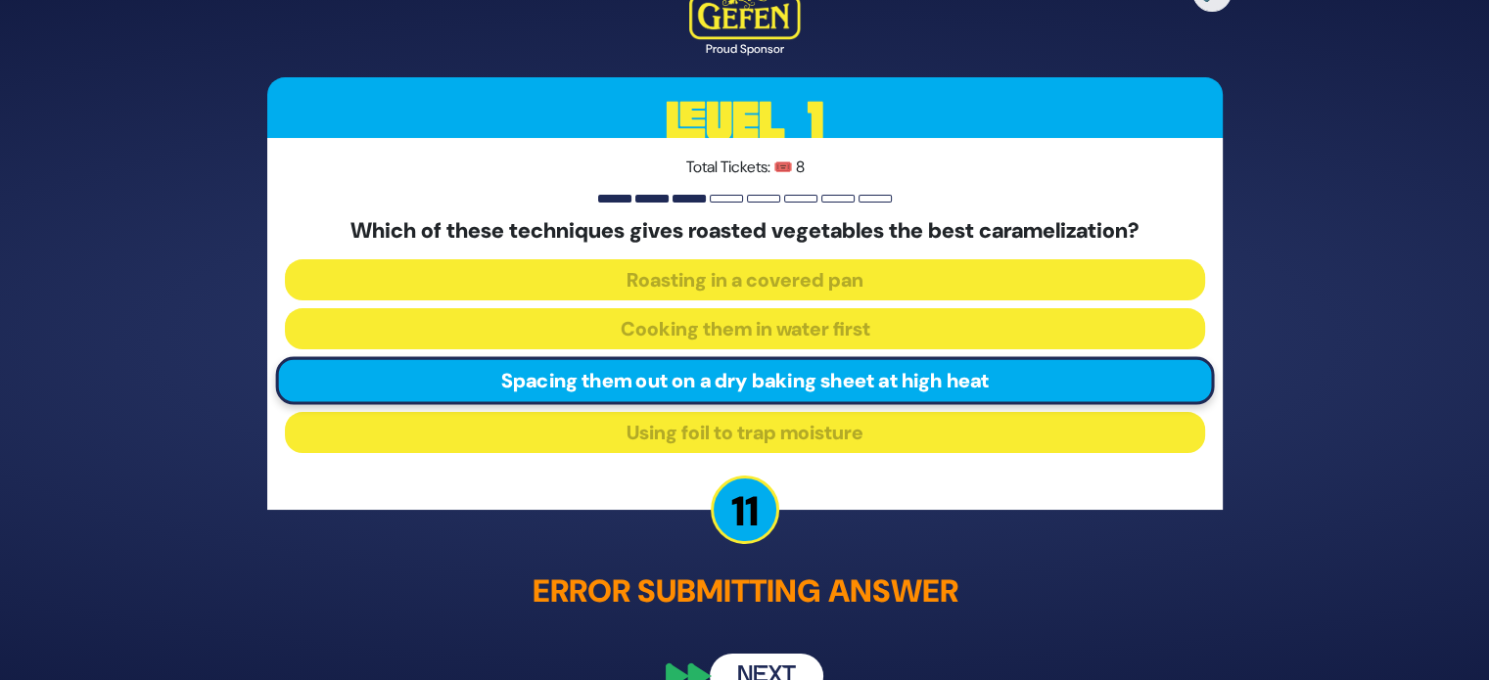
click at [798, 663] on button "Next" at bounding box center [767, 676] width 114 height 45
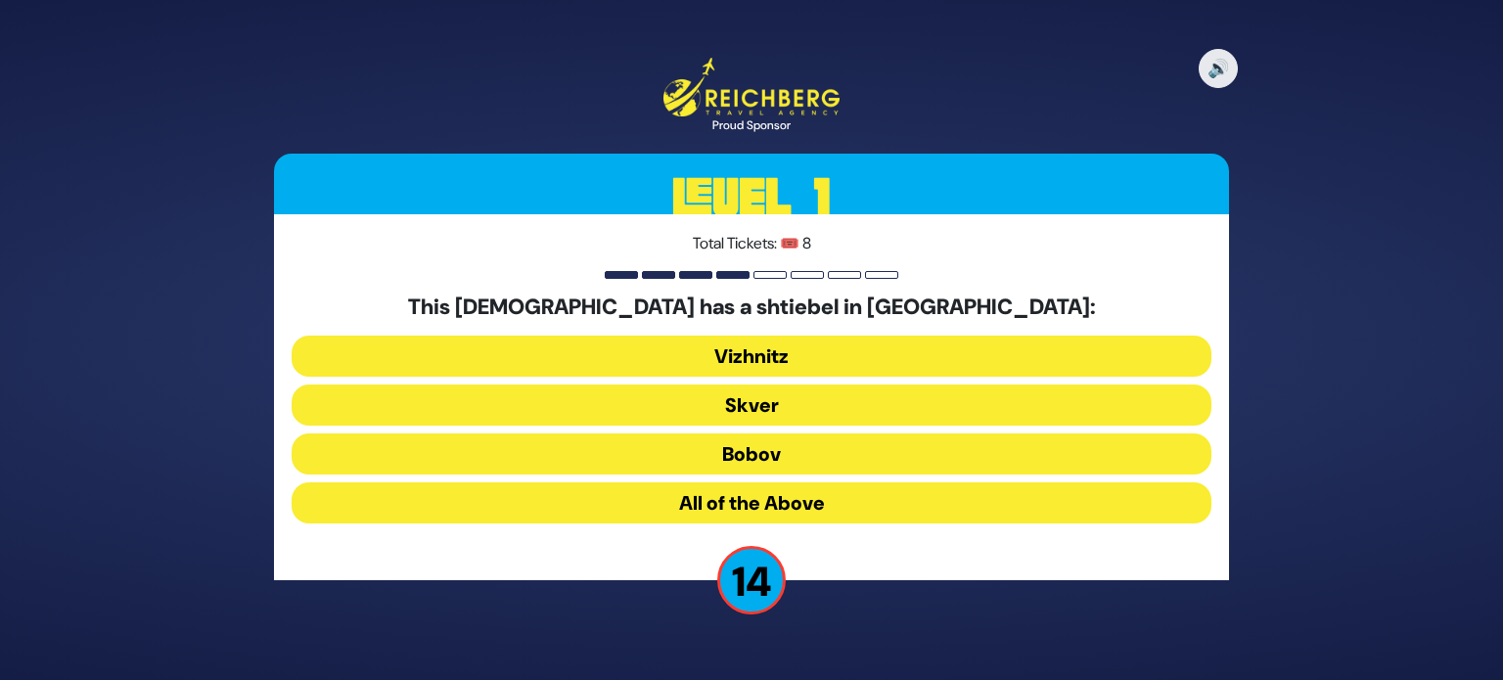
click at [805, 500] on button "All of the Above" at bounding box center [752, 503] width 920 height 41
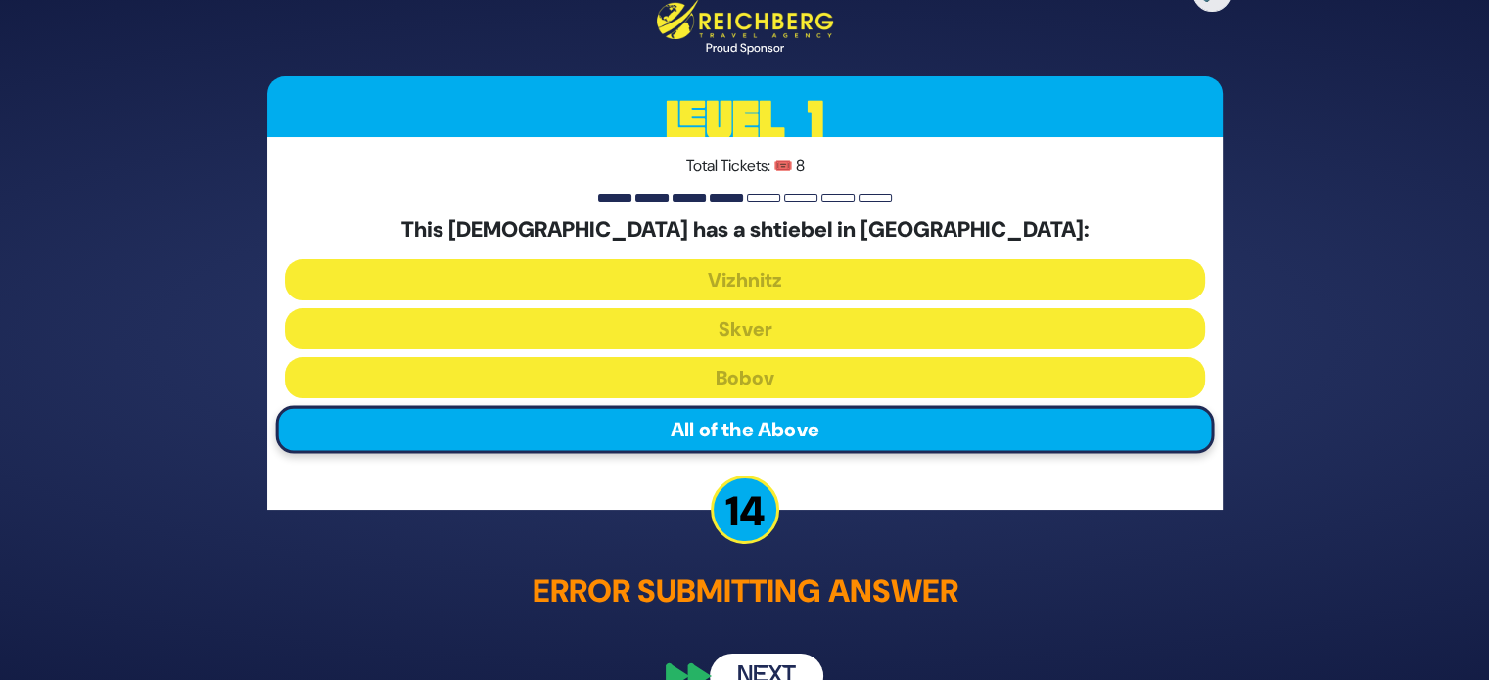
click at [749, 655] on button "Next" at bounding box center [767, 676] width 114 height 45
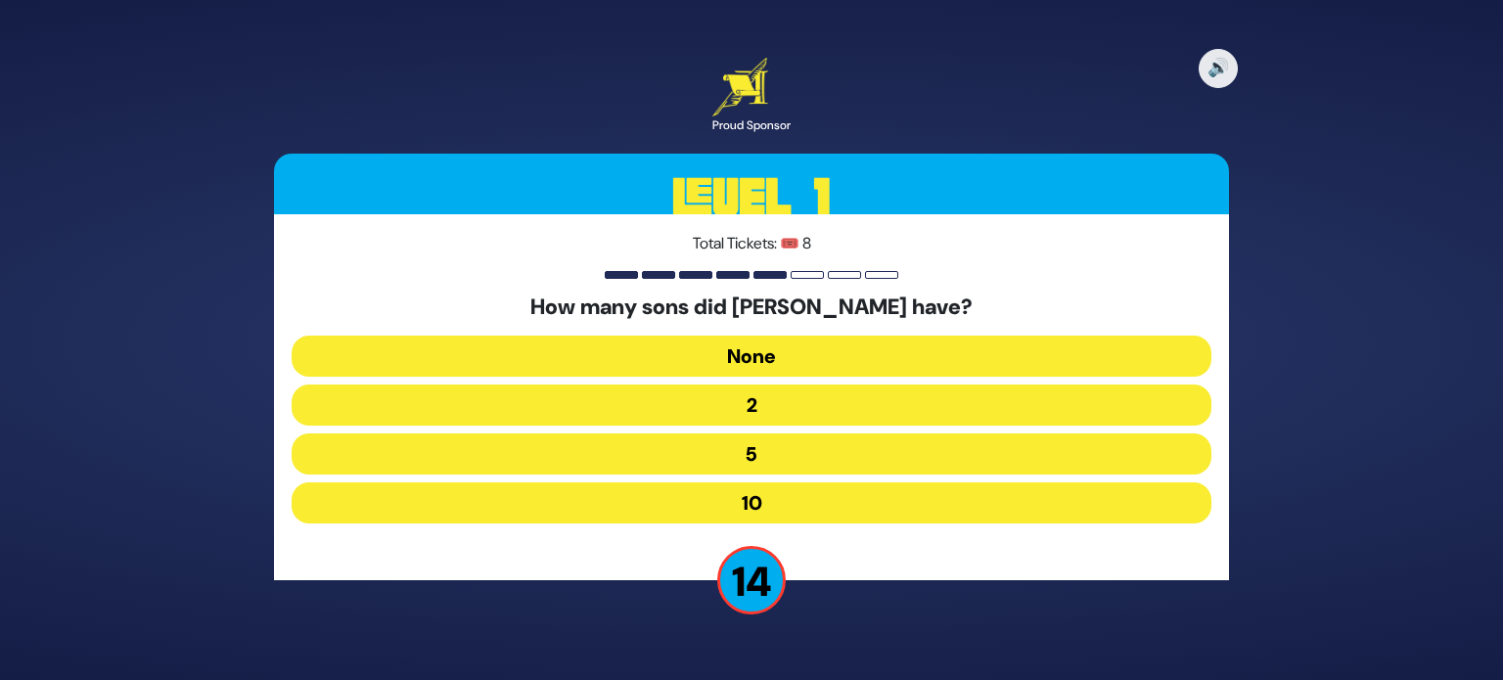
click at [761, 511] on button "10" at bounding box center [752, 503] width 920 height 41
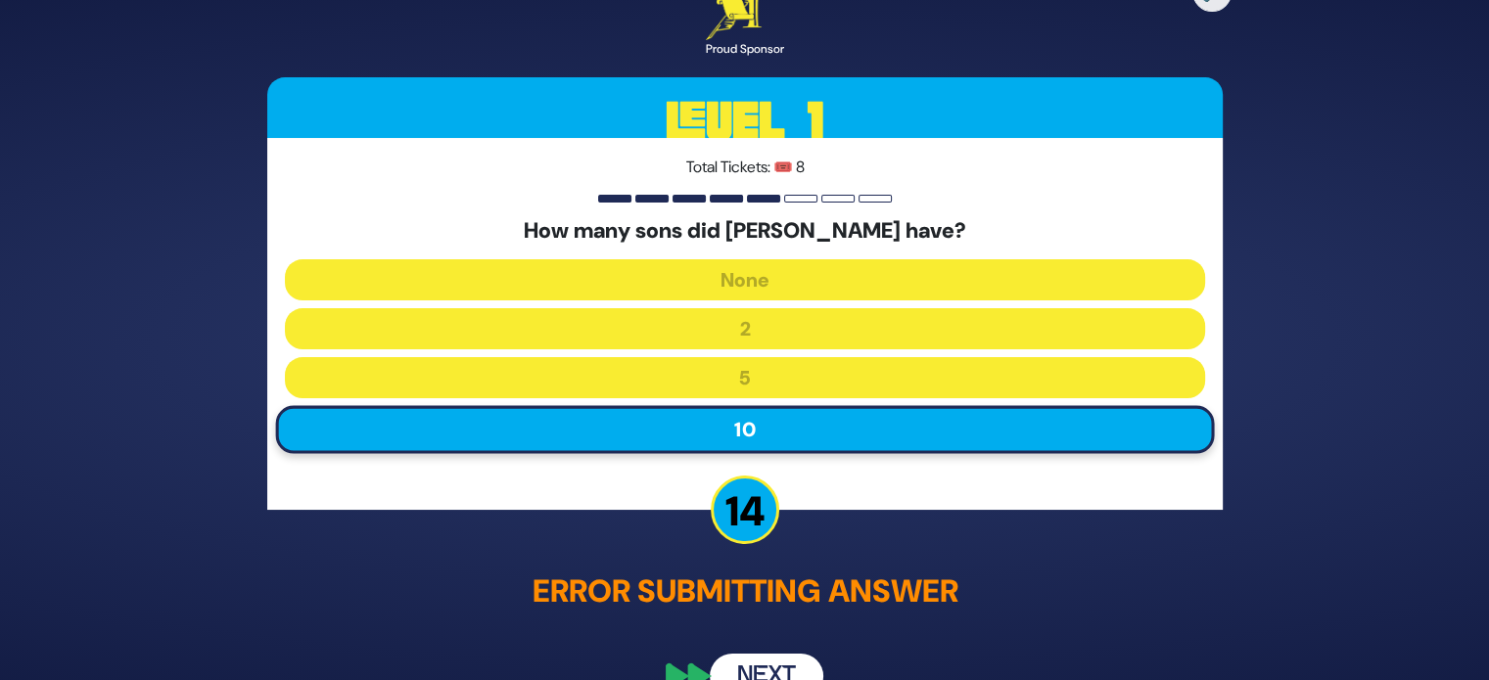
click at [767, 658] on button "Next" at bounding box center [767, 676] width 114 height 45
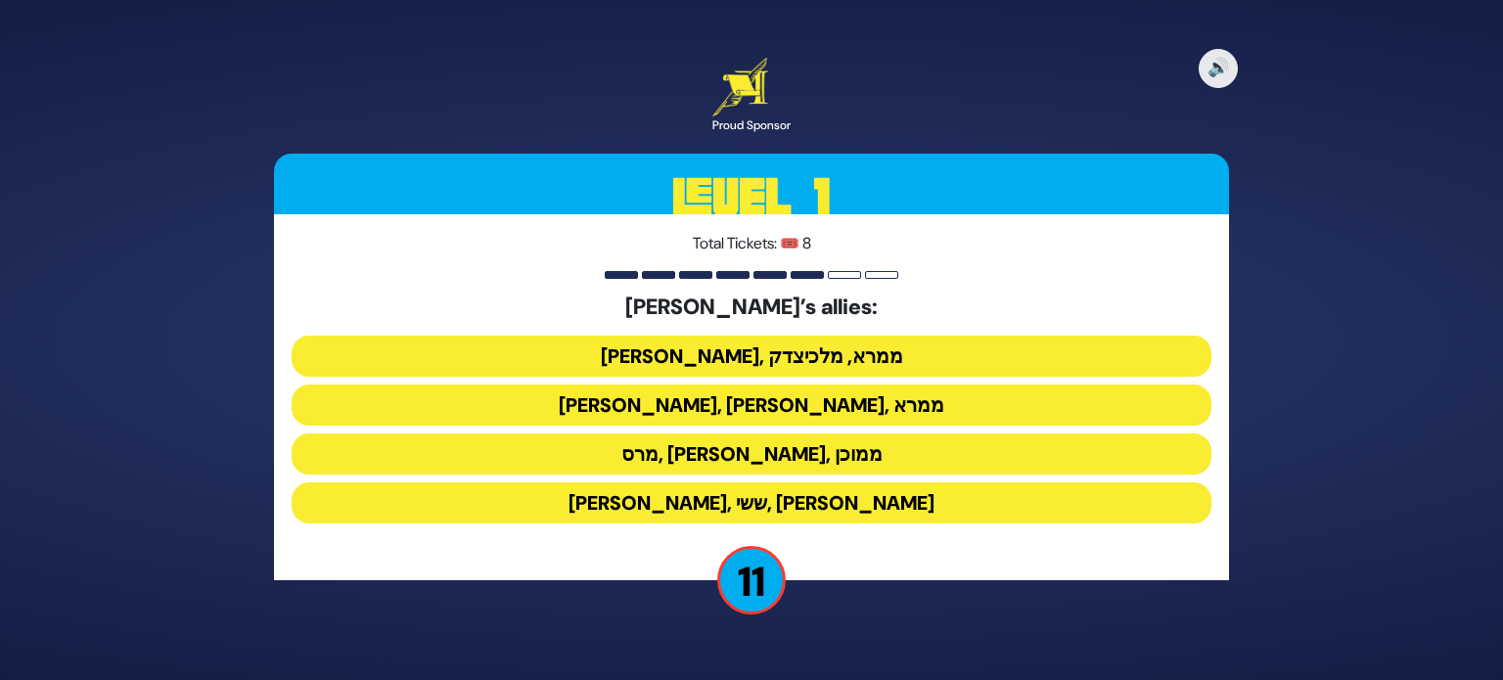
click at [759, 391] on button "[PERSON_NAME], [PERSON_NAME], ממרא" at bounding box center [752, 405] width 920 height 41
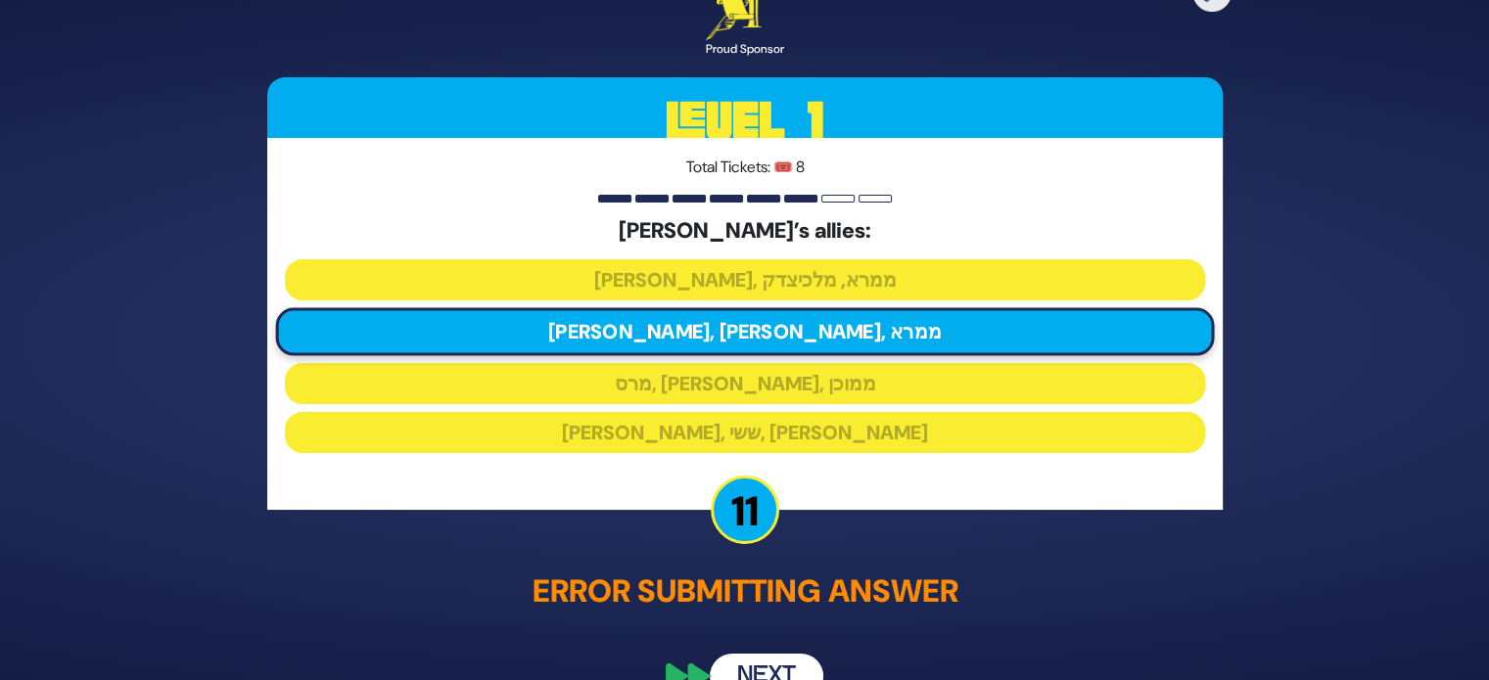
click at [795, 670] on button "Next" at bounding box center [767, 676] width 114 height 45
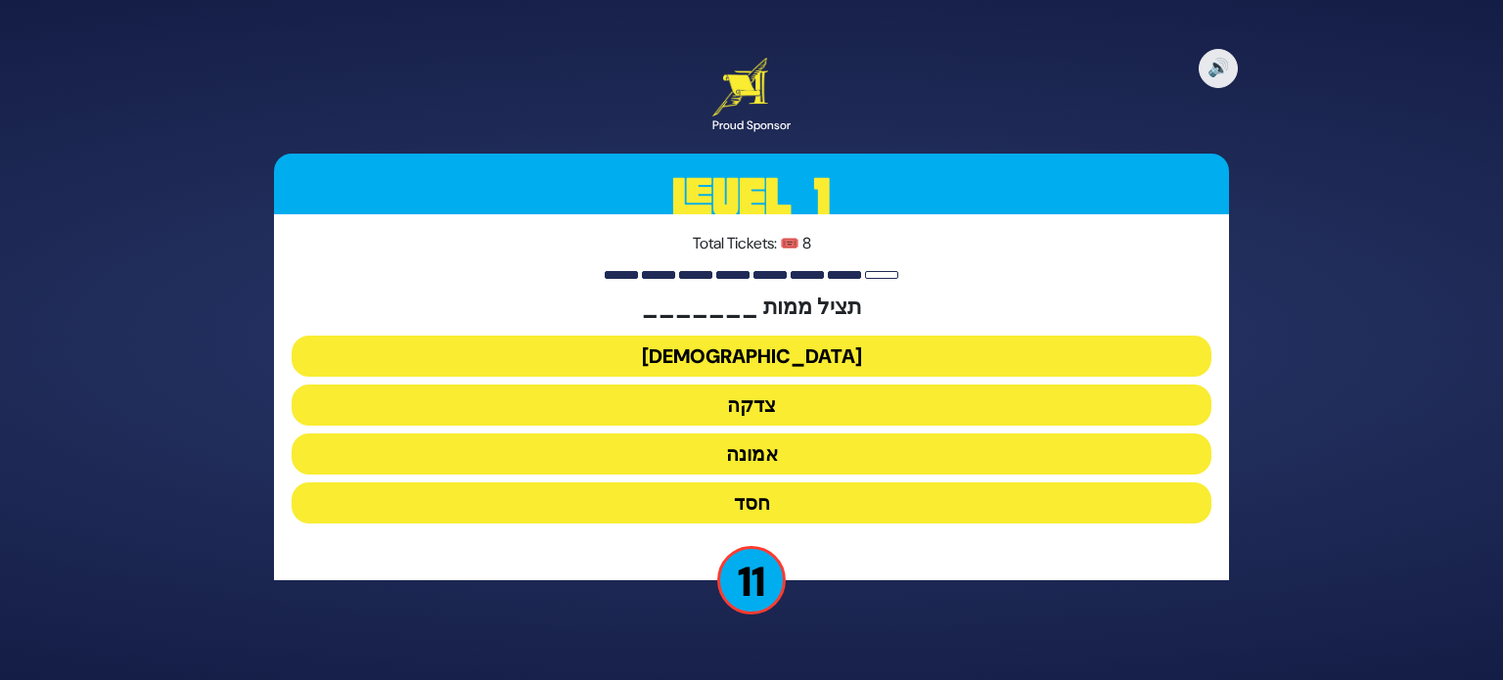
click at [791, 402] on button "צדקה" at bounding box center [752, 405] width 920 height 41
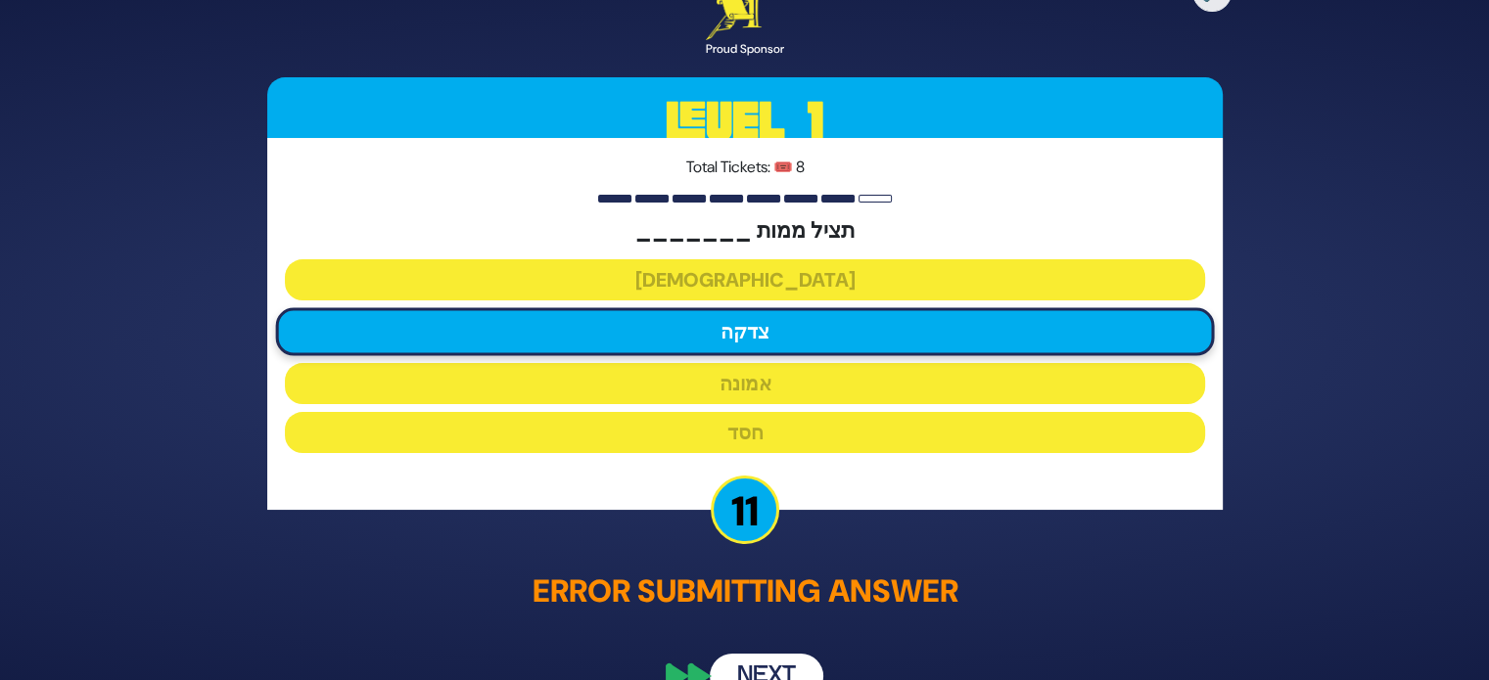
click at [761, 662] on button "Next" at bounding box center [767, 676] width 114 height 45
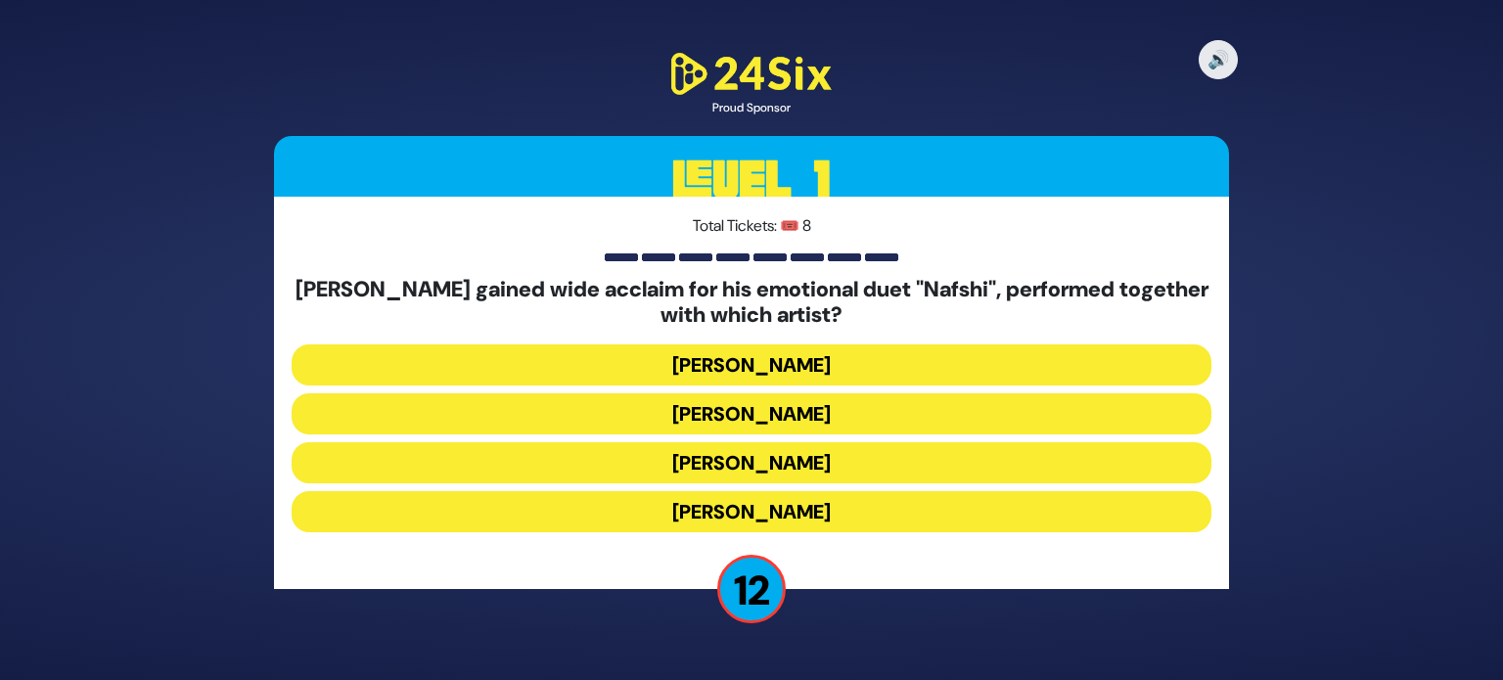
click at [742, 424] on button "[PERSON_NAME]" at bounding box center [752, 413] width 920 height 41
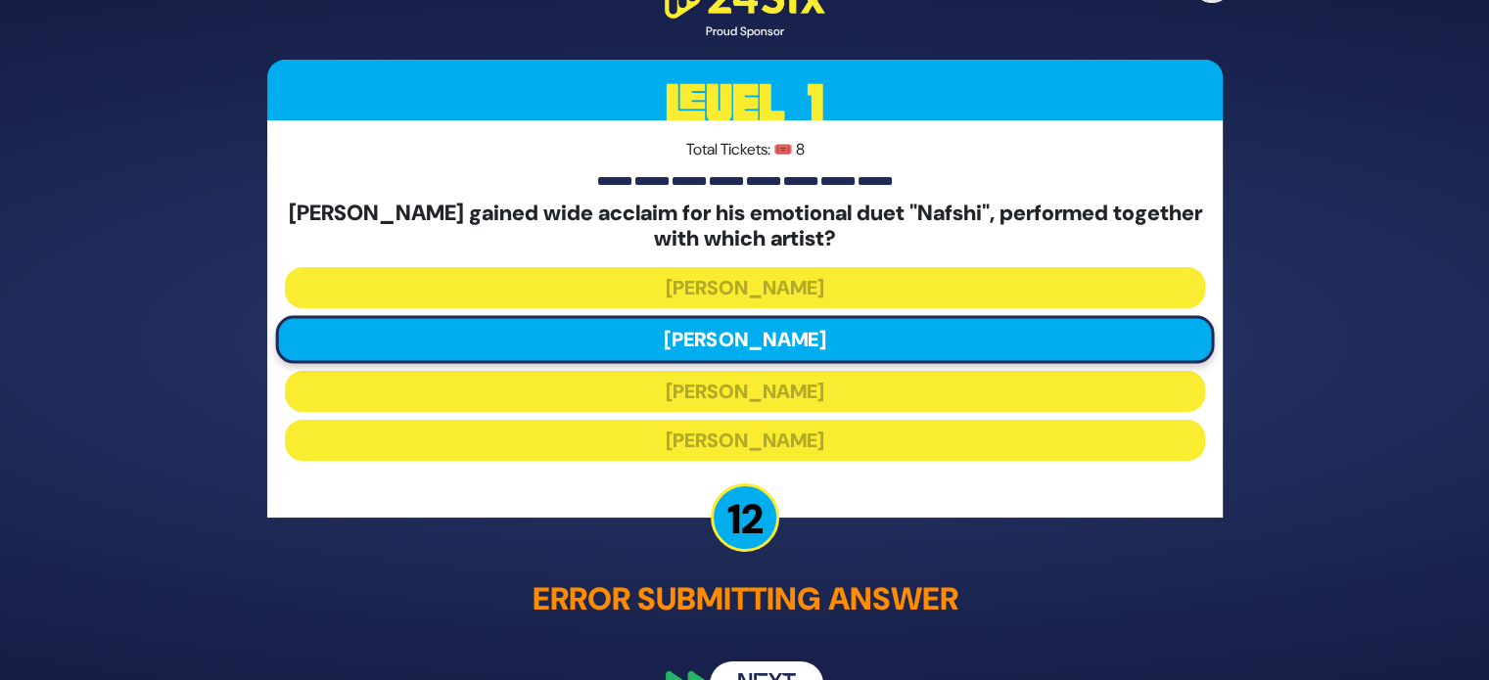
click at [757, 663] on button "Next" at bounding box center [767, 685] width 114 height 45
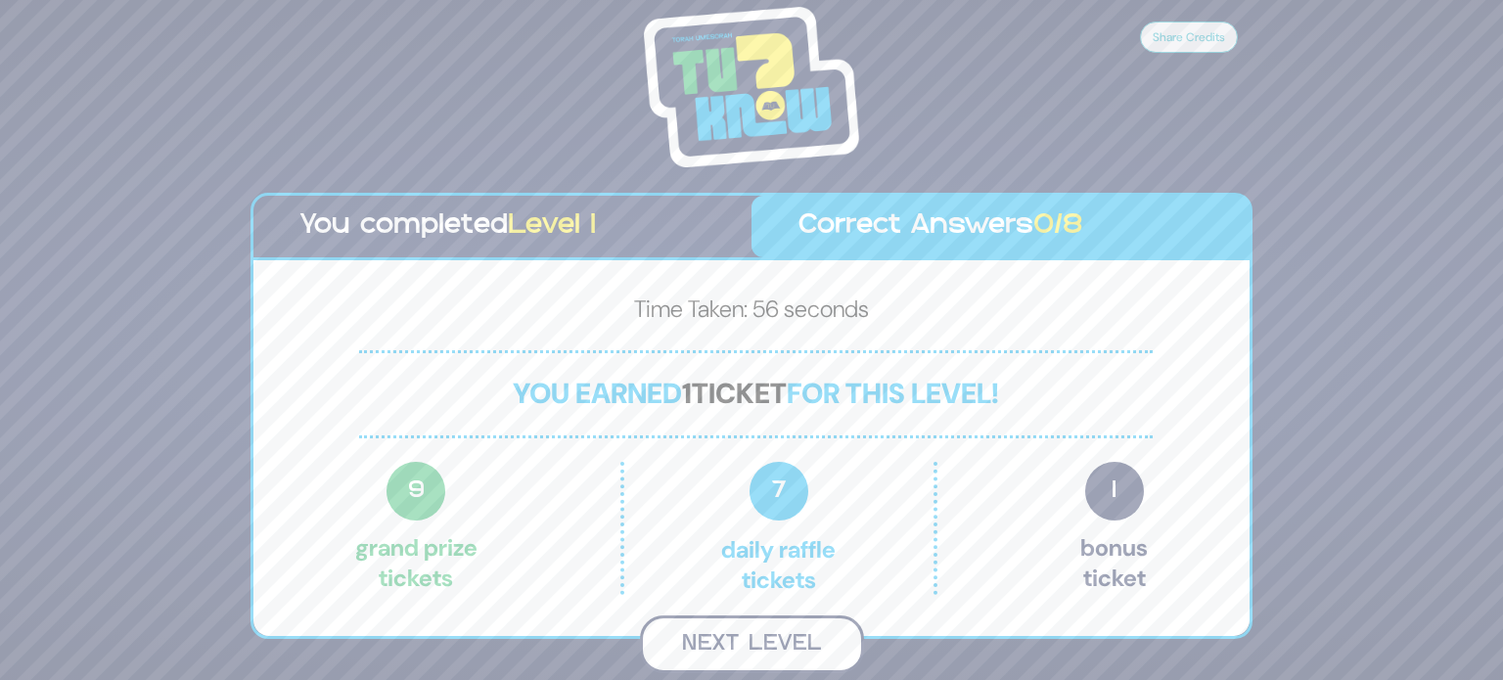
click at [750, 642] on button "Next Level" at bounding box center [752, 645] width 224 height 58
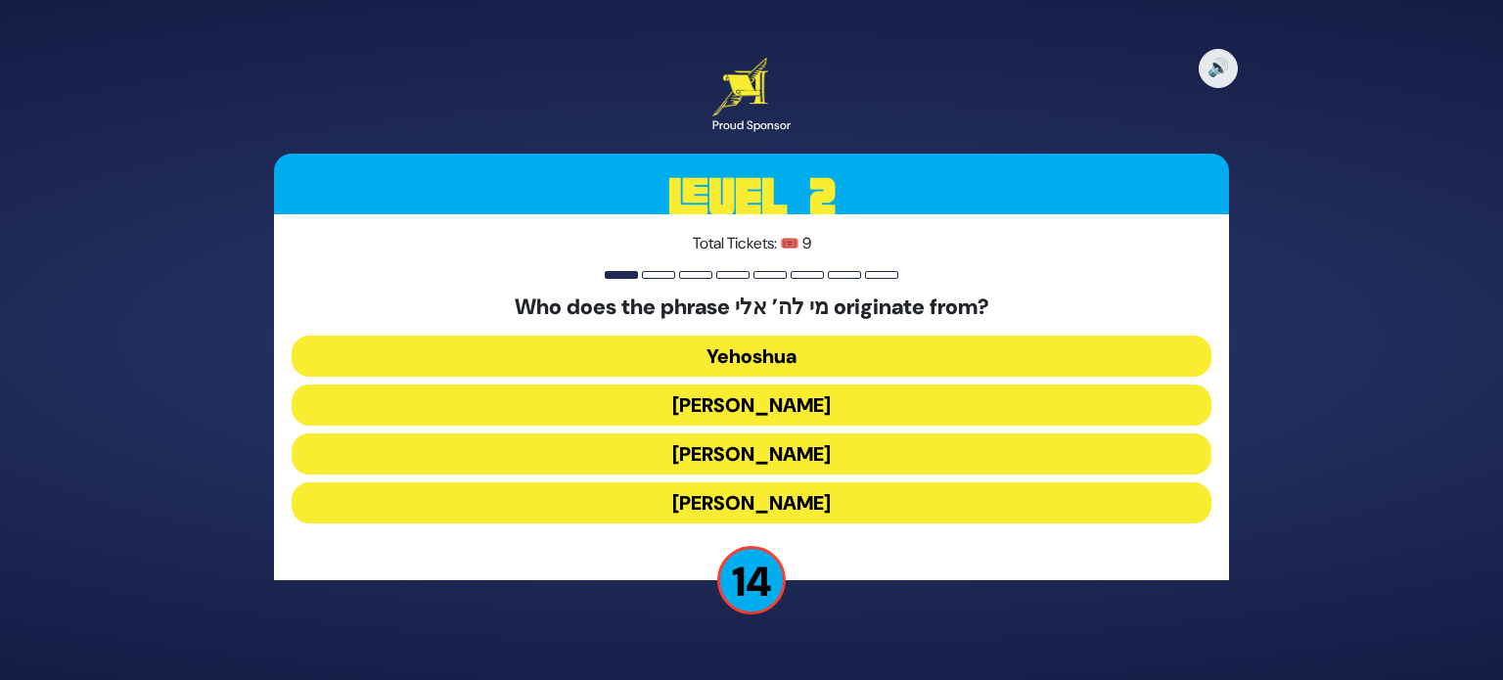
click at [743, 457] on button "[PERSON_NAME]" at bounding box center [752, 454] width 920 height 41
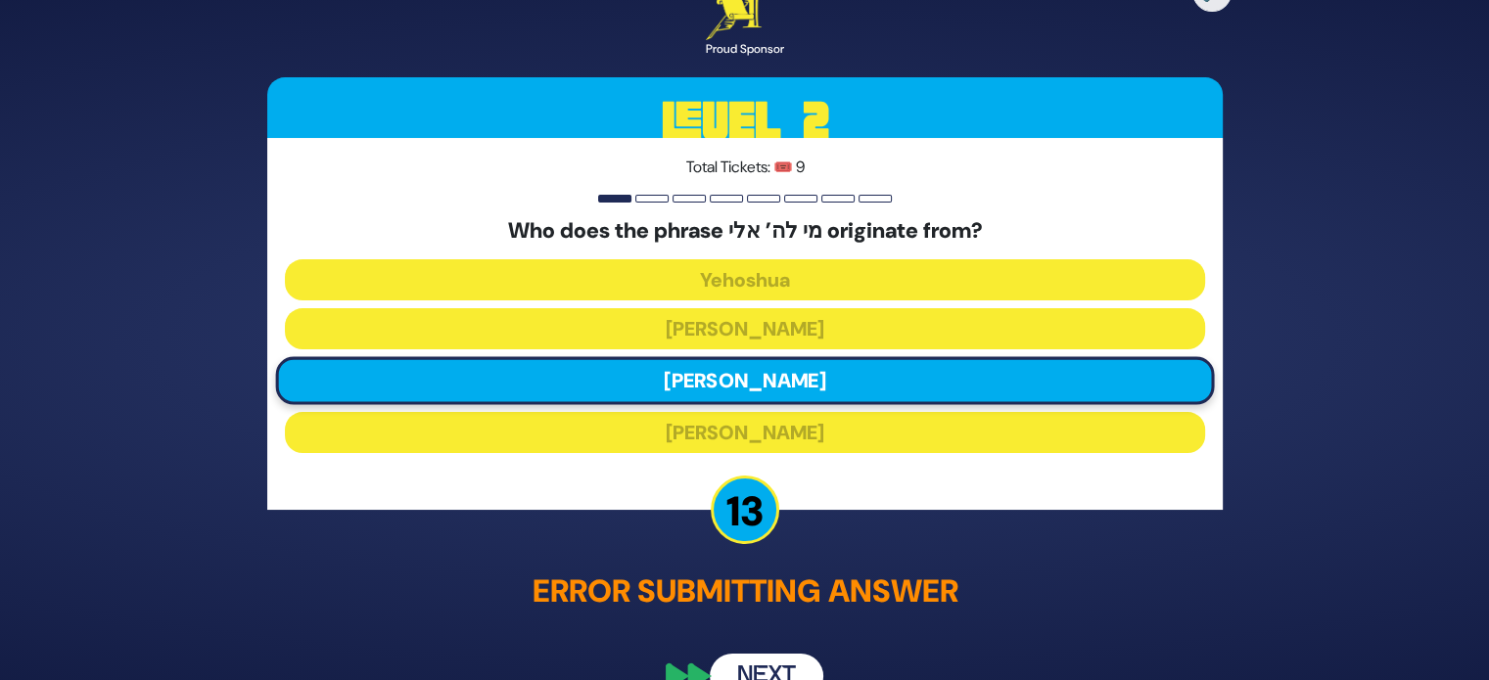
click at [756, 658] on button "Next" at bounding box center [767, 676] width 114 height 45
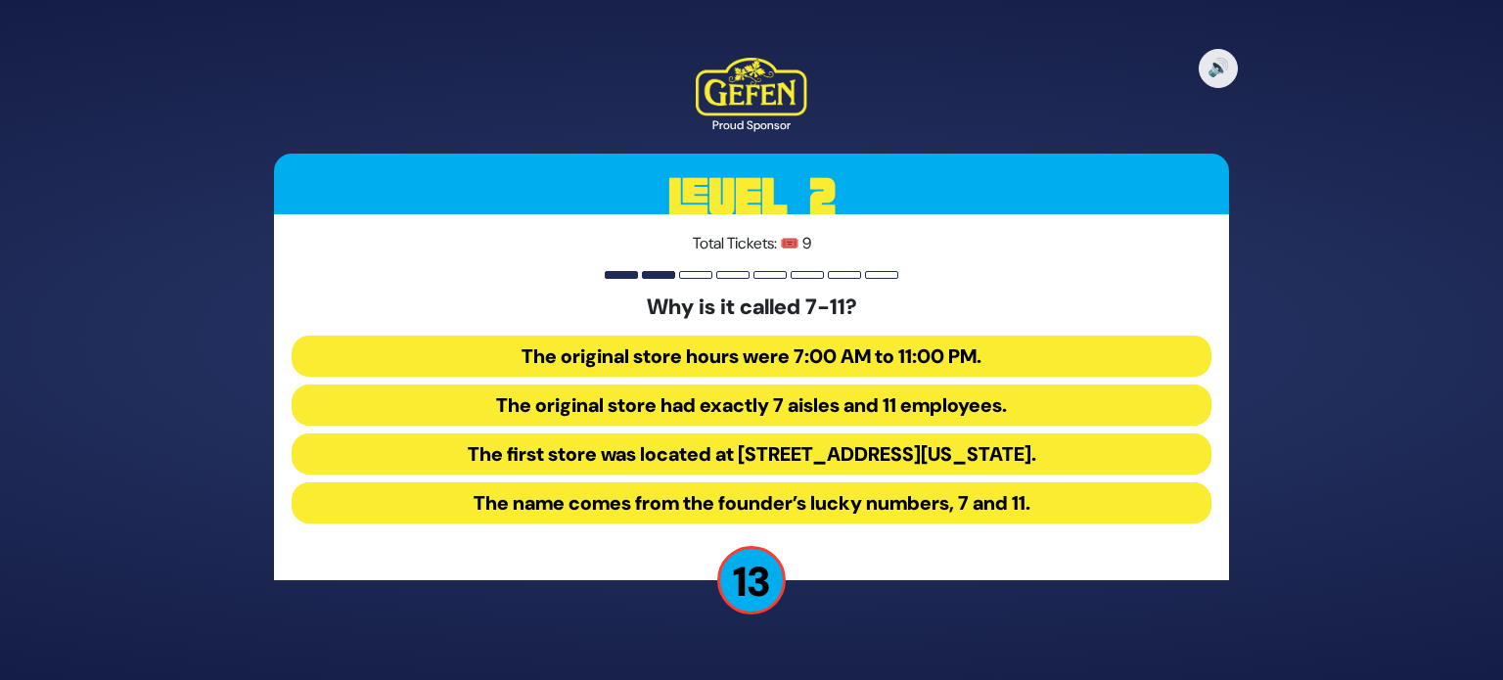
click at [728, 372] on button "The original store hours were 7:00 AM to 11:00 PM." at bounding box center [752, 356] width 920 height 41
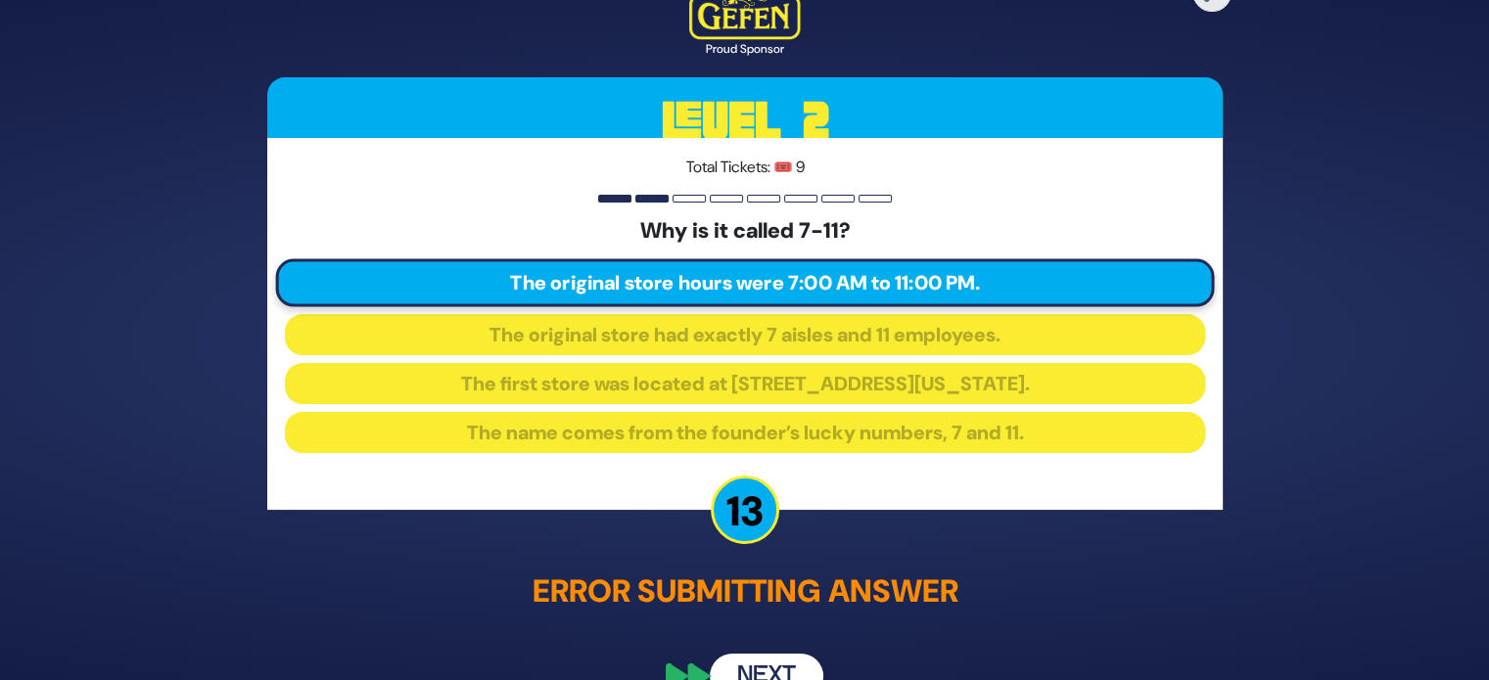
click at [770, 663] on button "Next" at bounding box center [767, 676] width 114 height 45
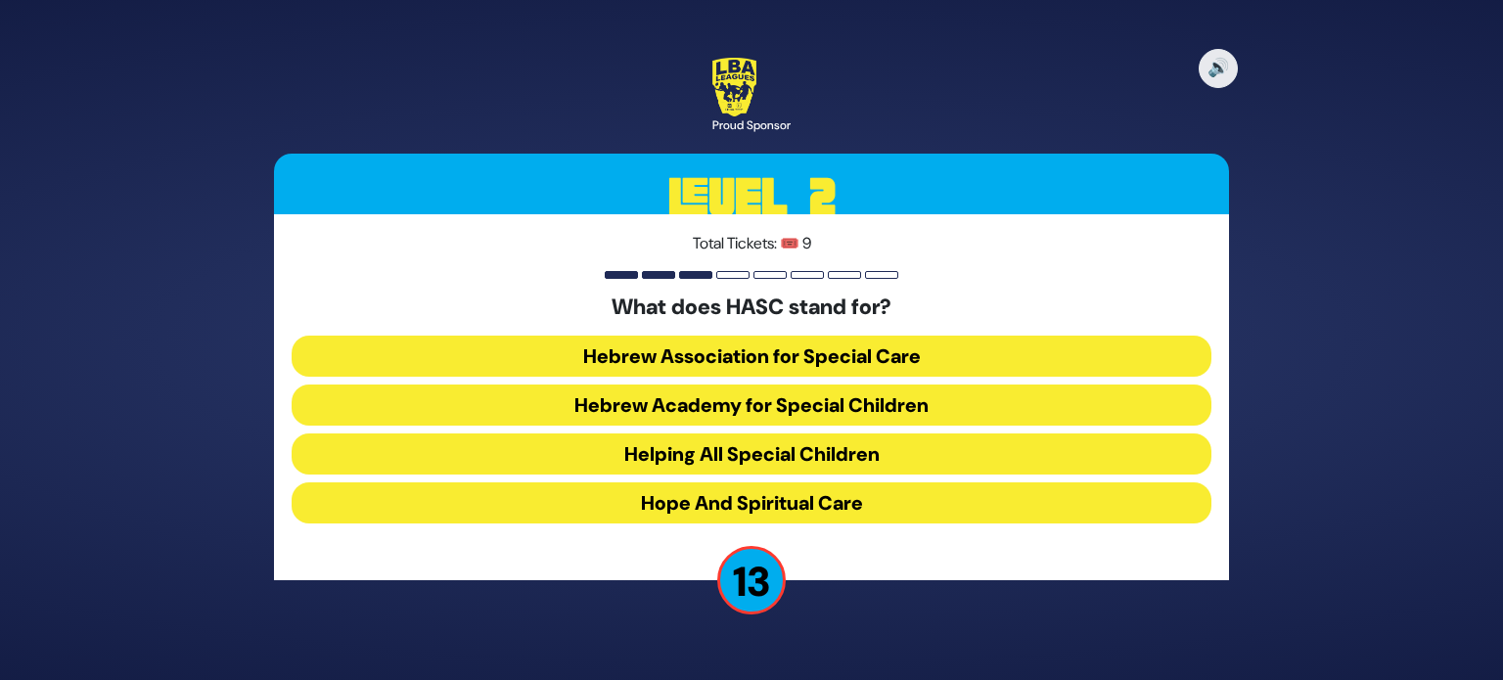
click at [799, 408] on button "Hebrew Academy for Special Children" at bounding box center [752, 405] width 920 height 41
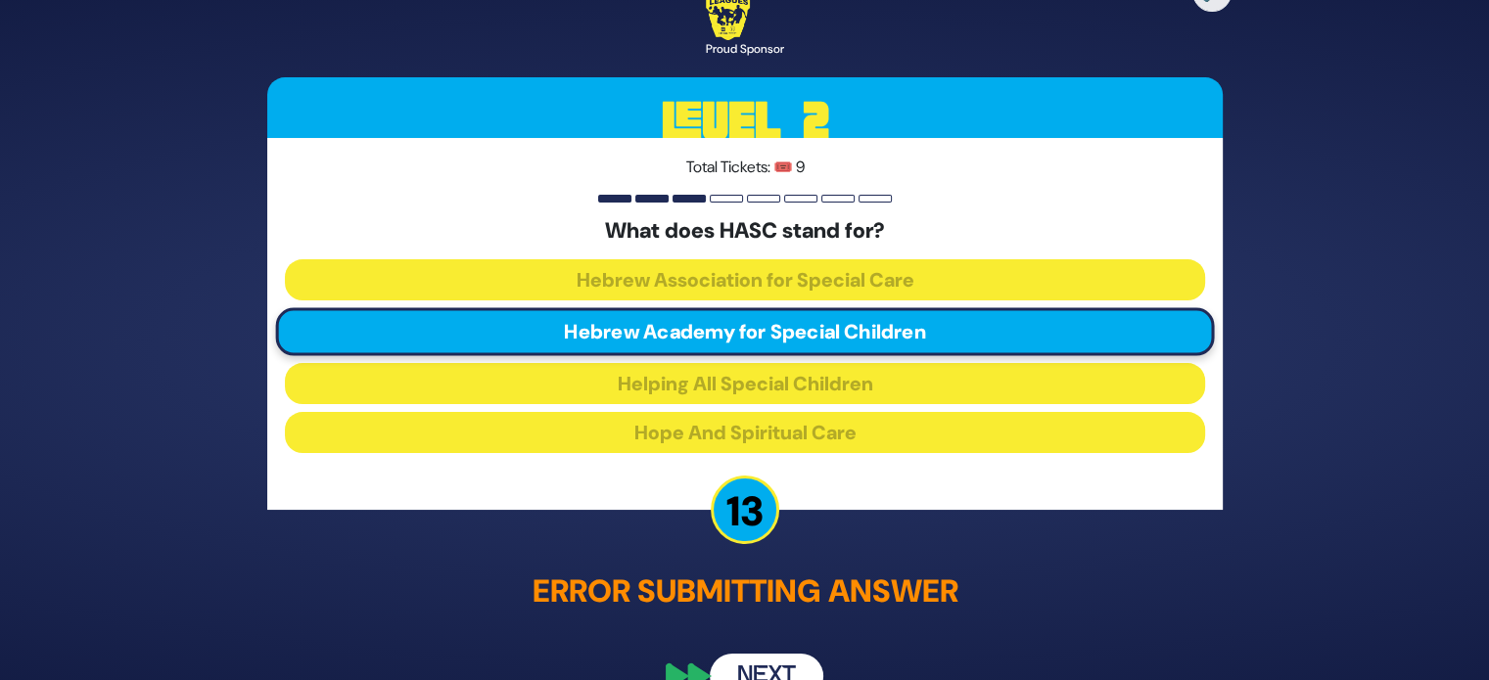
click at [795, 667] on button "Next" at bounding box center [767, 676] width 114 height 45
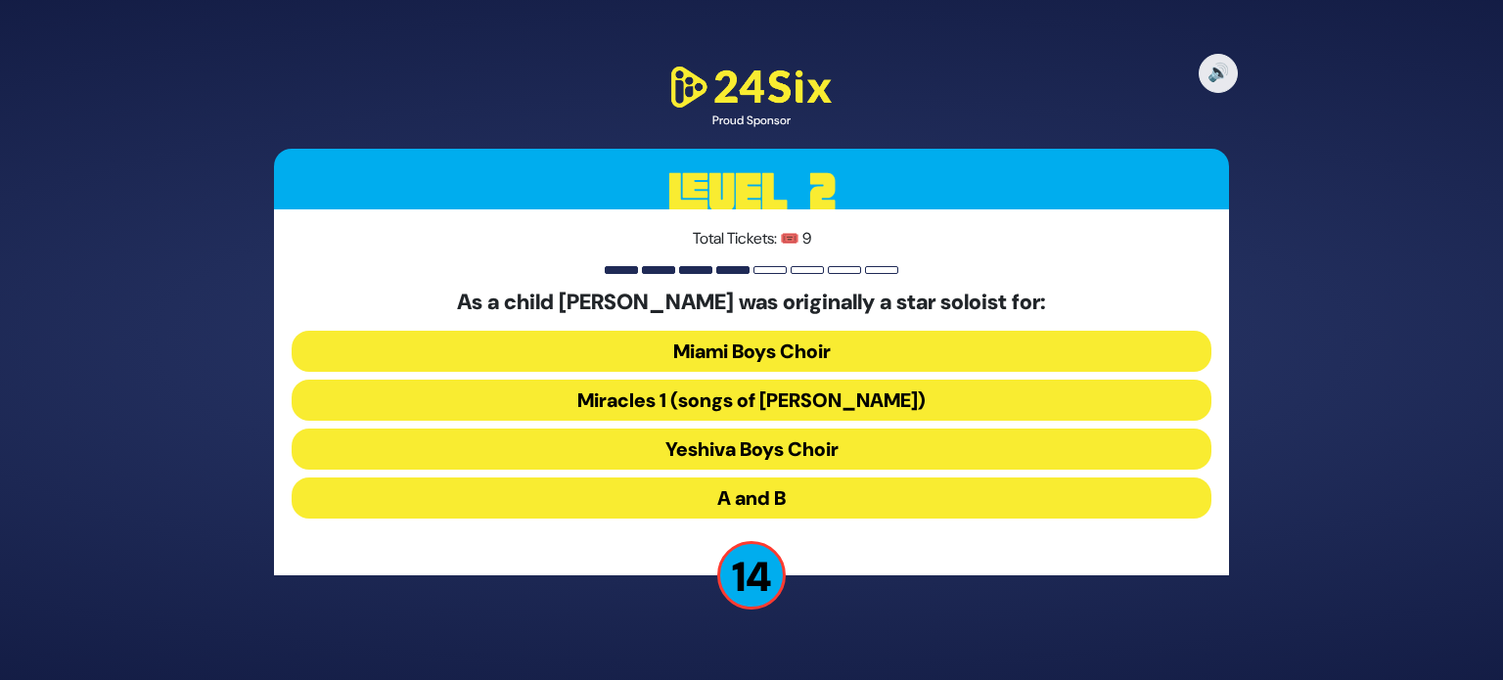
drag, startPoint x: 768, startPoint y: 447, endPoint x: 772, endPoint y: 510, distance: 62.8
click at [772, 510] on div "As a child [PERSON_NAME] was originally a star soloist for: Miami Boys Choir M…" at bounding box center [752, 408] width 920 height 237
click at [772, 510] on button "A and B" at bounding box center [752, 498] width 920 height 41
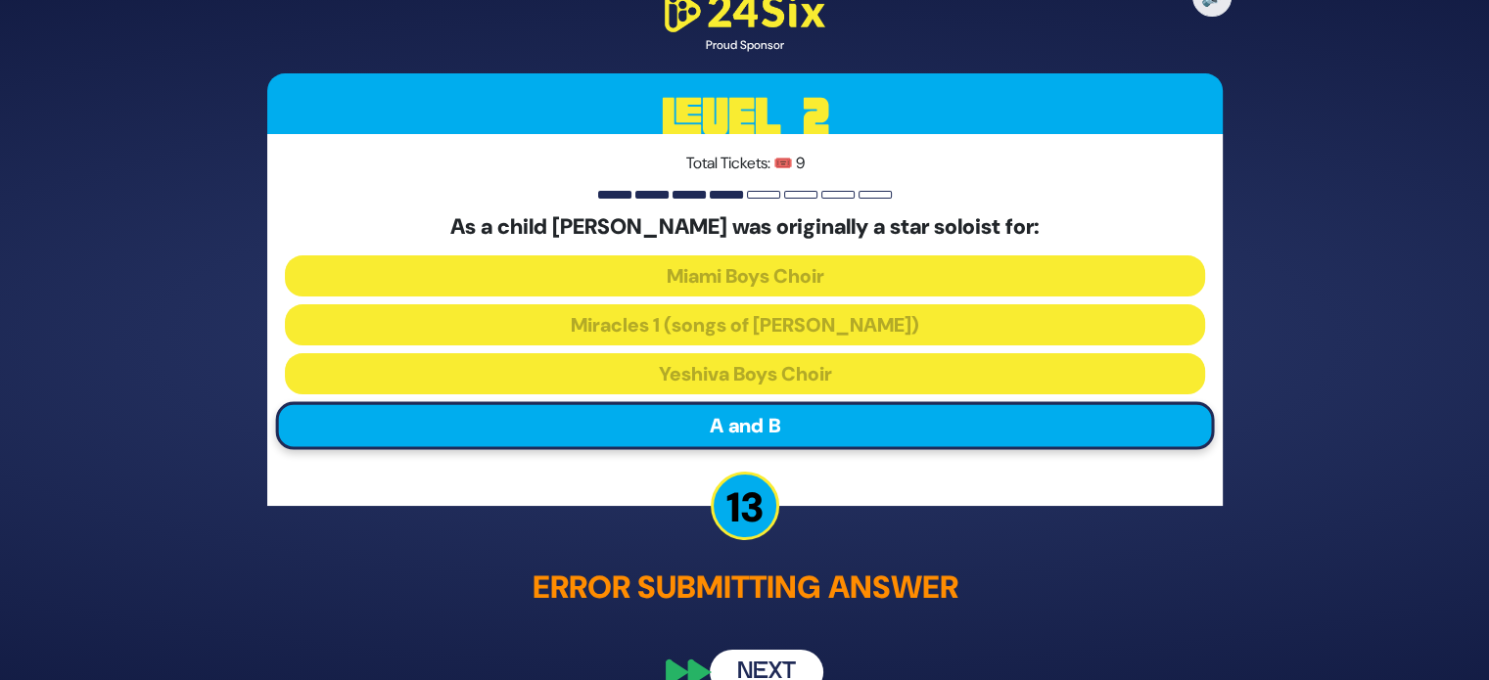
click at [773, 655] on button "Next" at bounding box center [767, 672] width 114 height 45
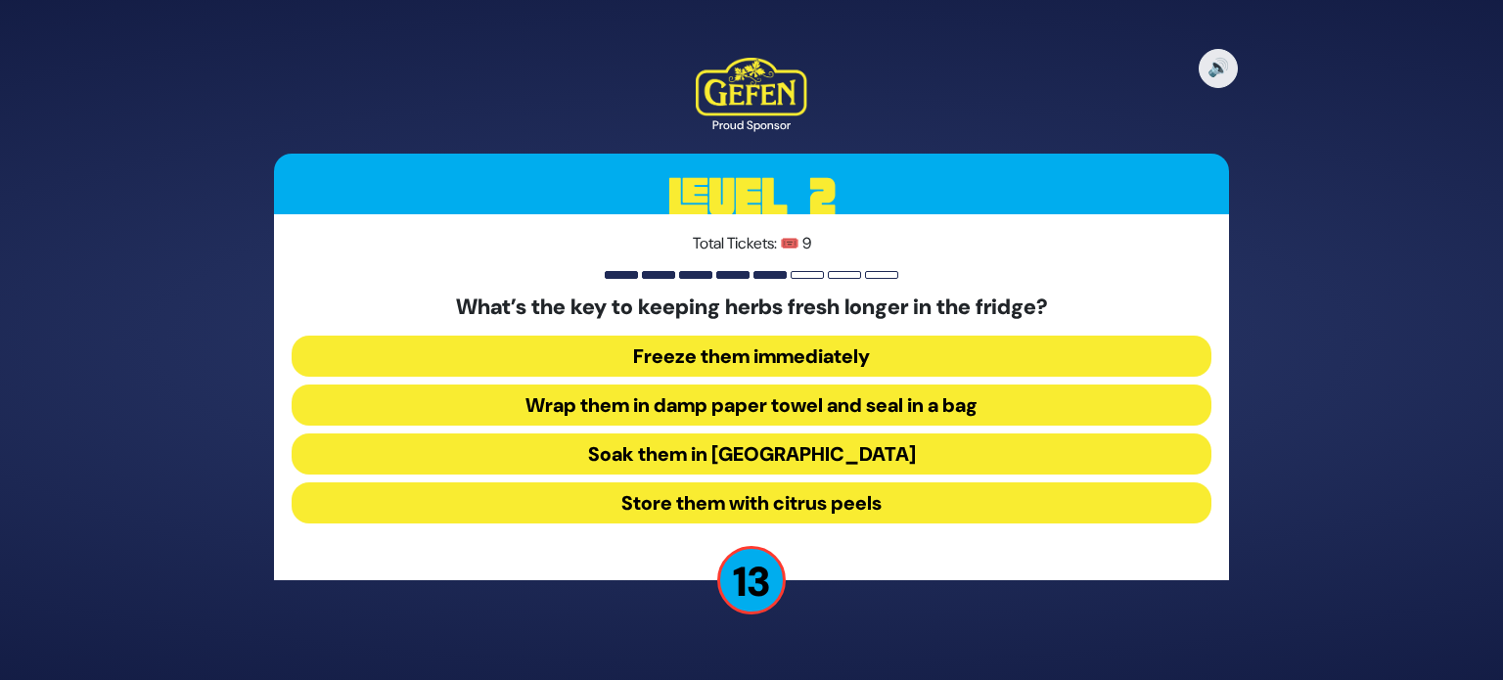
click at [799, 414] on button "Wrap them in damp paper towel and seal in a bag" at bounding box center [752, 405] width 920 height 41
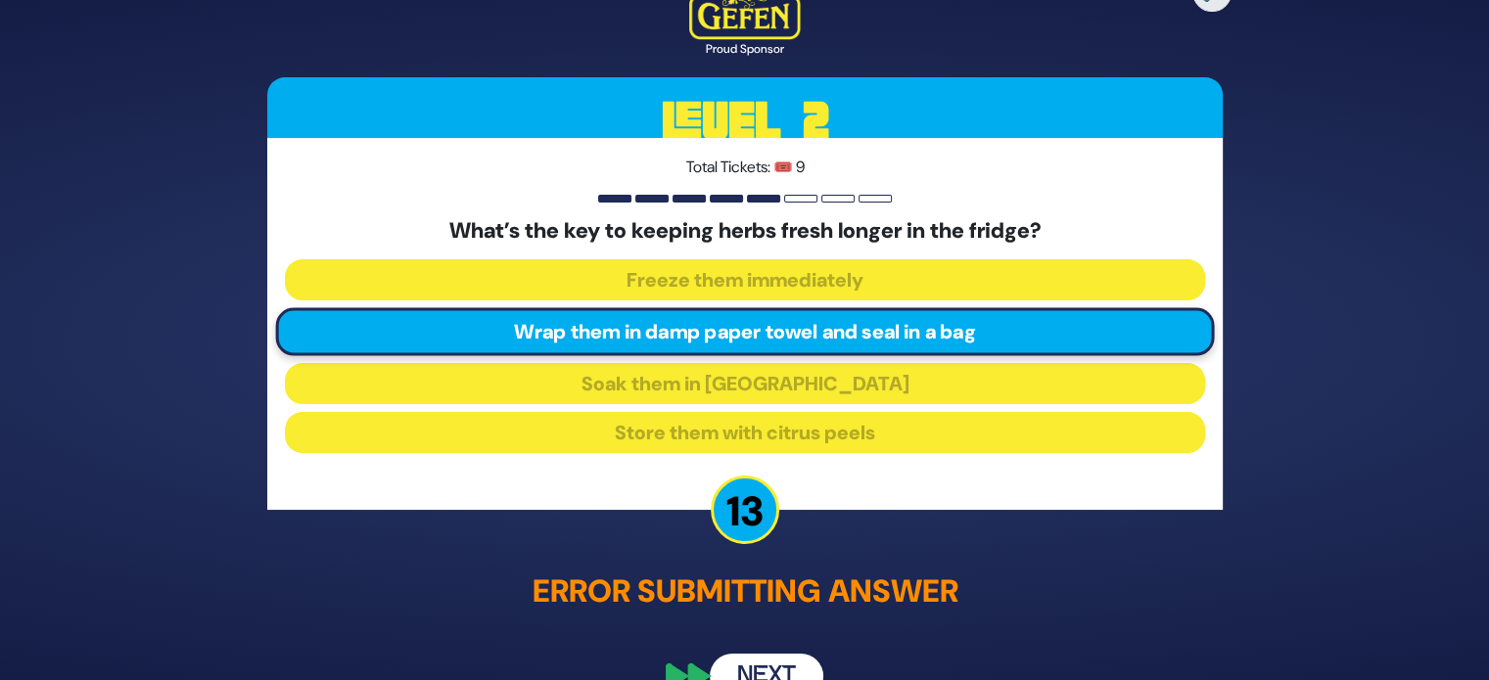
click at [805, 665] on button "Next" at bounding box center [767, 676] width 114 height 45
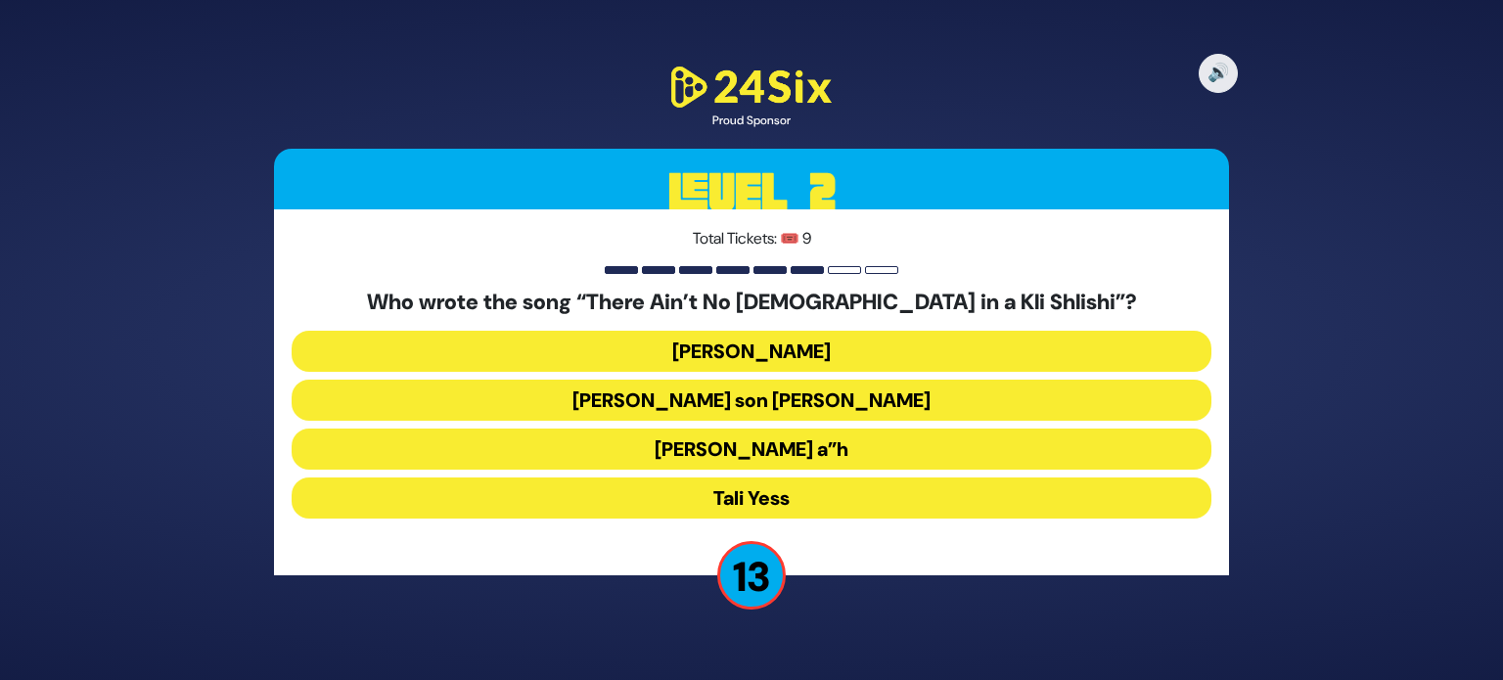
click at [791, 439] on button "[PERSON_NAME] a”h" at bounding box center [752, 449] width 920 height 41
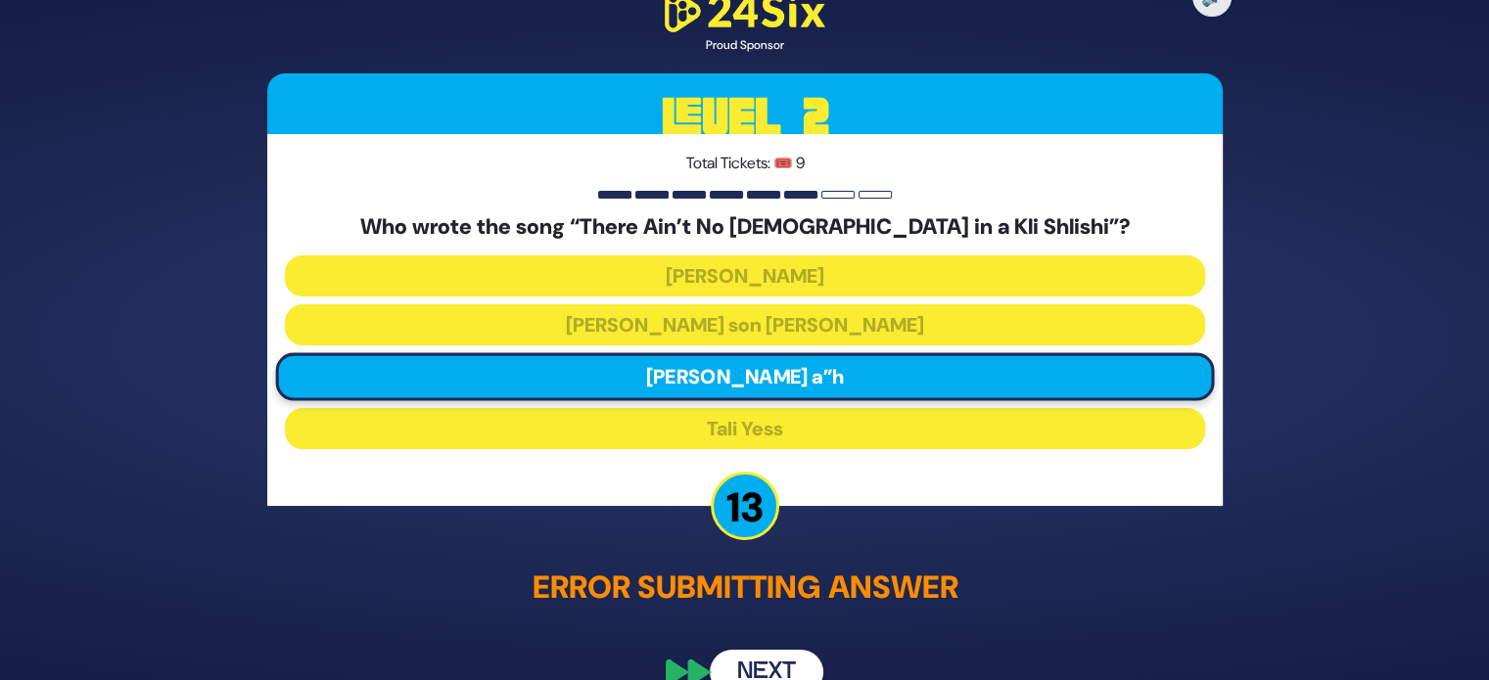
click at [795, 657] on button "Next" at bounding box center [767, 672] width 114 height 45
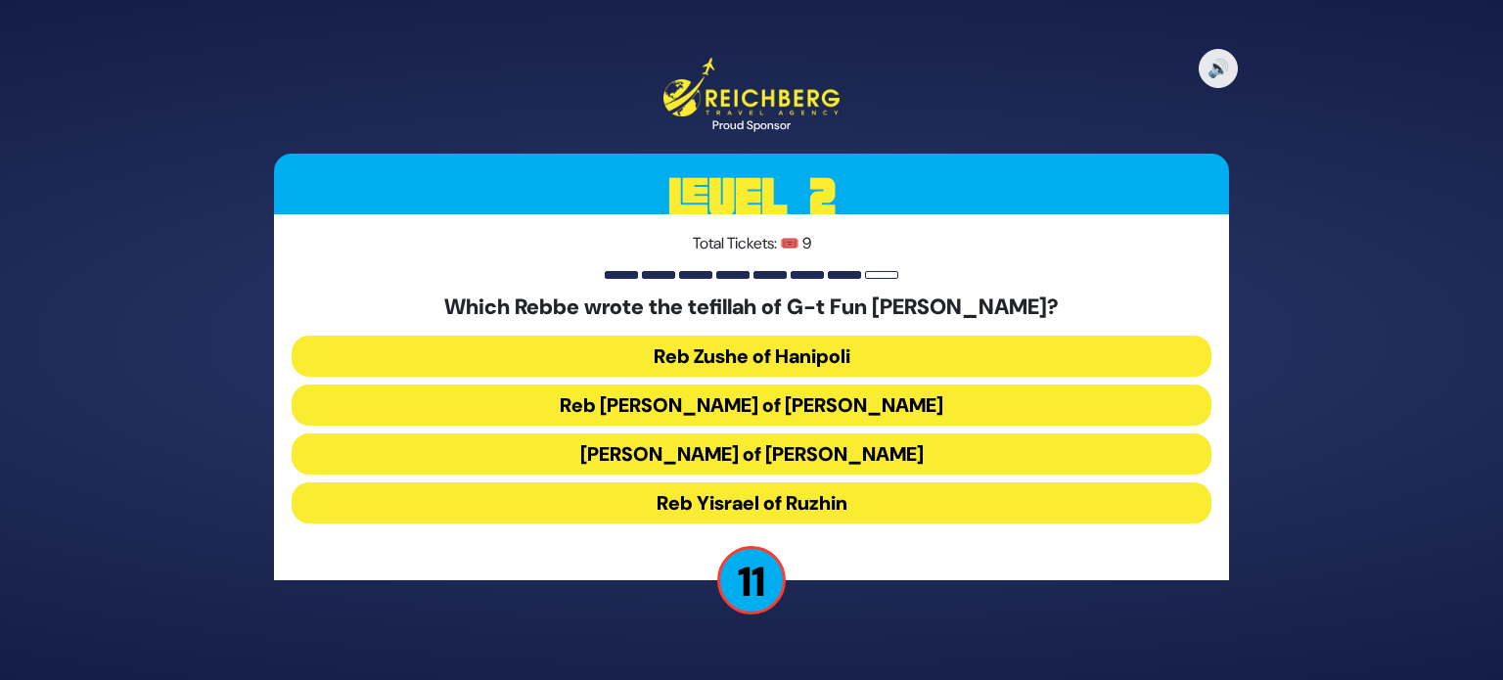
click at [856, 415] on button "Reb [PERSON_NAME] of [PERSON_NAME]" at bounding box center [752, 405] width 920 height 41
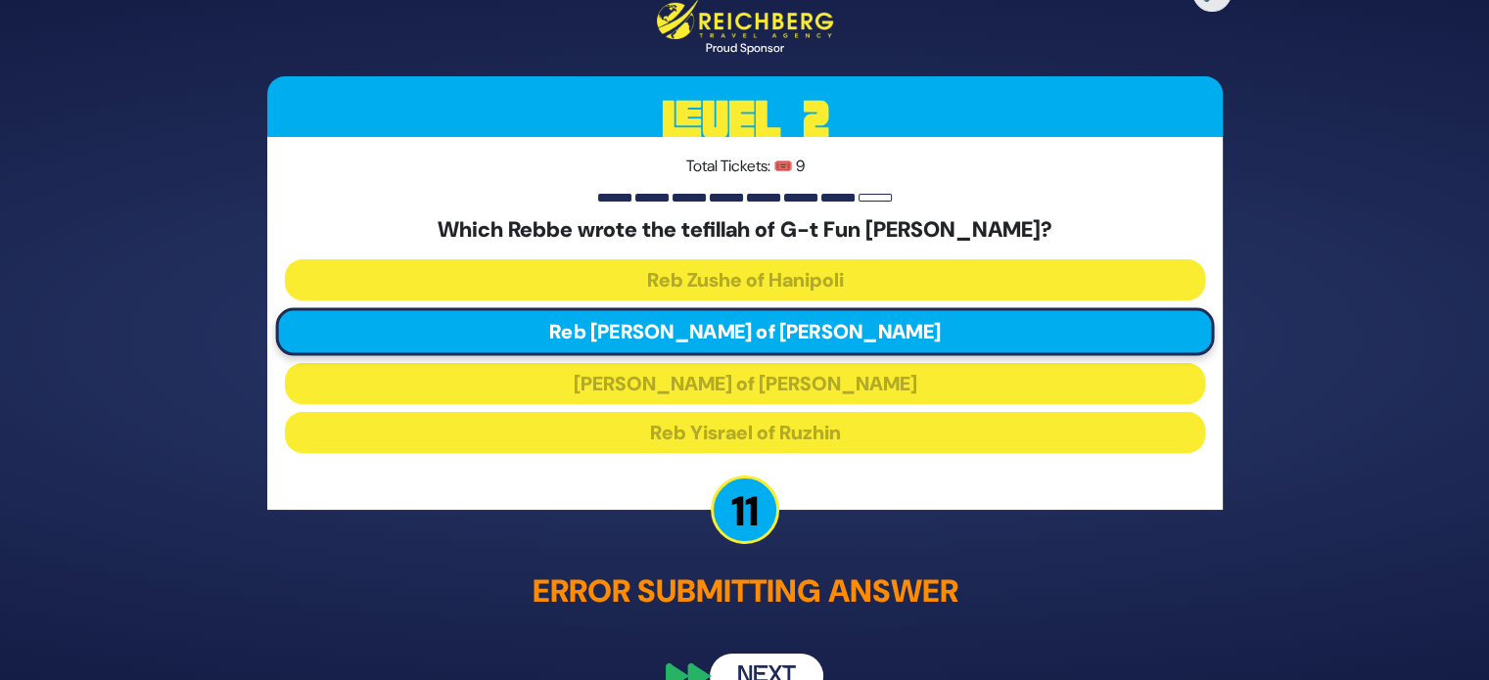
click at [784, 654] on button "Next" at bounding box center [767, 676] width 114 height 45
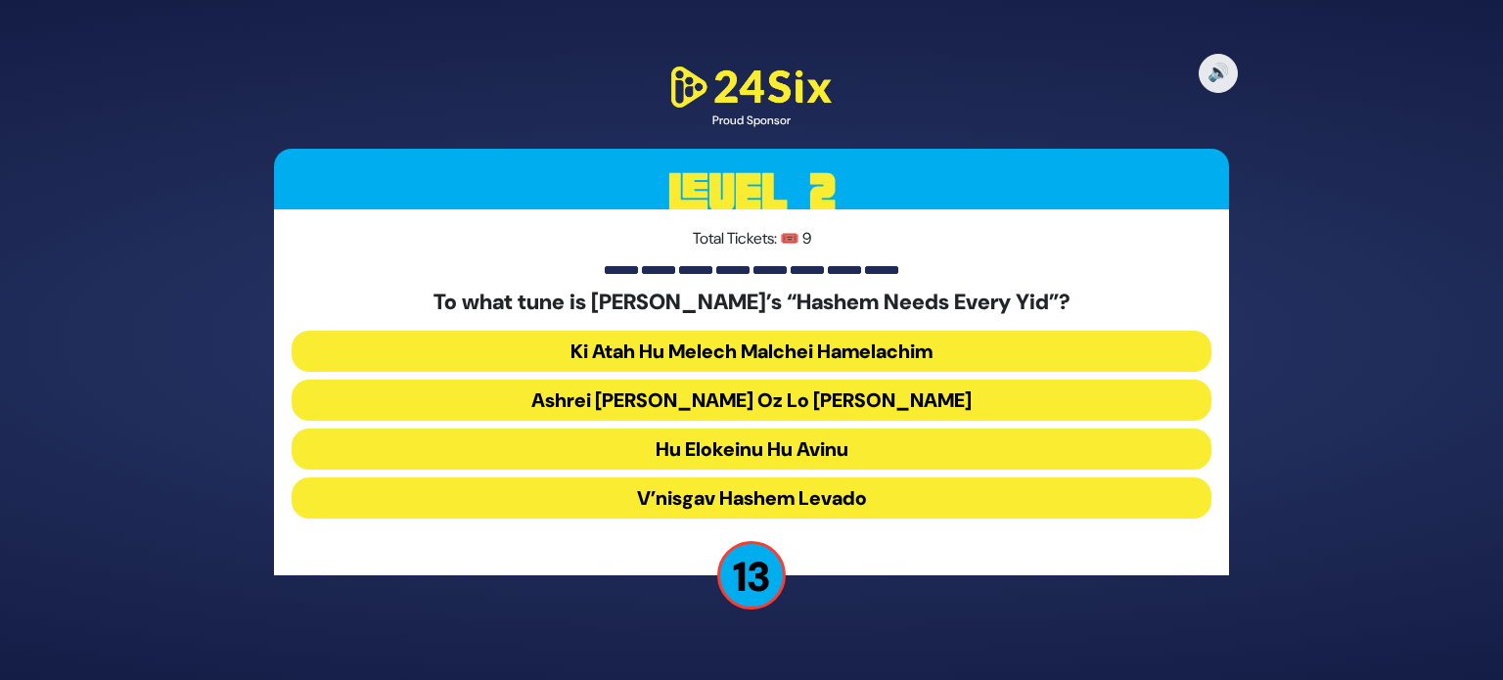
click at [784, 410] on button "Ashrei [PERSON_NAME] Oz Lo [PERSON_NAME]" at bounding box center [752, 400] width 920 height 41
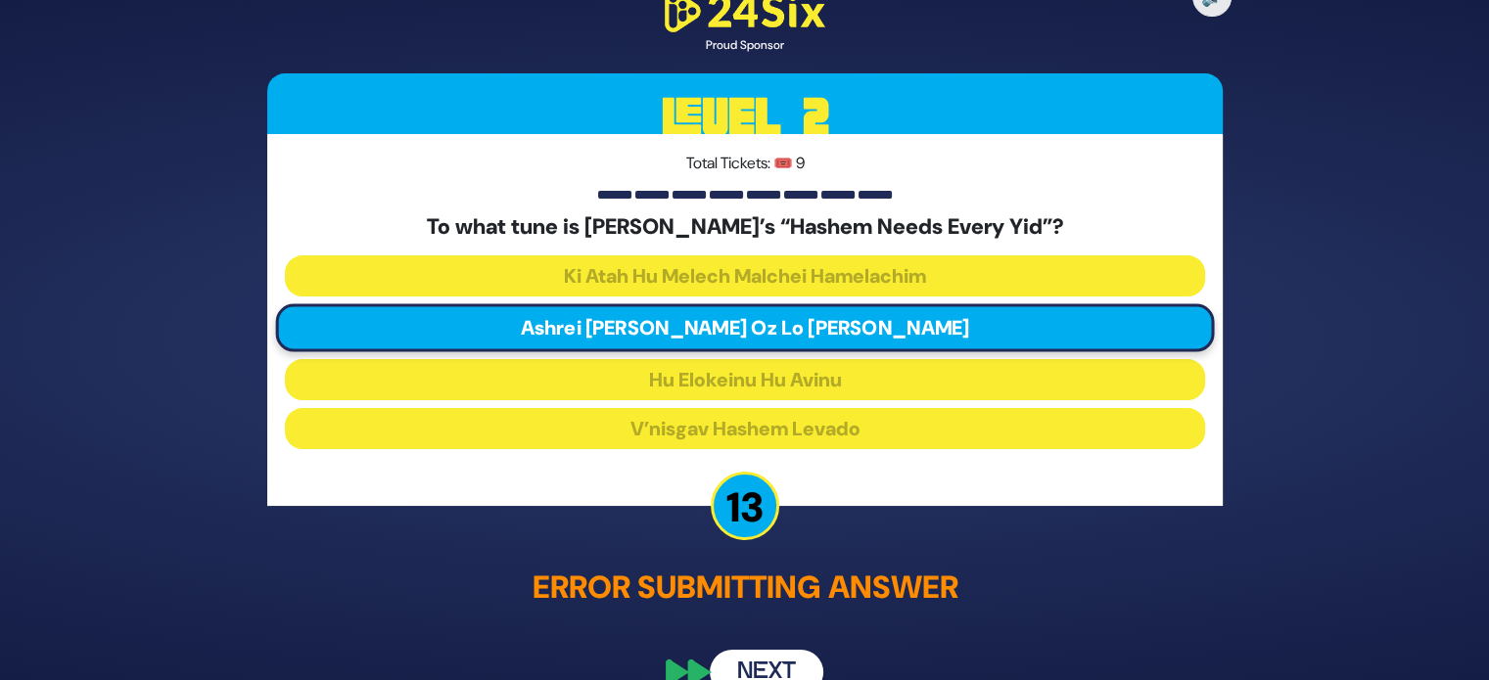
click at [770, 651] on button "Next" at bounding box center [767, 672] width 114 height 45
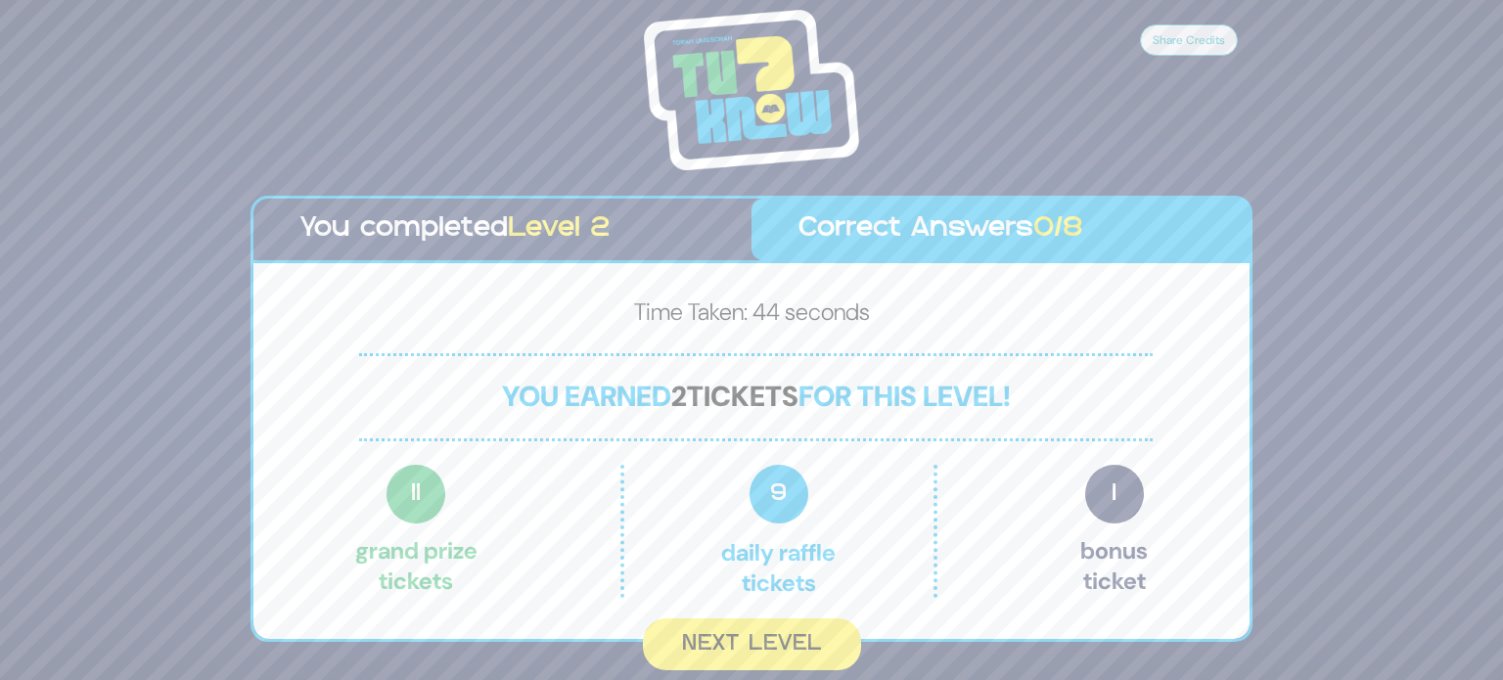
click at [770, 651] on button "Next Level" at bounding box center [752, 645] width 218 height 52
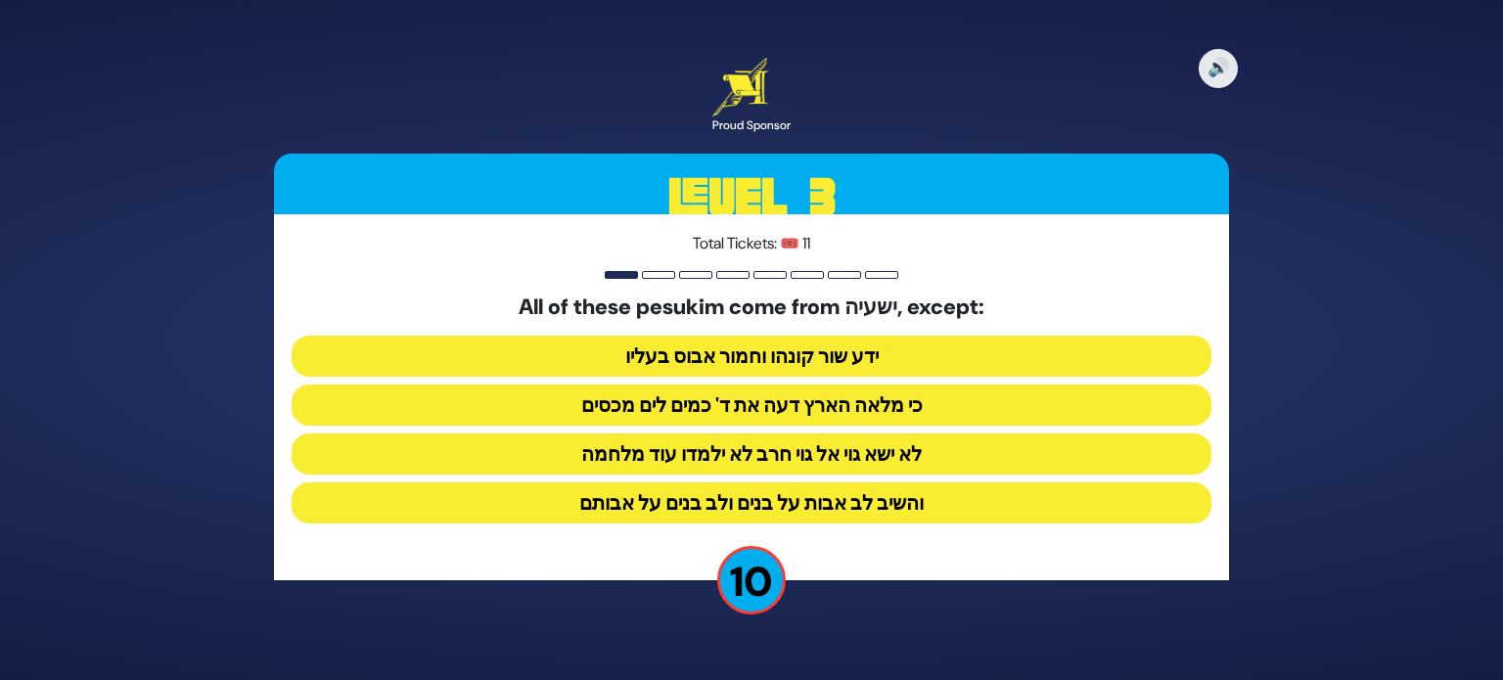
click at [901, 520] on button "והשיב לב אבות על בנים ולב בנים על אבותם" at bounding box center [752, 503] width 920 height 41
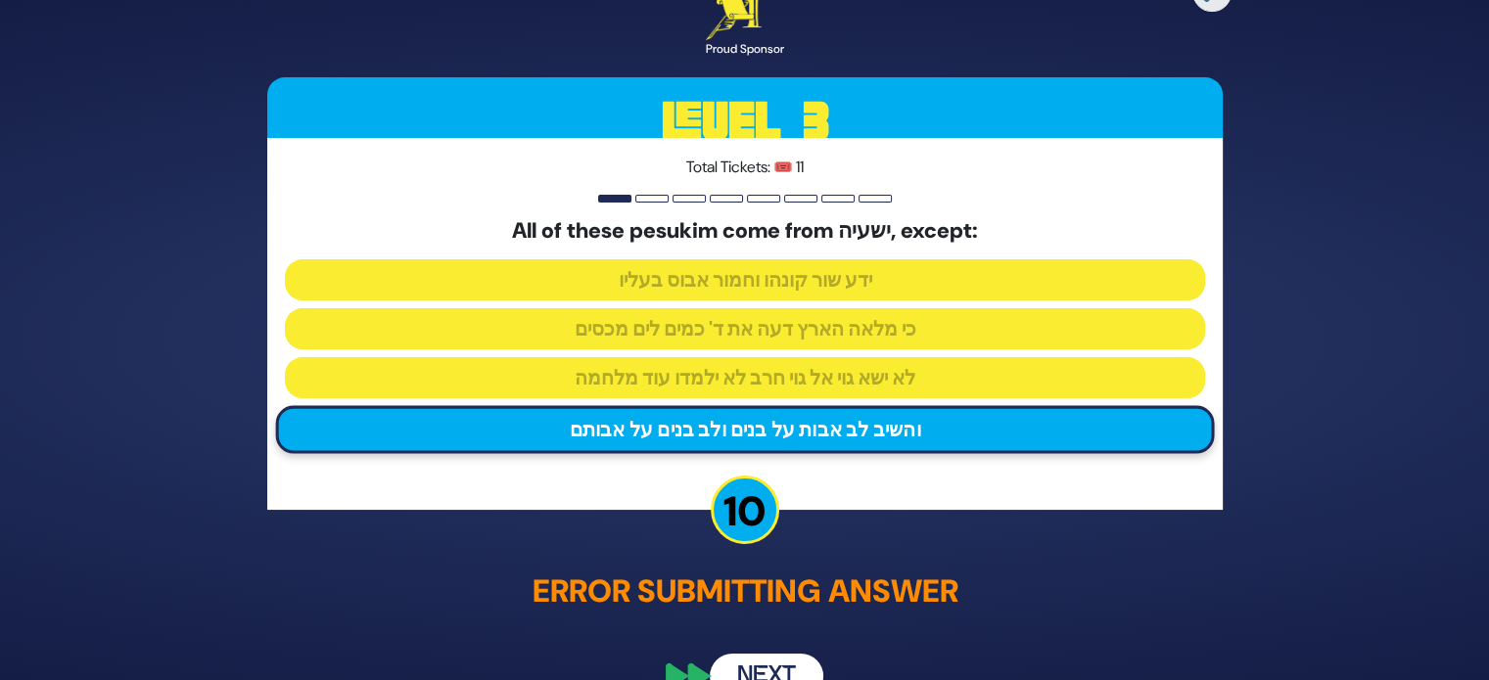
click at [766, 649] on div "🔊 Proud Sponsor Level 3 Total Tickets: 🎟️ 11 All of these pesukim come from ישע…" at bounding box center [745, 340] width 1002 height 764
click at [767, 657] on div "🔊 Proud Sponsor Level 3 Total Tickets: 🎟️ 11 All of these pesukim come from ישע…" at bounding box center [745, 340] width 1002 height 764
click at [767, 657] on button "Next" at bounding box center [767, 676] width 114 height 45
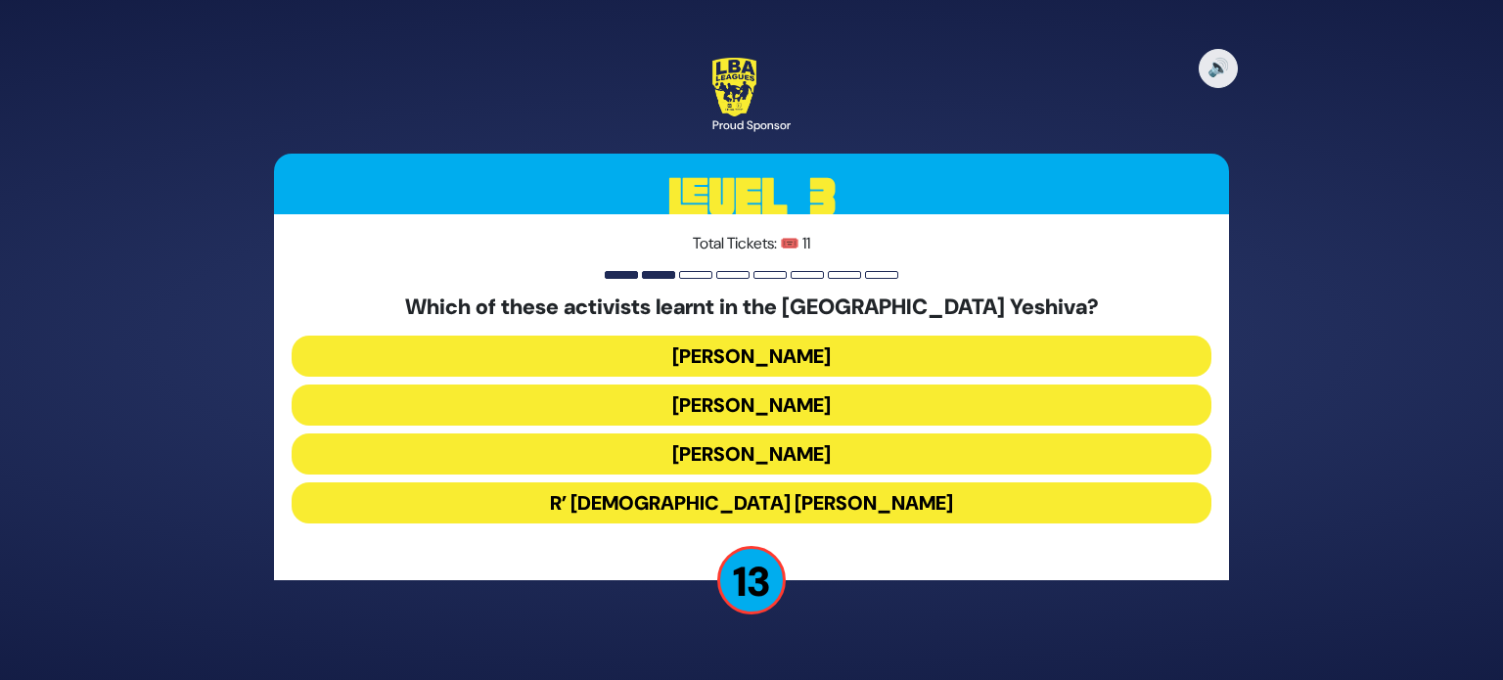
click at [855, 399] on button "[PERSON_NAME]" at bounding box center [752, 405] width 920 height 41
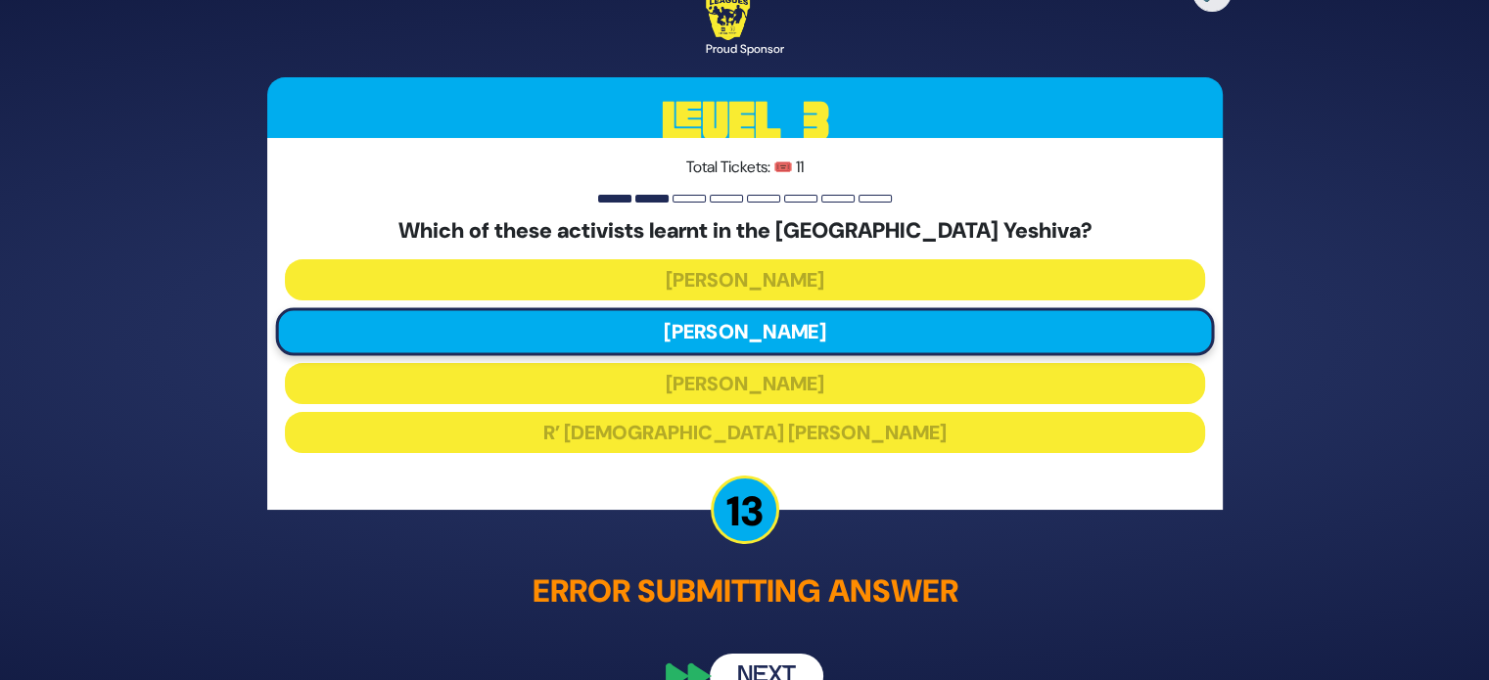
click at [779, 671] on button "Next" at bounding box center [767, 676] width 114 height 45
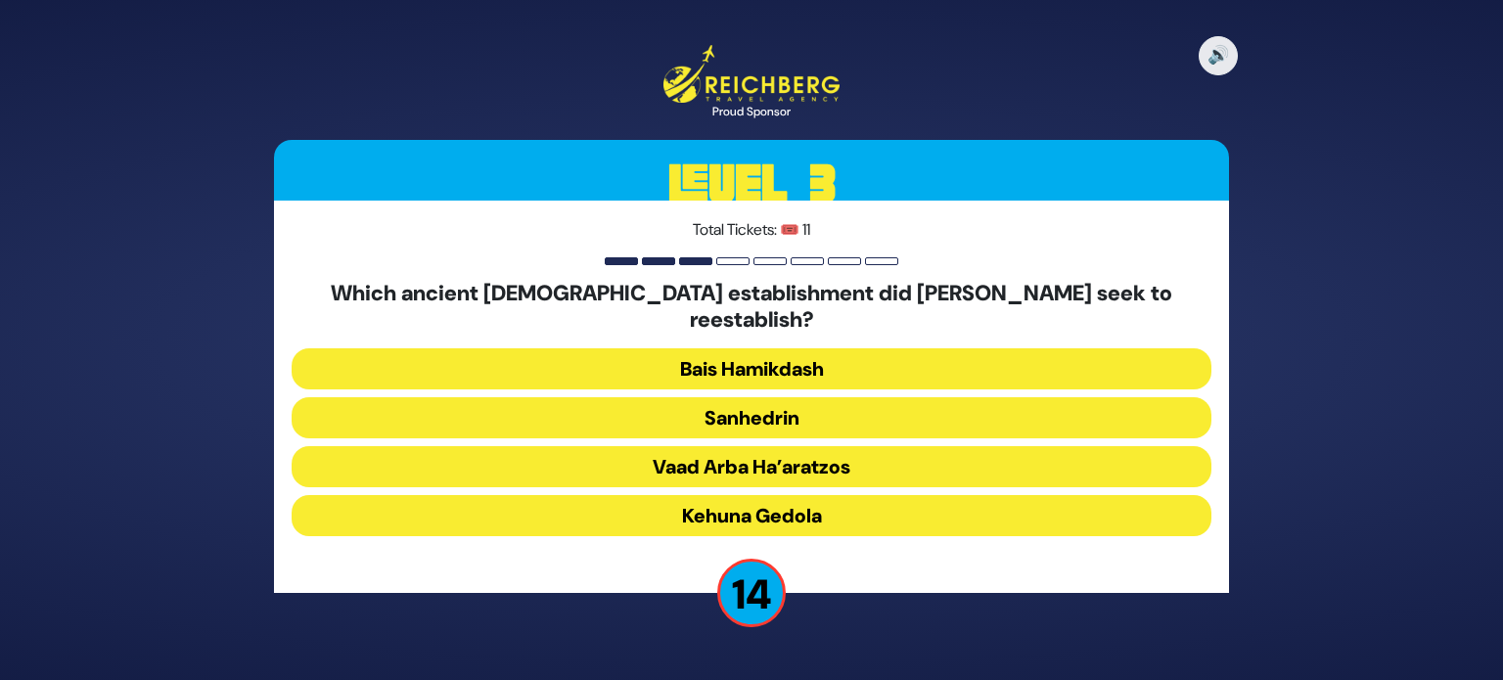
click at [820, 417] on button "Sanhedrin" at bounding box center [752, 417] width 920 height 41
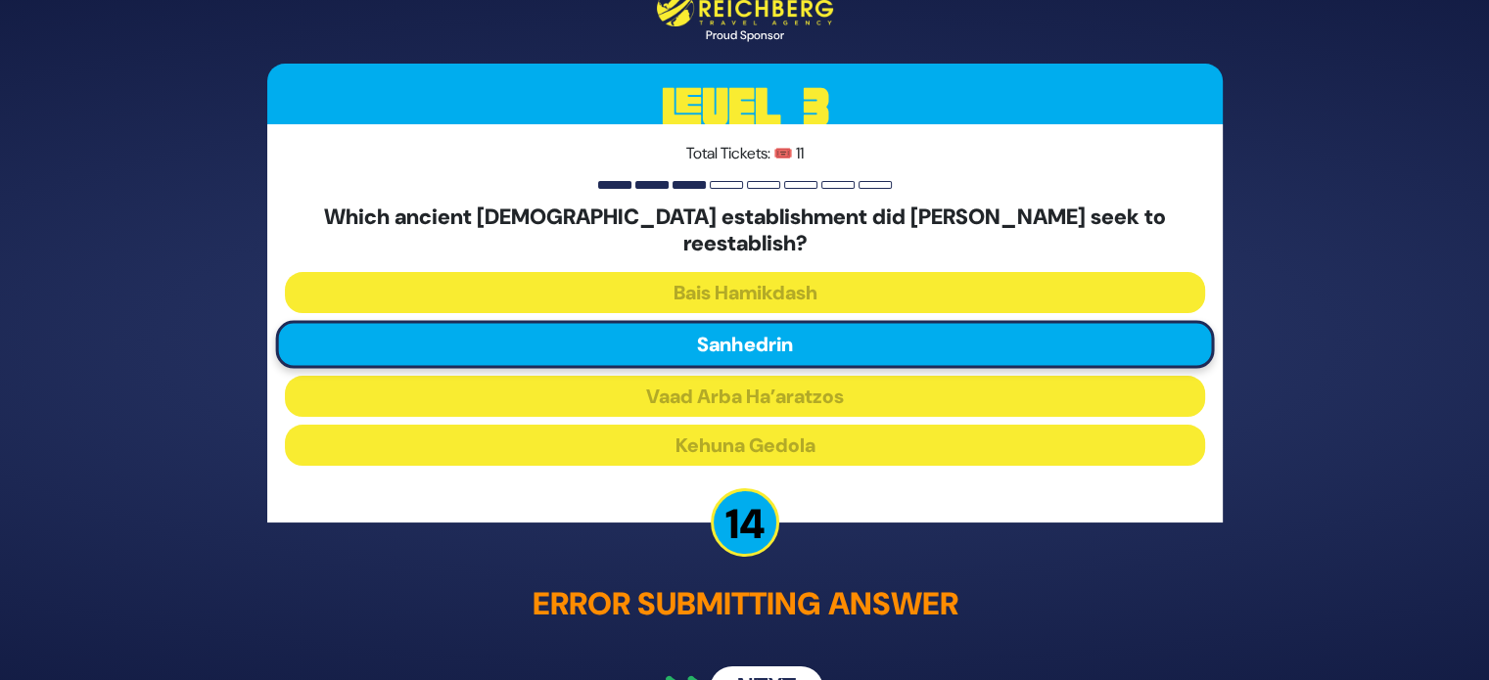
click at [773, 667] on button "Next" at bounding box center [767, 689] width 114 height 45
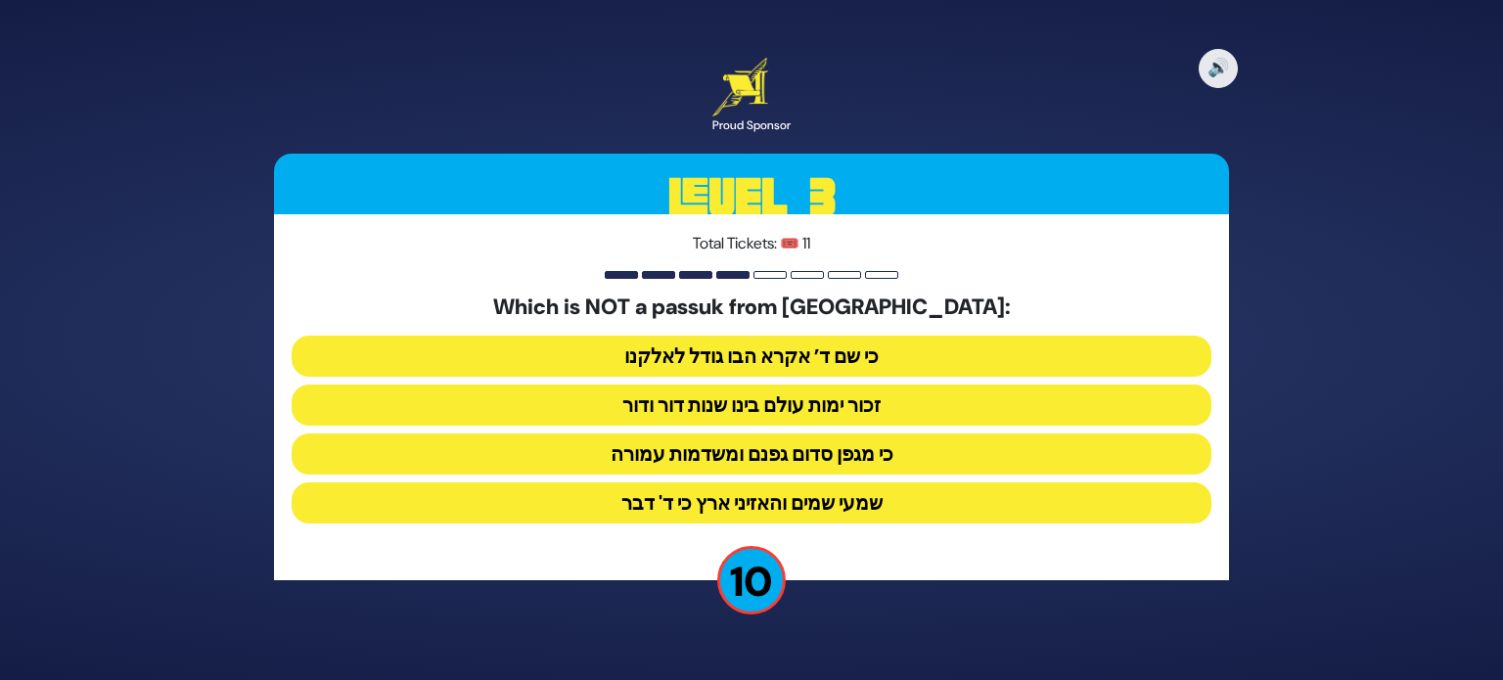
click at [850, 504] on button "שמעי שמים והאזיני ארץ כי ד' דבר" at bounding box center [752, 503] width 920 height 41
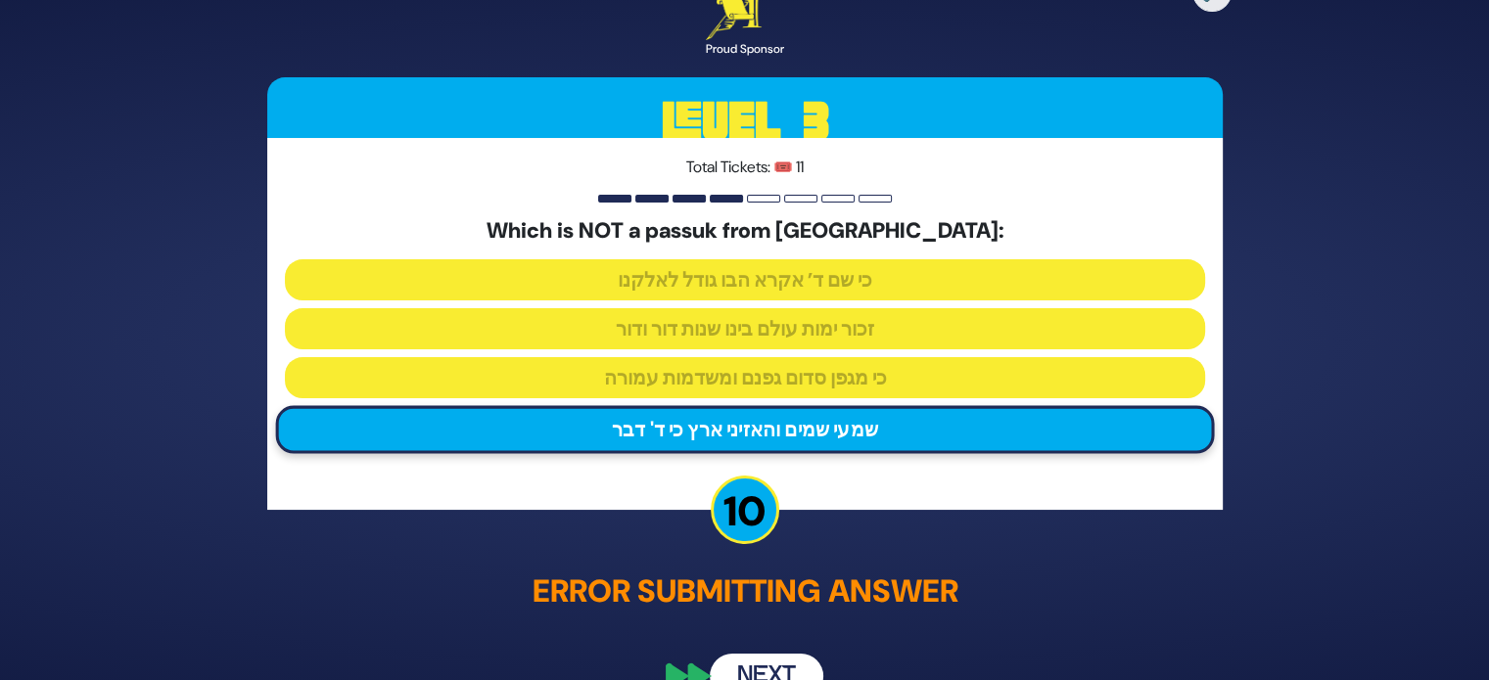
click at [770, 672] on button "Next" at bounding box center [767, 676] width 114 height 45
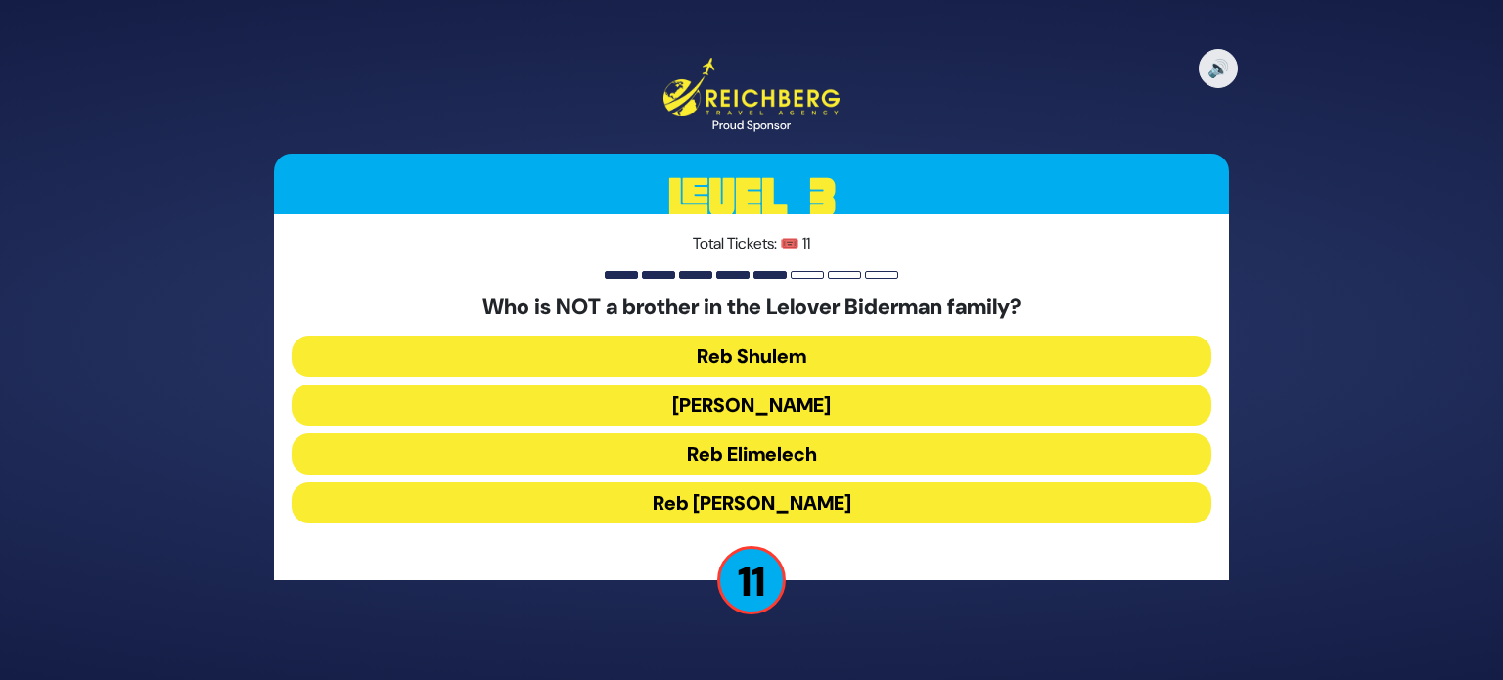
click at [768, 357] on button "Reb Shulem" at bounding box center [752, 356] width 920 height 41
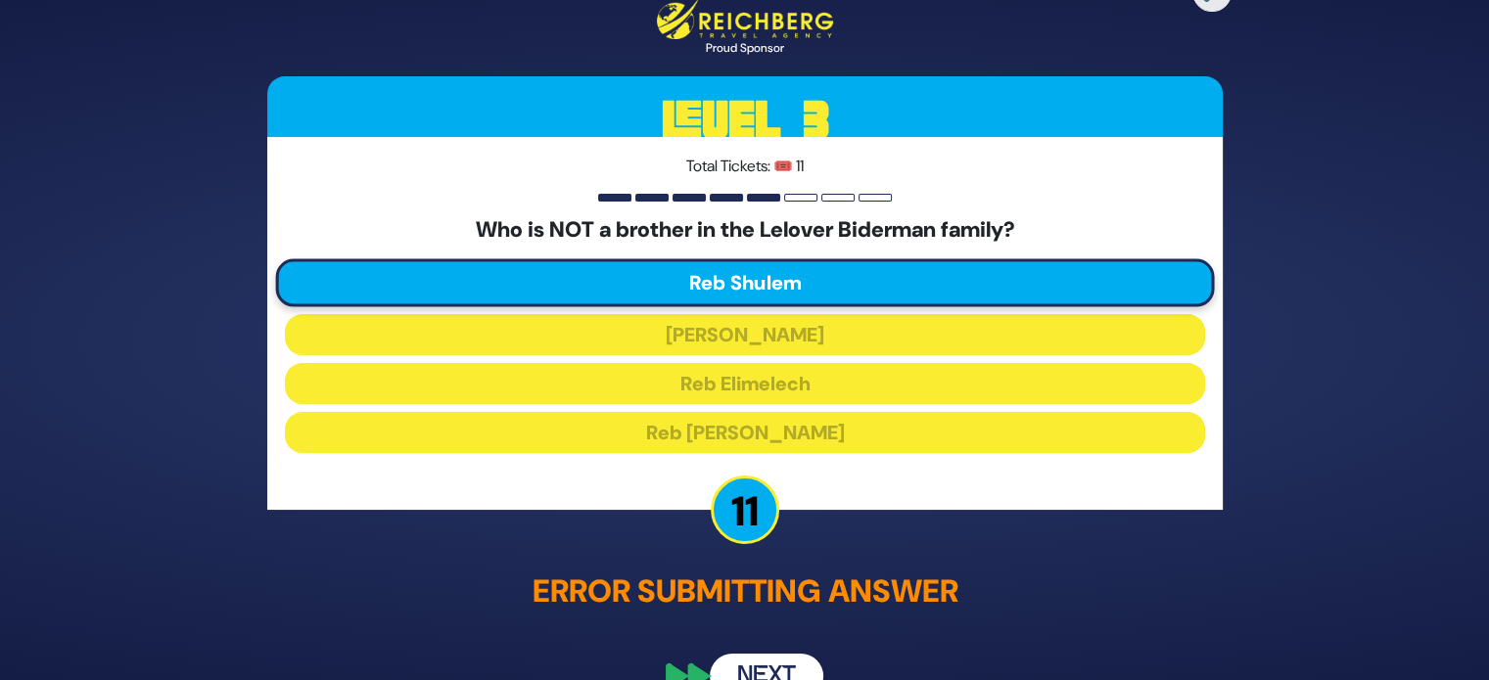
click at [788, 660] on button "Next" at bounding box center [767, 676] width 114 height 45
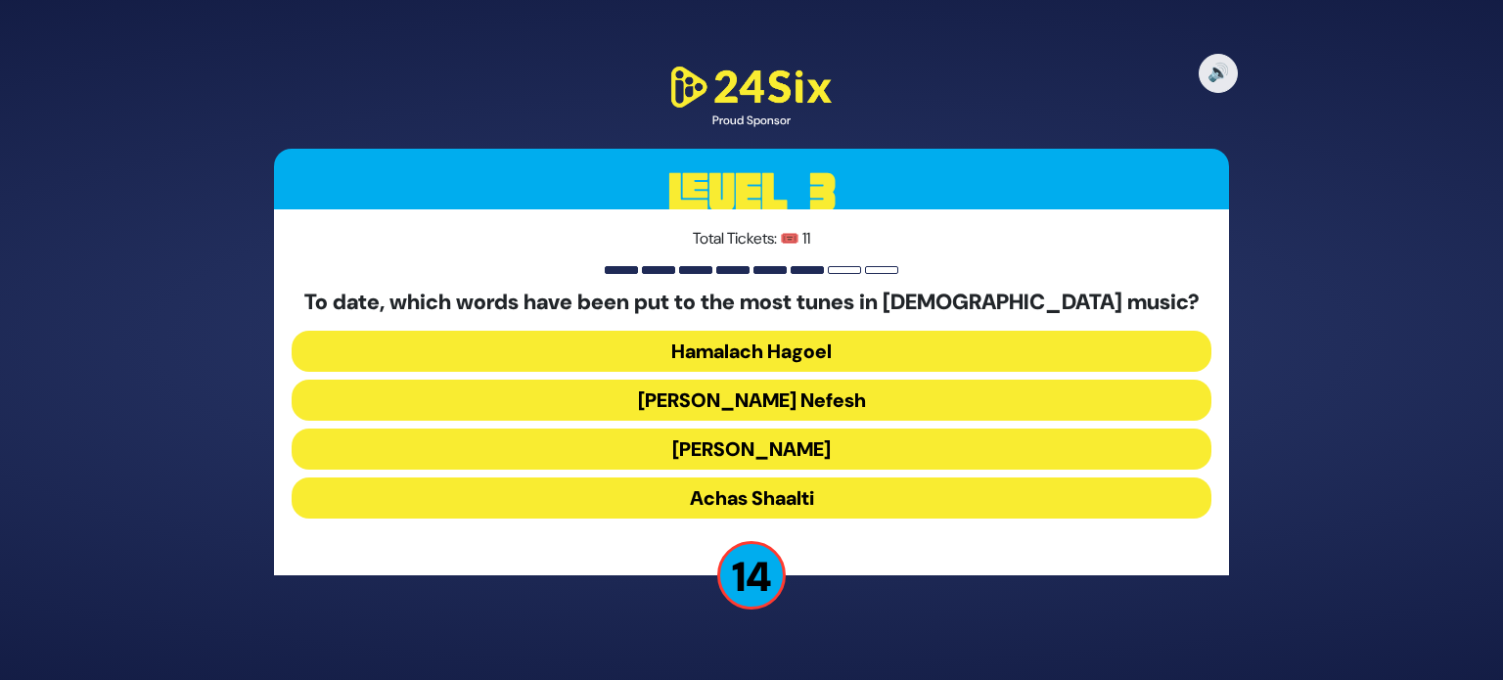
click at [811, 461] on button "[PERSON_NAME]" at bounding box center [752, 449] width 920 height 41
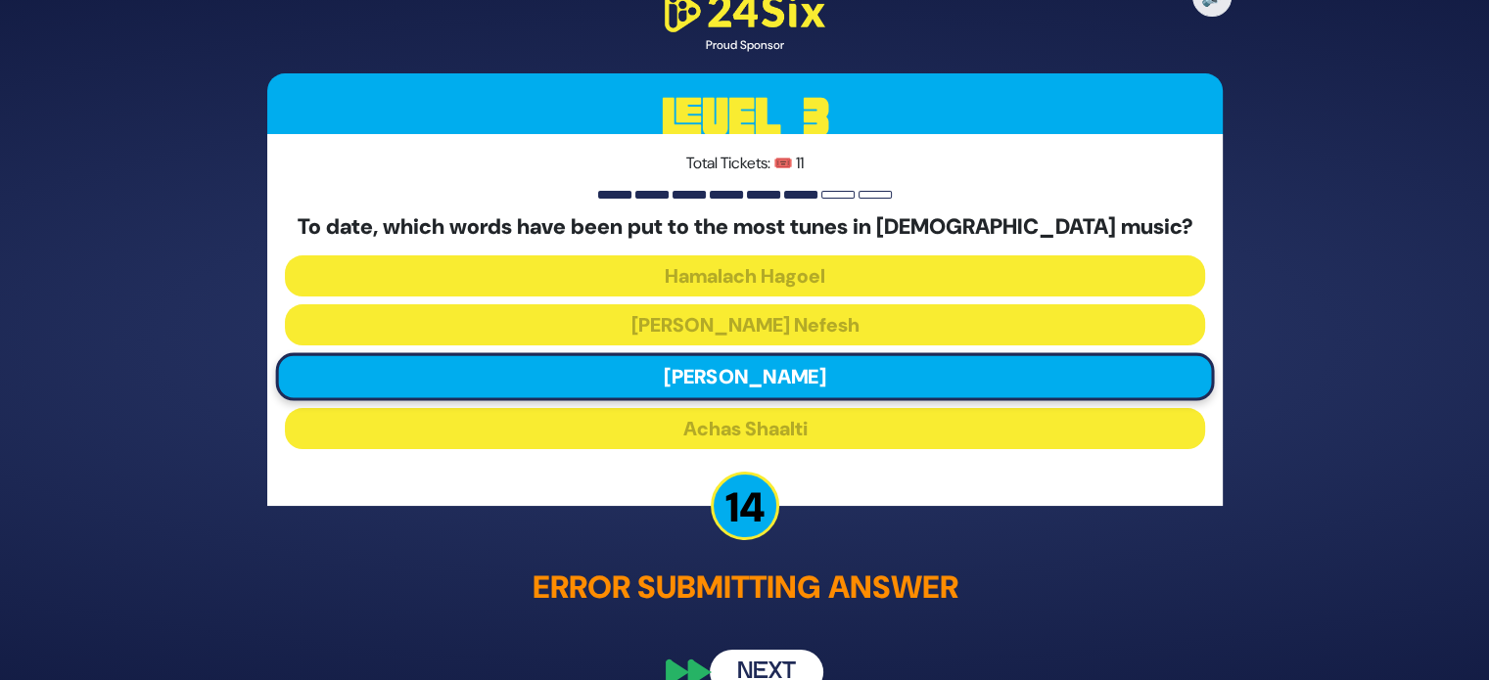
click at [779, 657] on button "Next" at bounding box center [767, 672] width 114 height 45
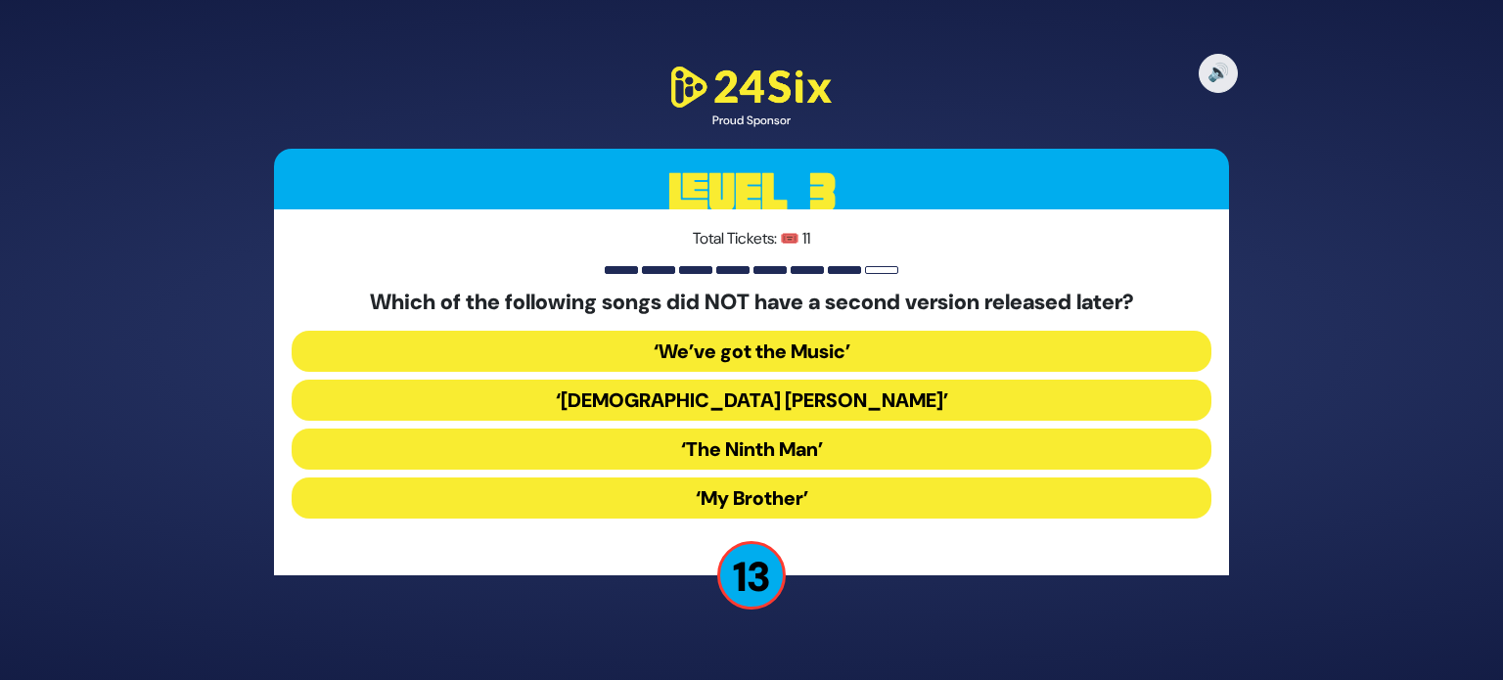
click at [883, 502] on button "‘My Brother’" at bounding box center [752, 498] width 920 height 41
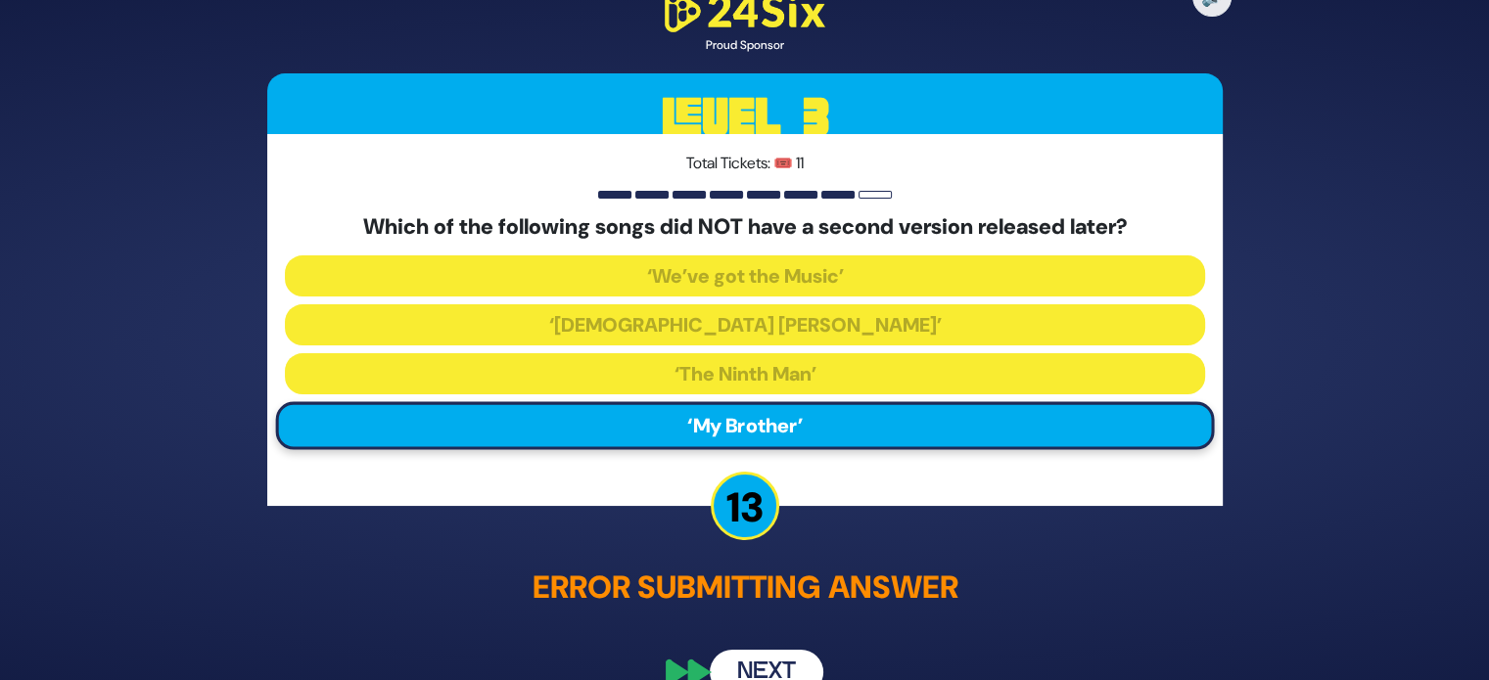
click at [791, 653] on button "Next" at bounding box center [767, 672] width 114 height 45
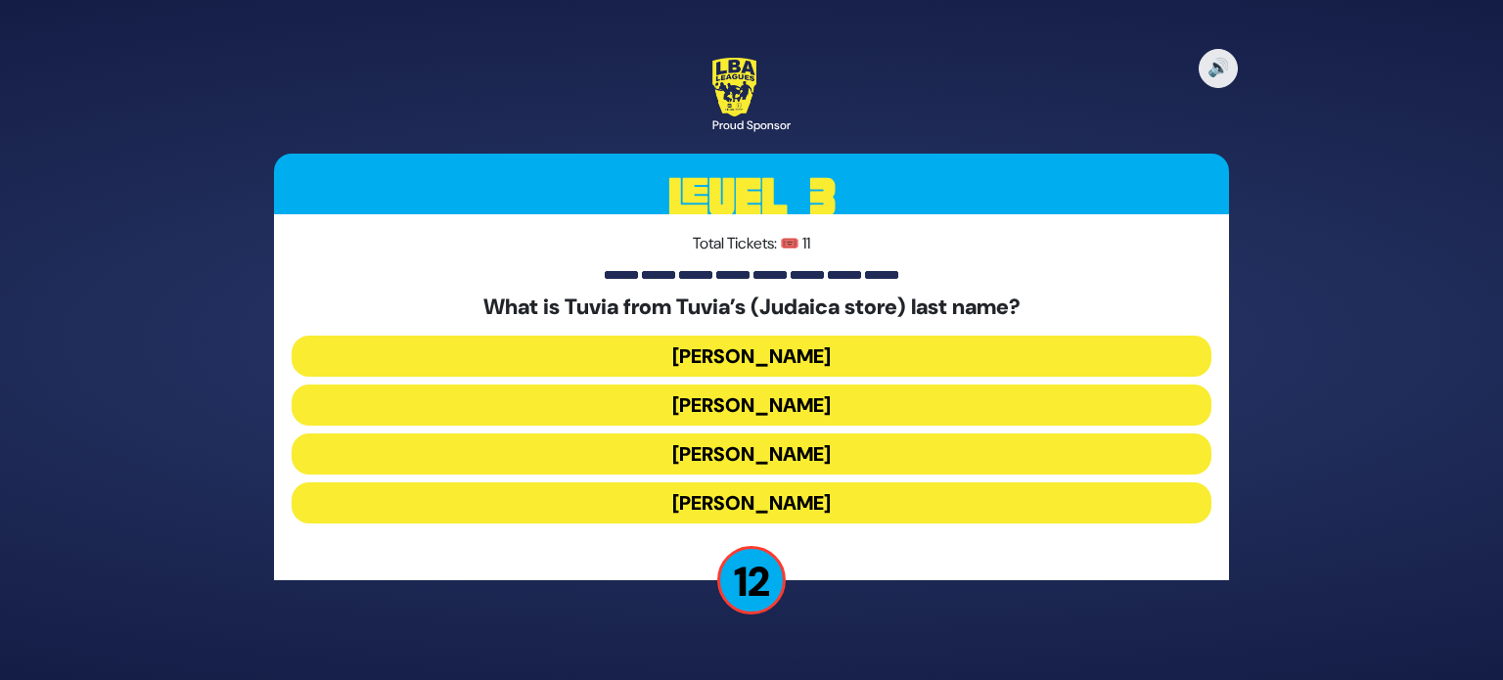
click at [781, 453] on button "[PERSON_NAME]" at bounding box center [752, 454] width 920 height 41
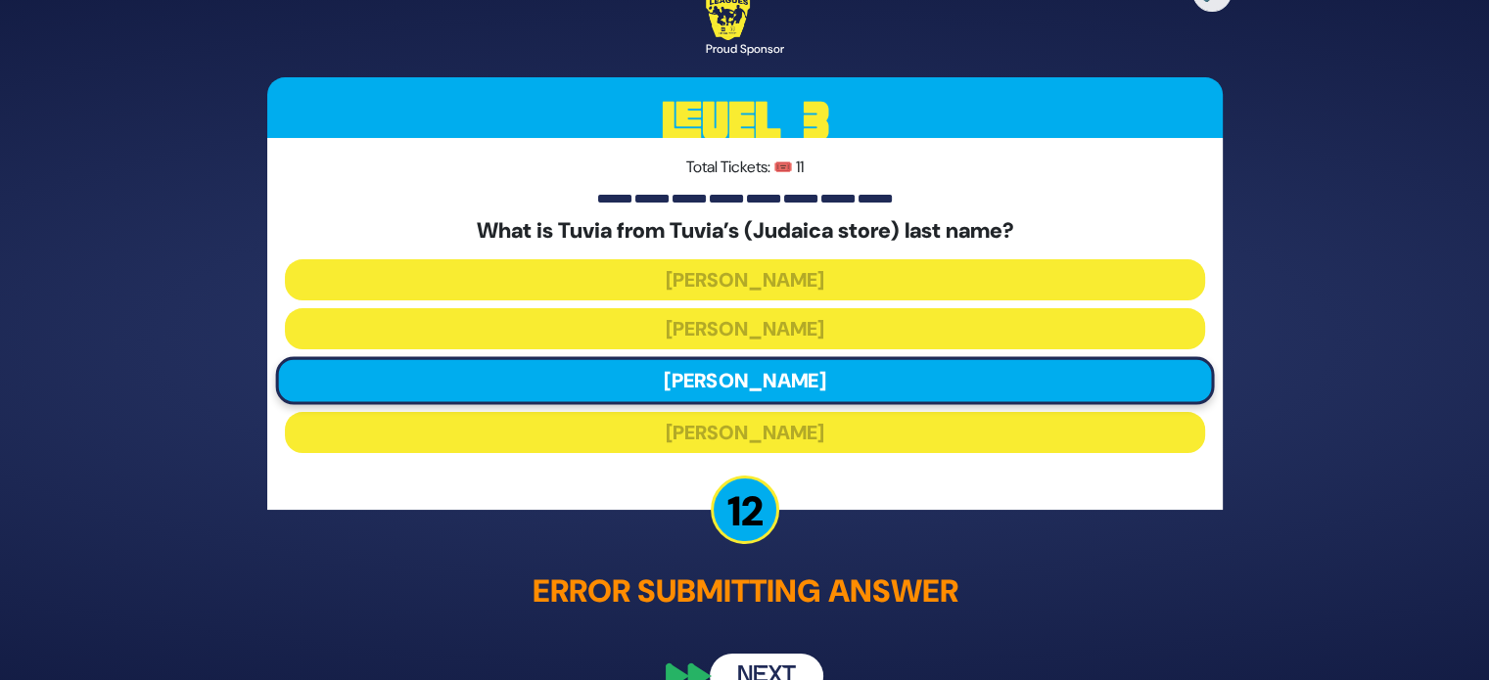
click at [783, 671] on button "Next" at bounding box center [767, 676] width 114 height 45
